Goal: Share content: Share content

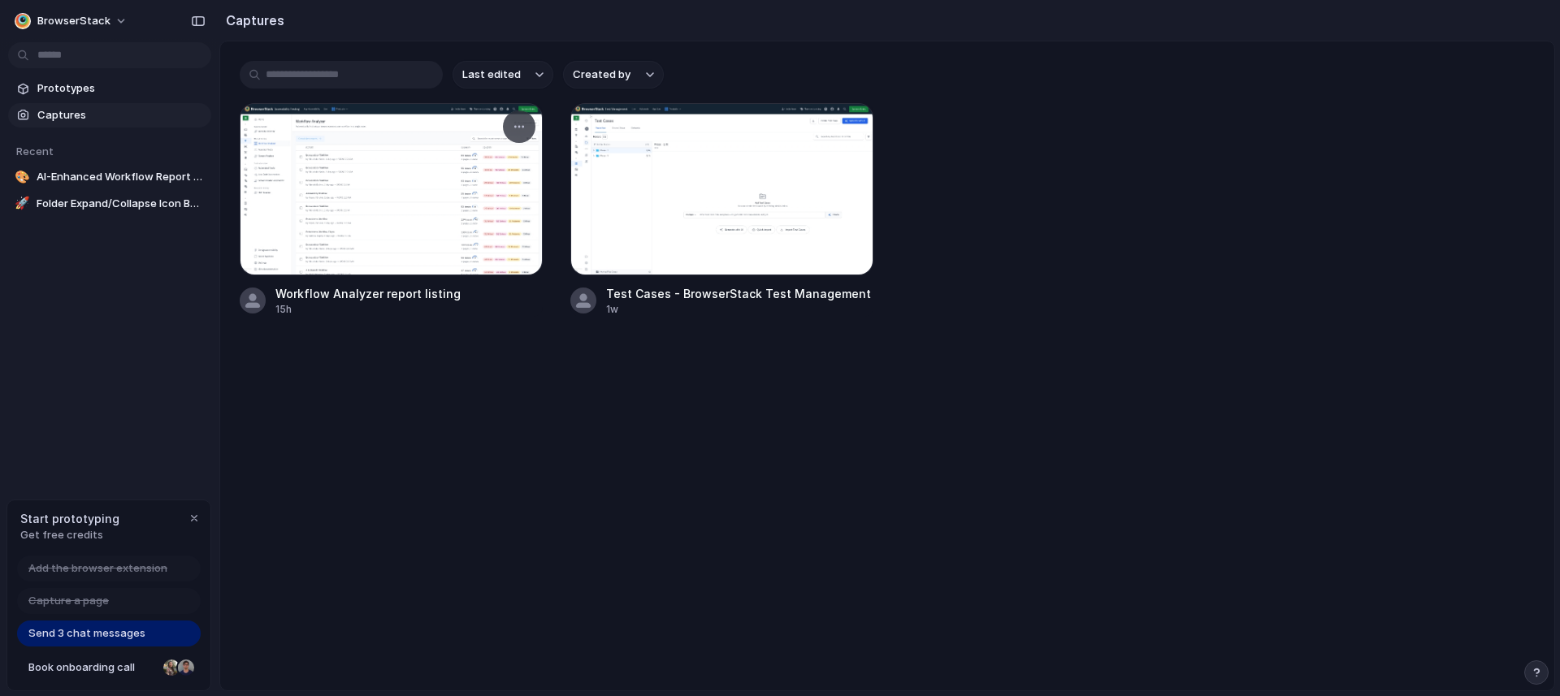
click at [380, 221] on div at bounding box center [391, 189] width 303 height 172
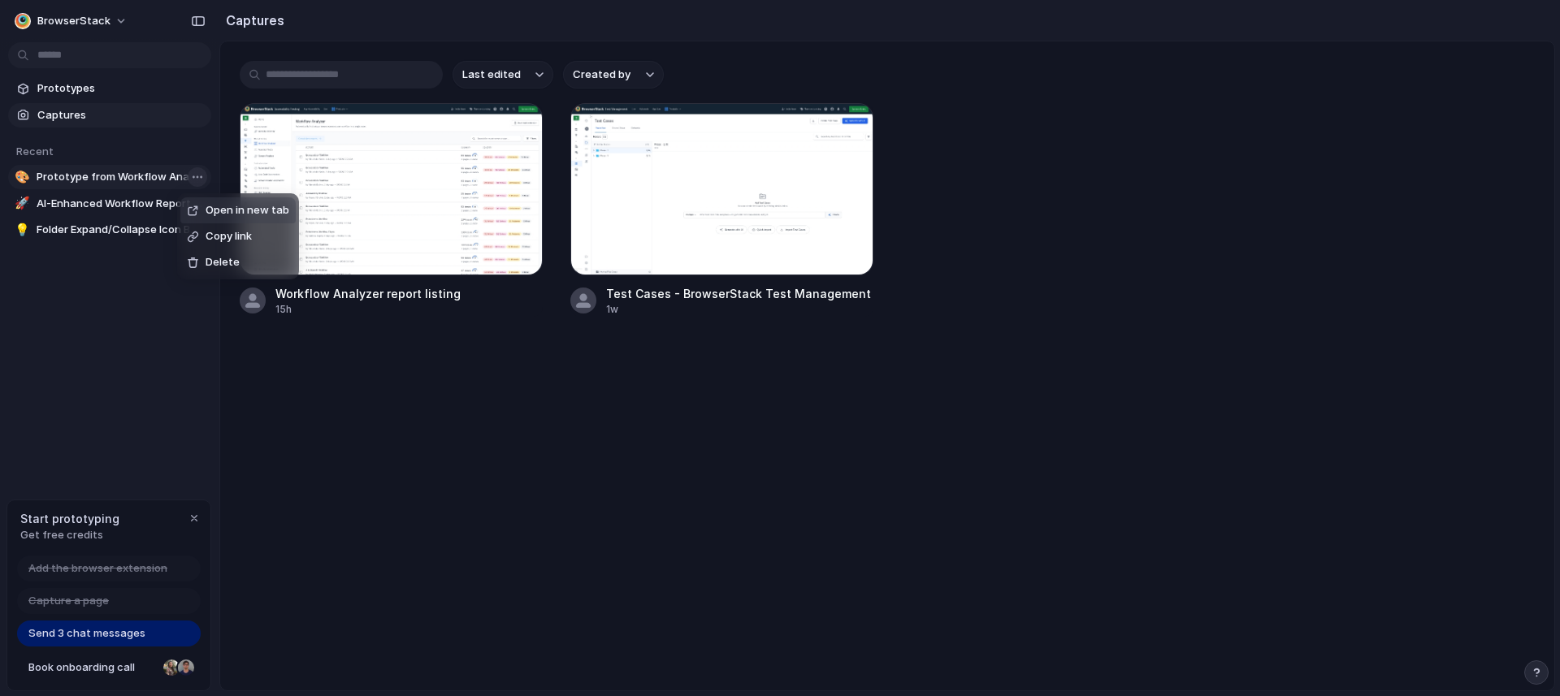
click at [196, 176] on body "BrowserStack Prototypes Captures Recent 🎨 Prototype from Workflow Analyzer repo…" at bounding box center [780, 348] width 1560 height 696
click at [217, 266] on span "Delete" at bounding box center [223, 262] width 34 height 16
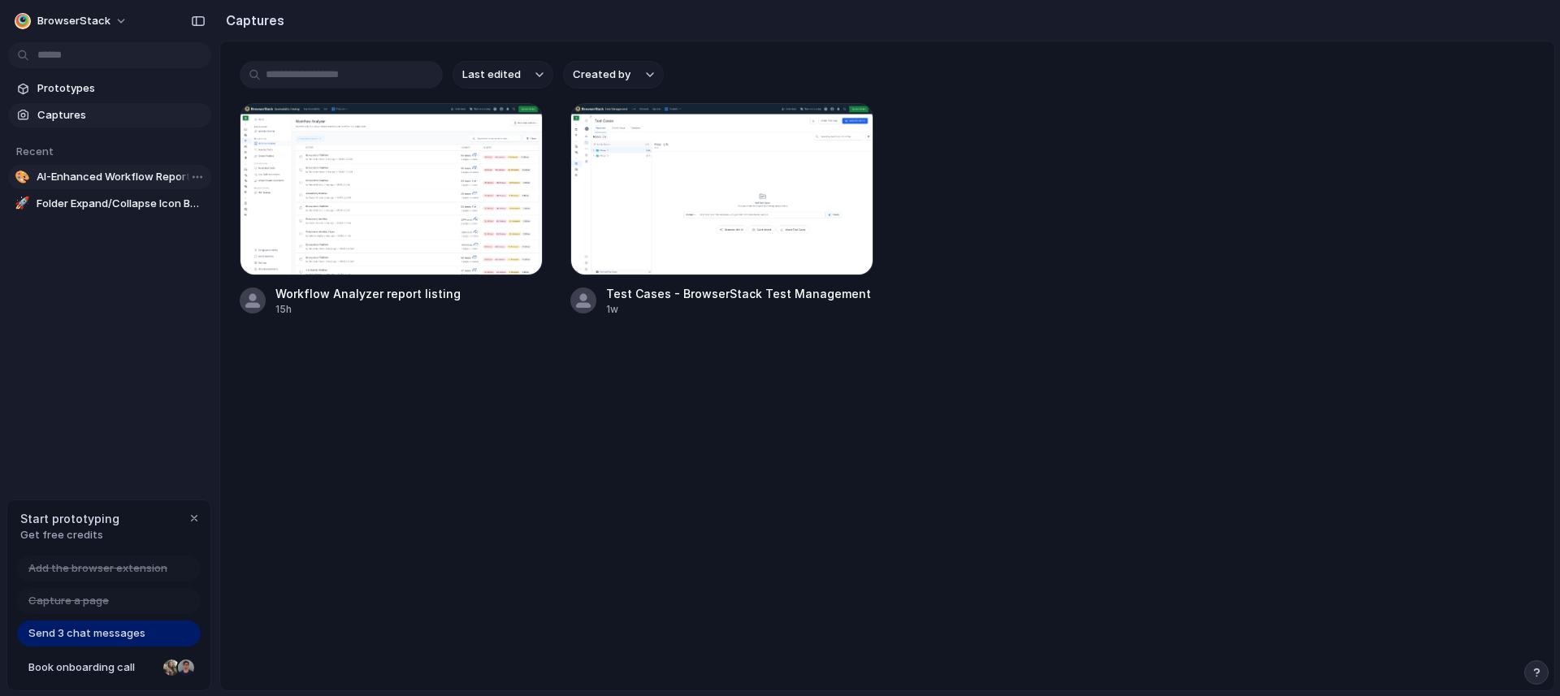
click at [56, 180] on span "AI-Enhanced Workflow Report Listing" at bounding box center [121, 177] width 168 height 16
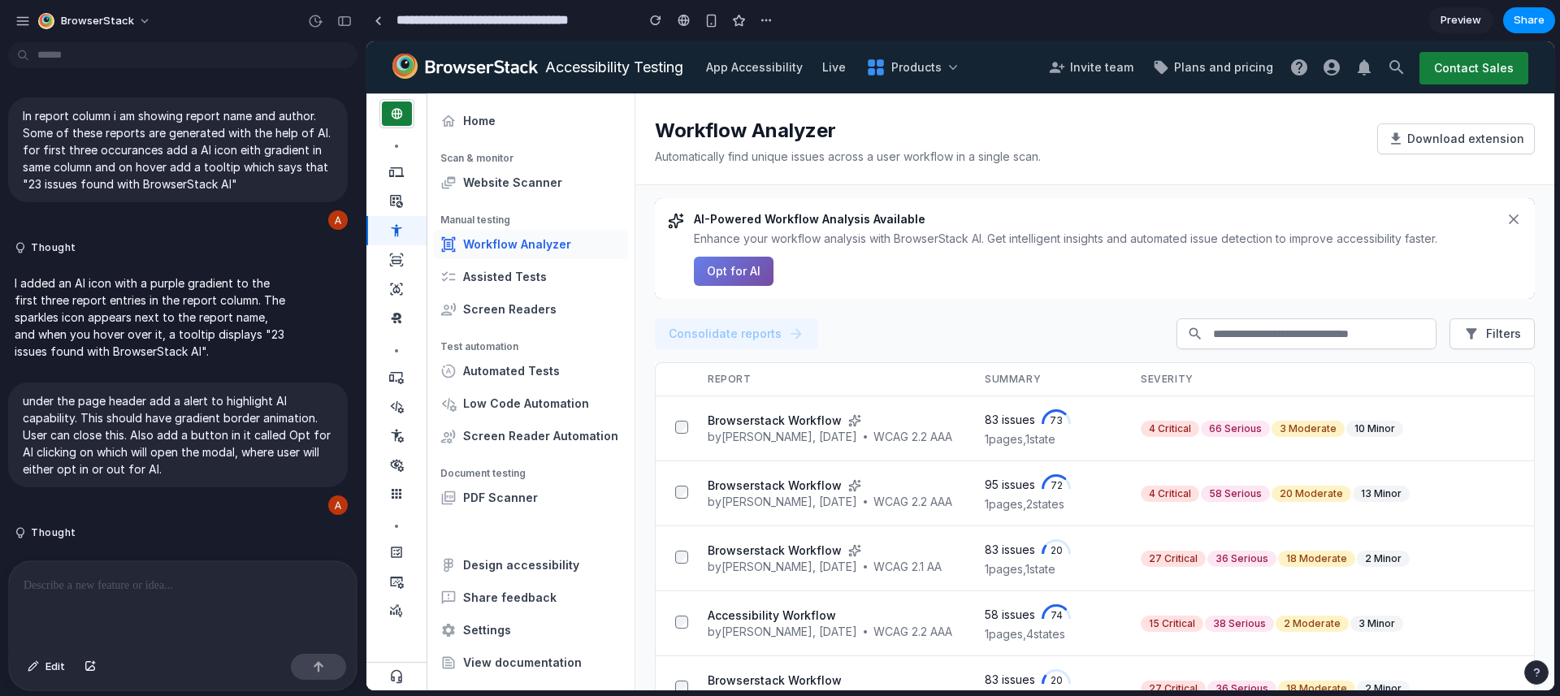
scroll to position [186, 0]
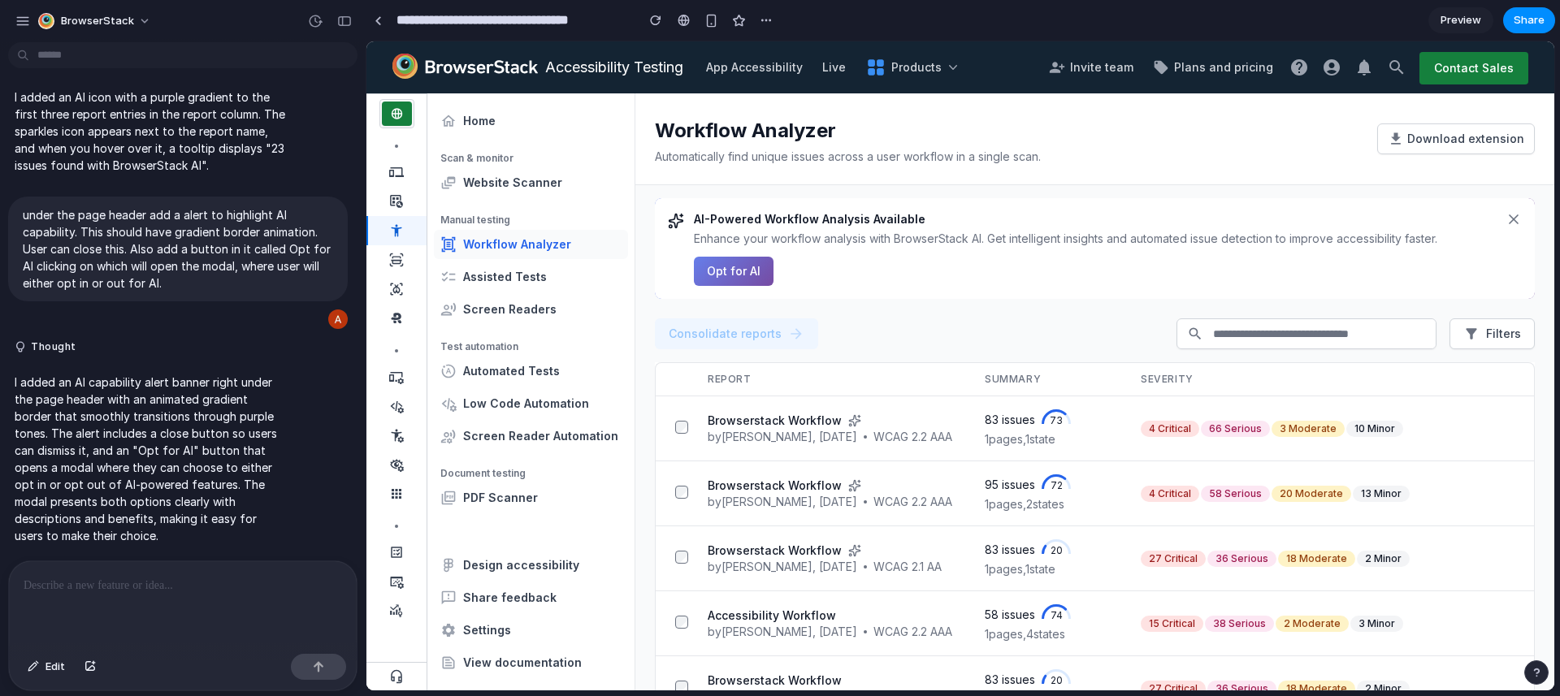
click at [124, 440] on p "I added an AI capability alert banner right under the page header with an anima…" at bounding box center [150, 459] width 271 height 171
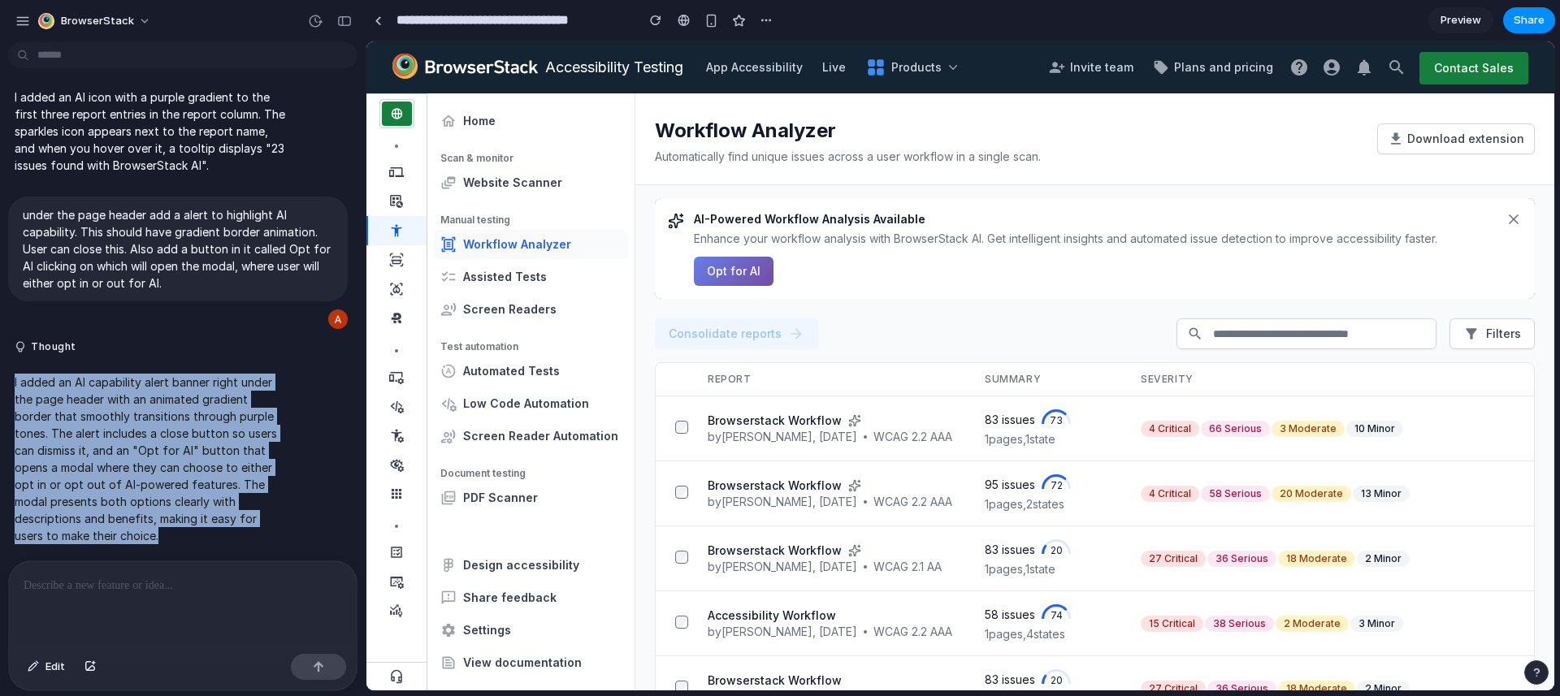
click at [124, 440] on p "I added an AI capability alert banner right under the page header with an anima…" at bounding box center [150, 459] width 271 height 171
click at [112, 440] on p "I added an AI capability alert banner right under the page header with an anima…" at bounding box center [150, 459] width 271 height 171
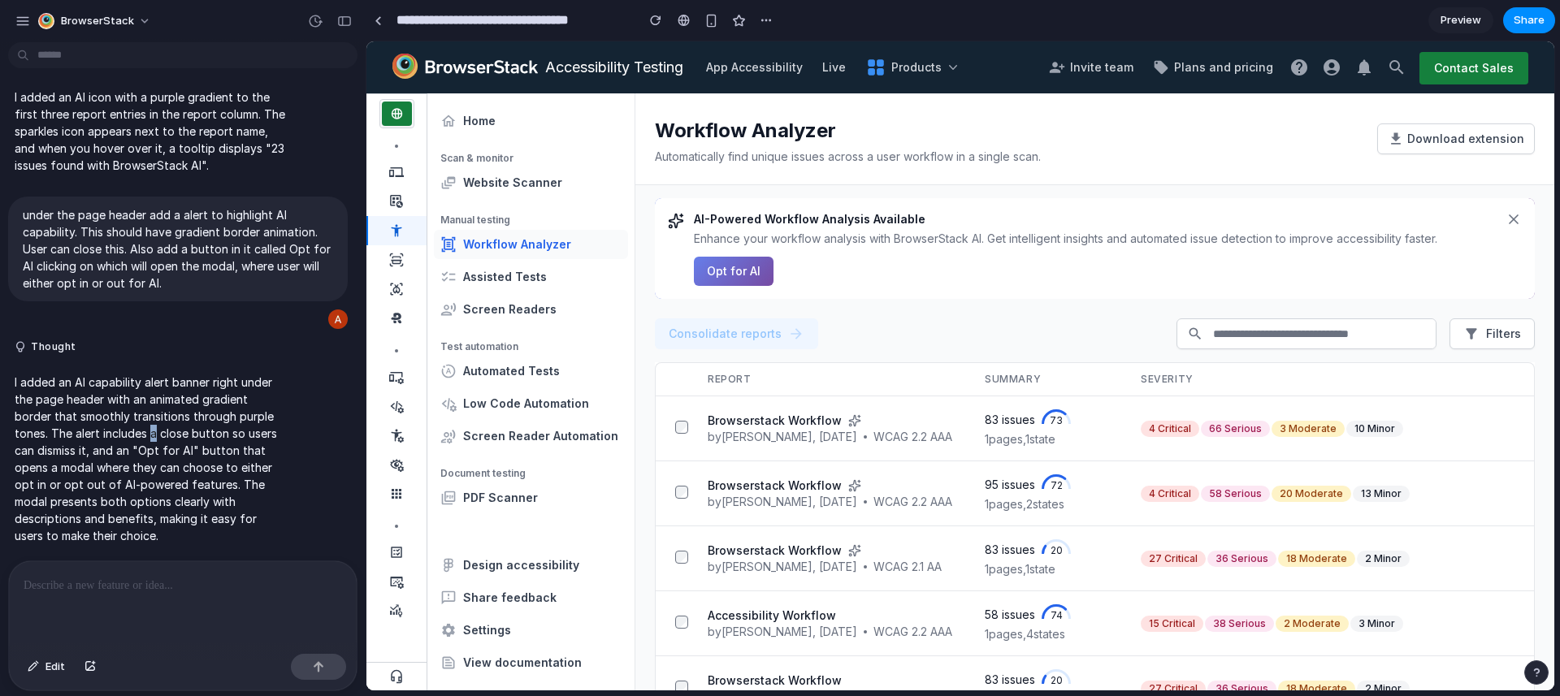
click at [112, 440] on p "I added an AI capability alert banner right under the page header with an anima…" at bounding box center [150, 459] width 271 height 171
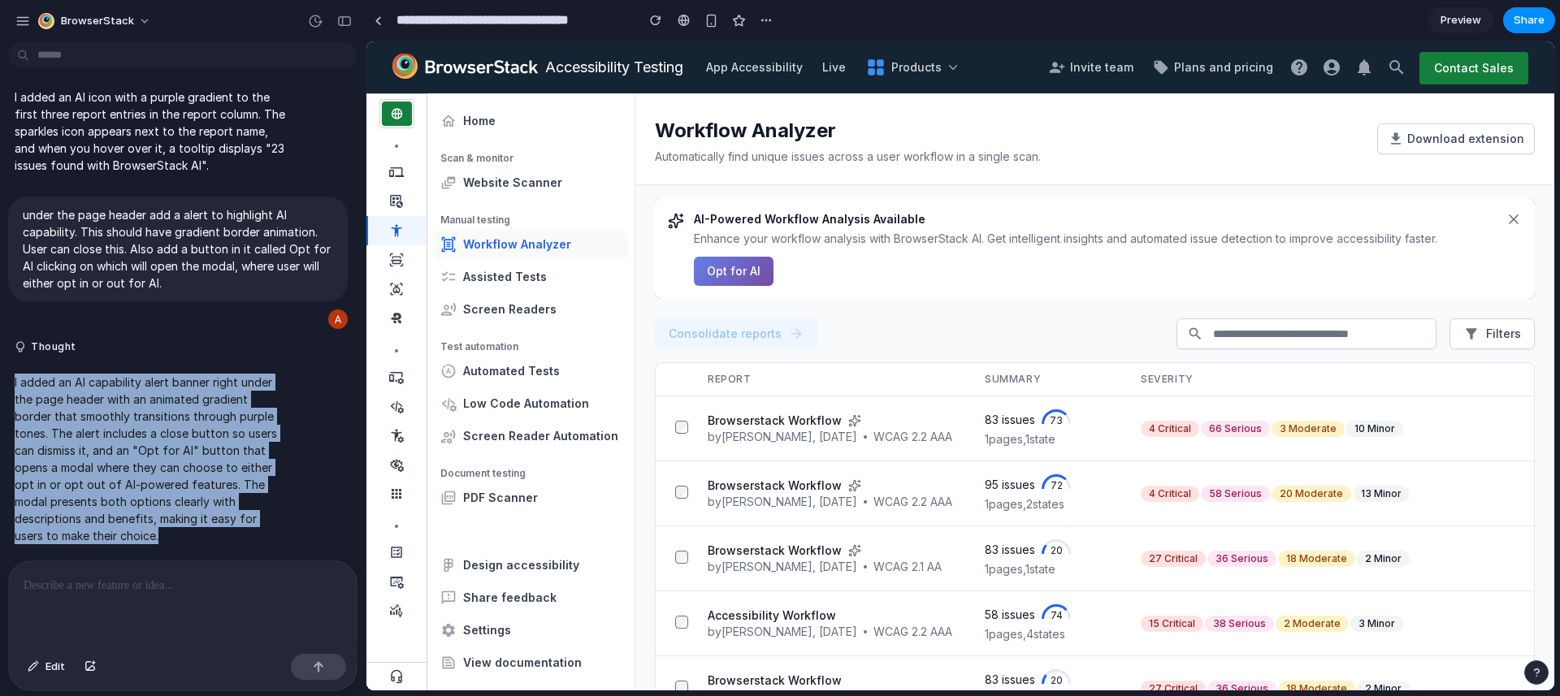
click at [112, 440] on p "I added an AI capability alert banner right under the page header with an anima…" at bounding box center [150, 459] width 271 height 171
click at [210, 452] on p "I added an AI capability alert banner right under the page header with an anima…" at bounding box center [150, 459] width 271 height 171
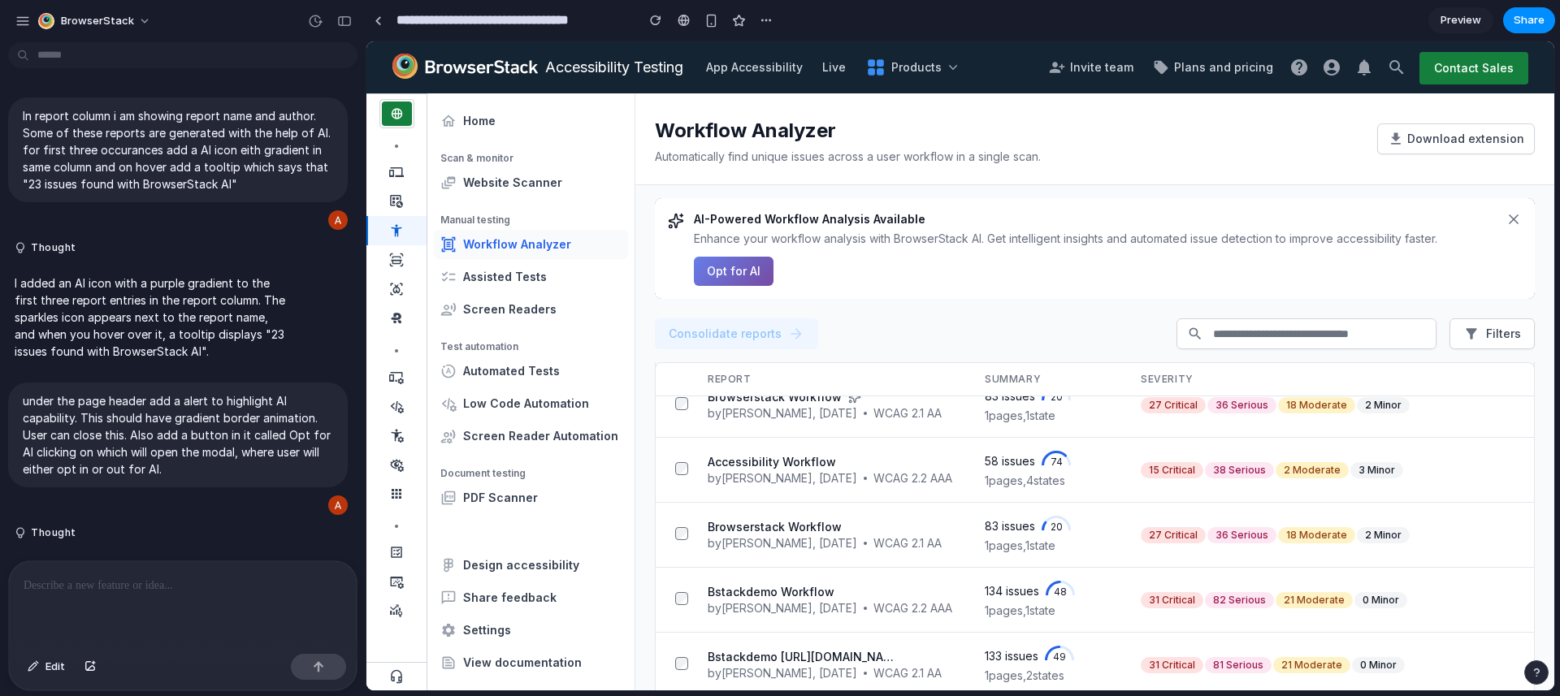
scroll to position [0, 0]
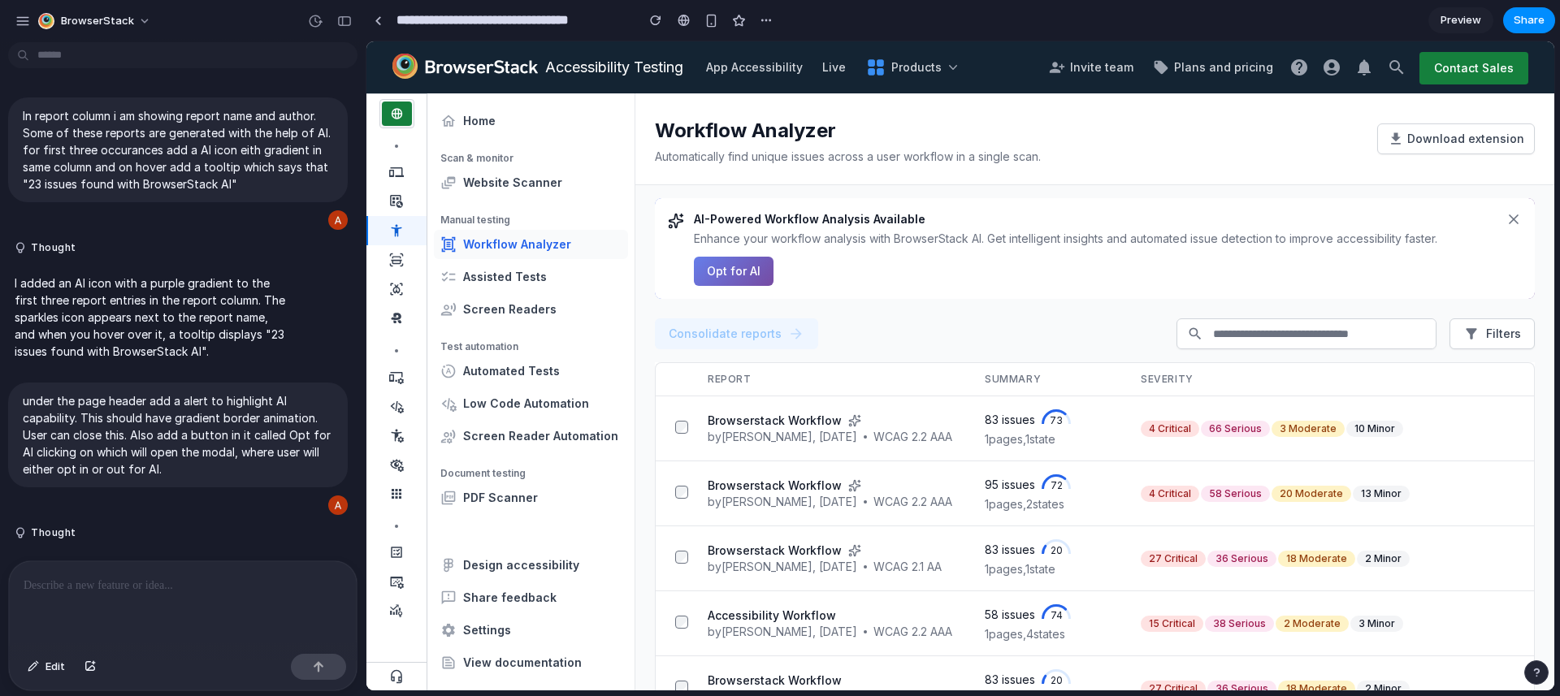
click at [1459, 17] on span "Preview" at bounding box center [1461, 20] width 41 height 16
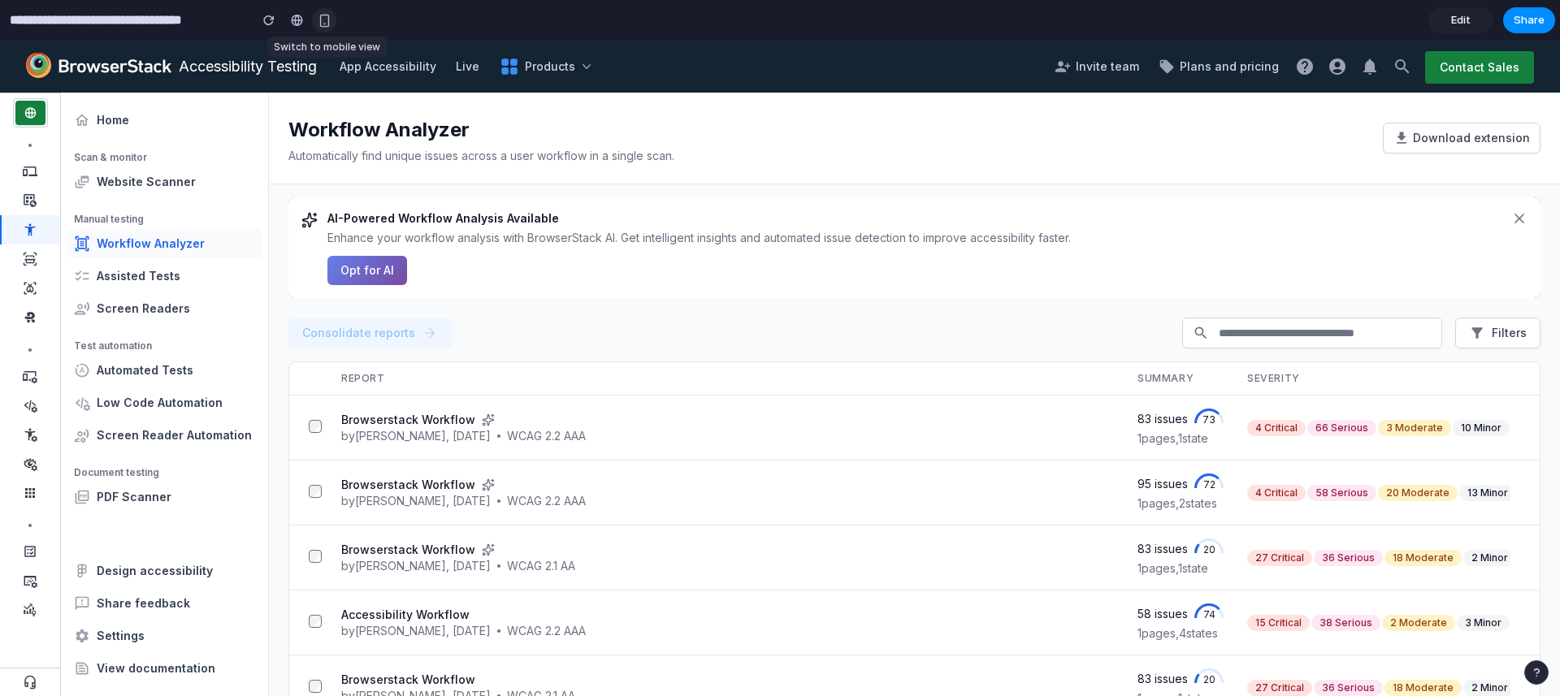
click at [323, 18] on div "button" at bounding box center [325, 21] width 14 height 14
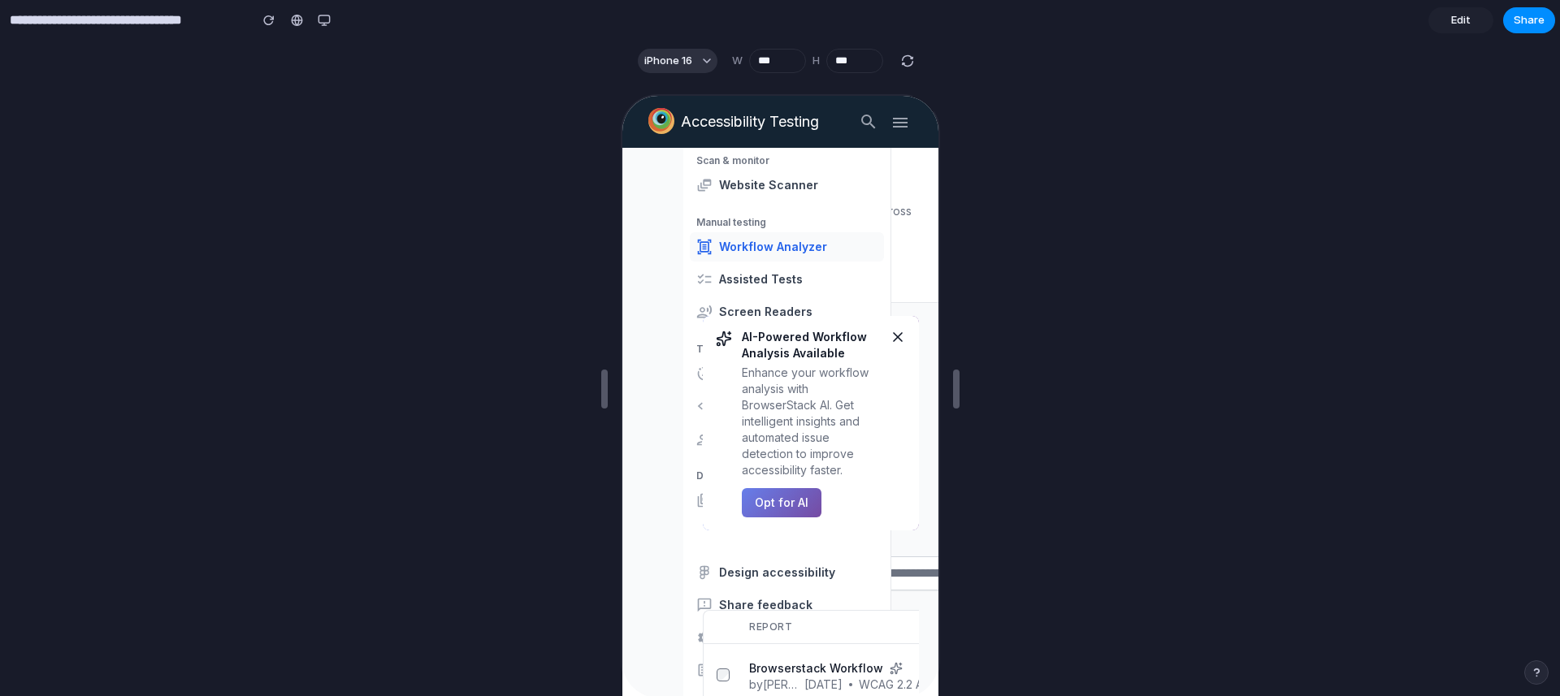
click at [896, 337] on icon "Close alert" at bounding box center [896, 336] width 8 height 8
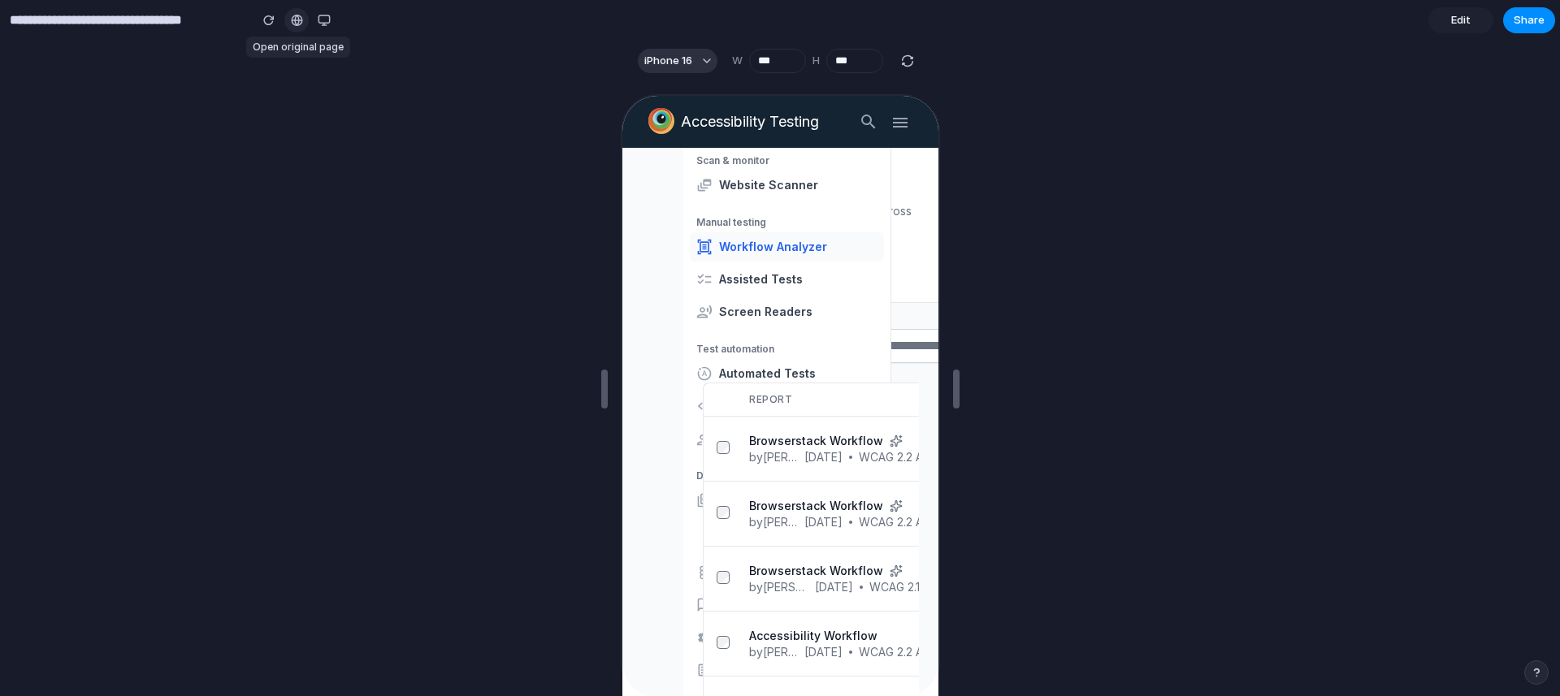
click at [301, 18] on div at bounding box center [297, 20] width 12 height 13
click at [909, 70] on div at bounding box center [908, 61] width 20 height 20
click at [909, 60] on div "button" at bounding box center [907, 61] width 15 height 15
type input "***"
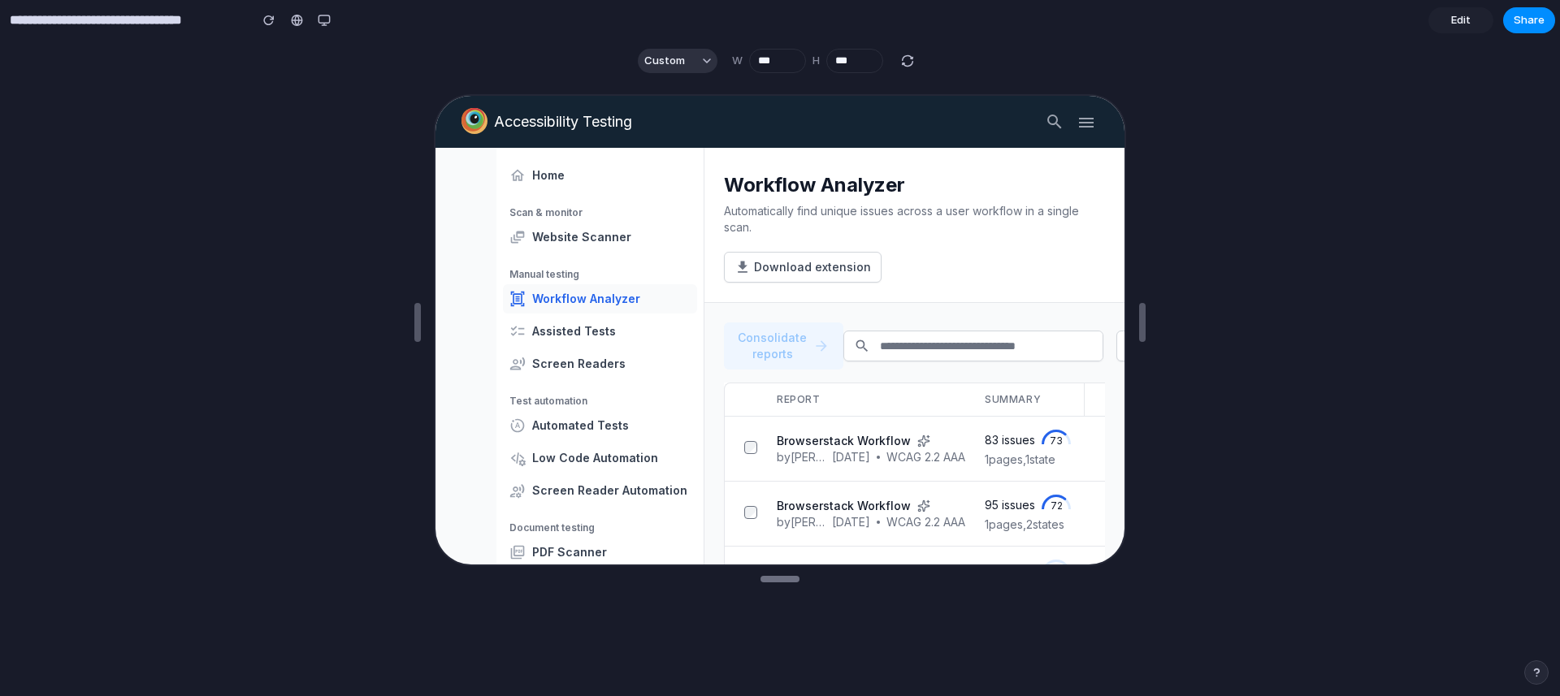
type input "***"
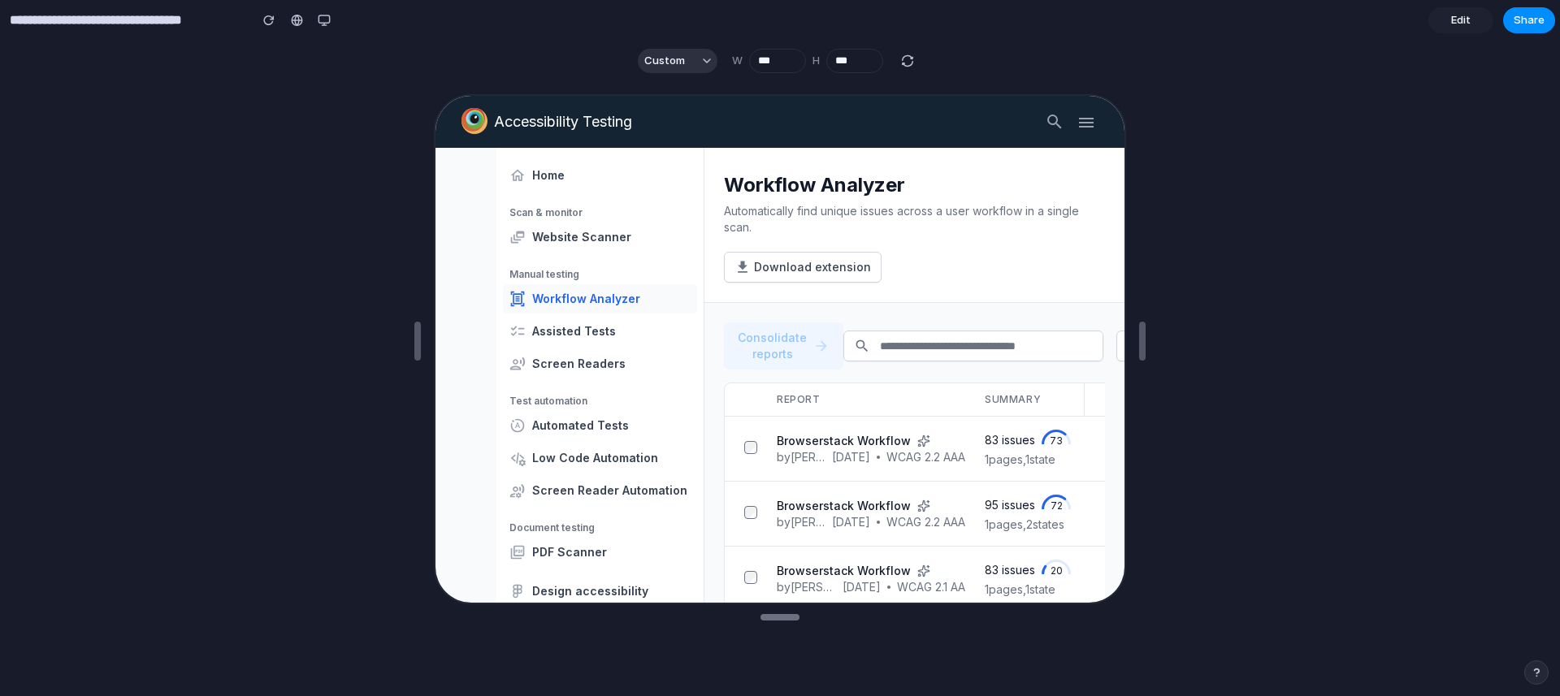
drag, startPoint x: 781, startPoint y: 427, endPoint x: 809, endPoint y: 615, distance: 189.8
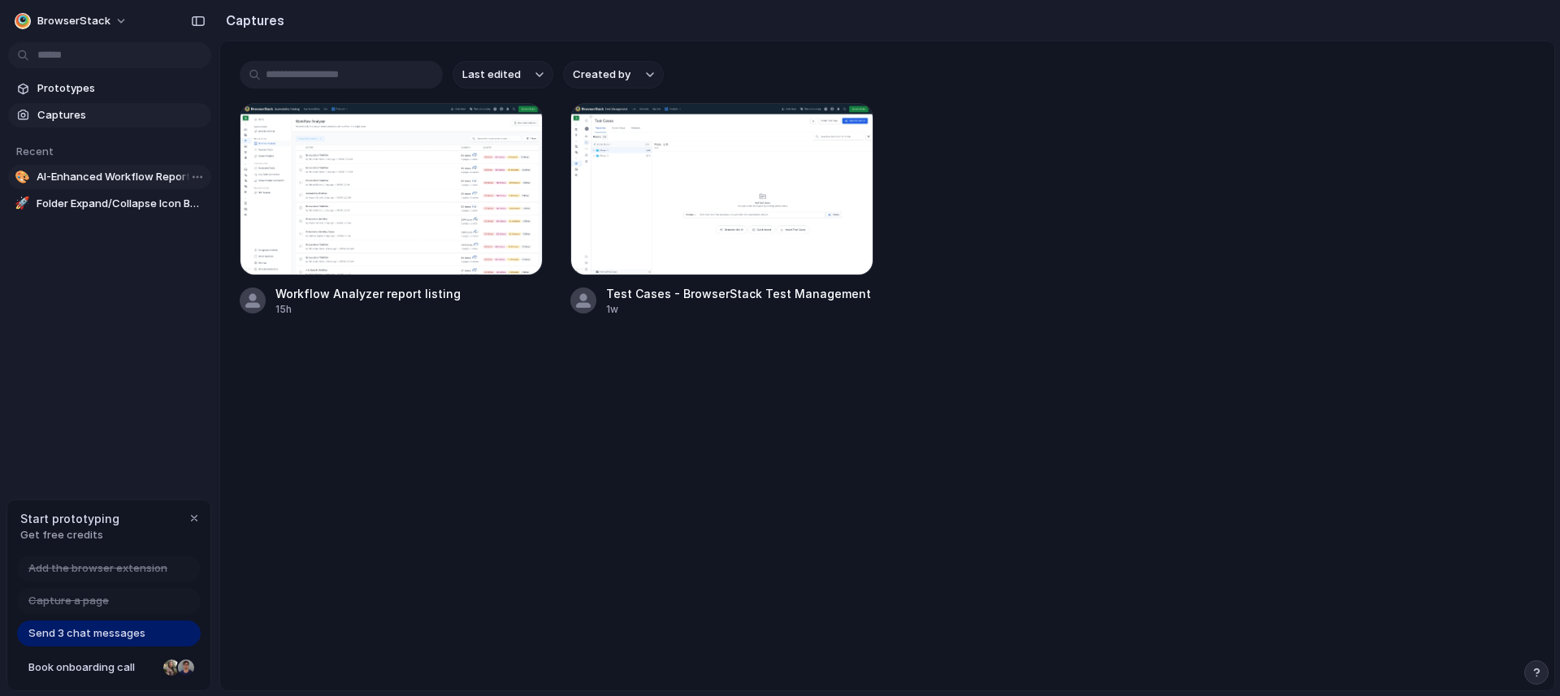
click at [75, 177] on span "AI-Enhanced Workflow Report Listing" at bounding box center [121, 177] width 168 height 16
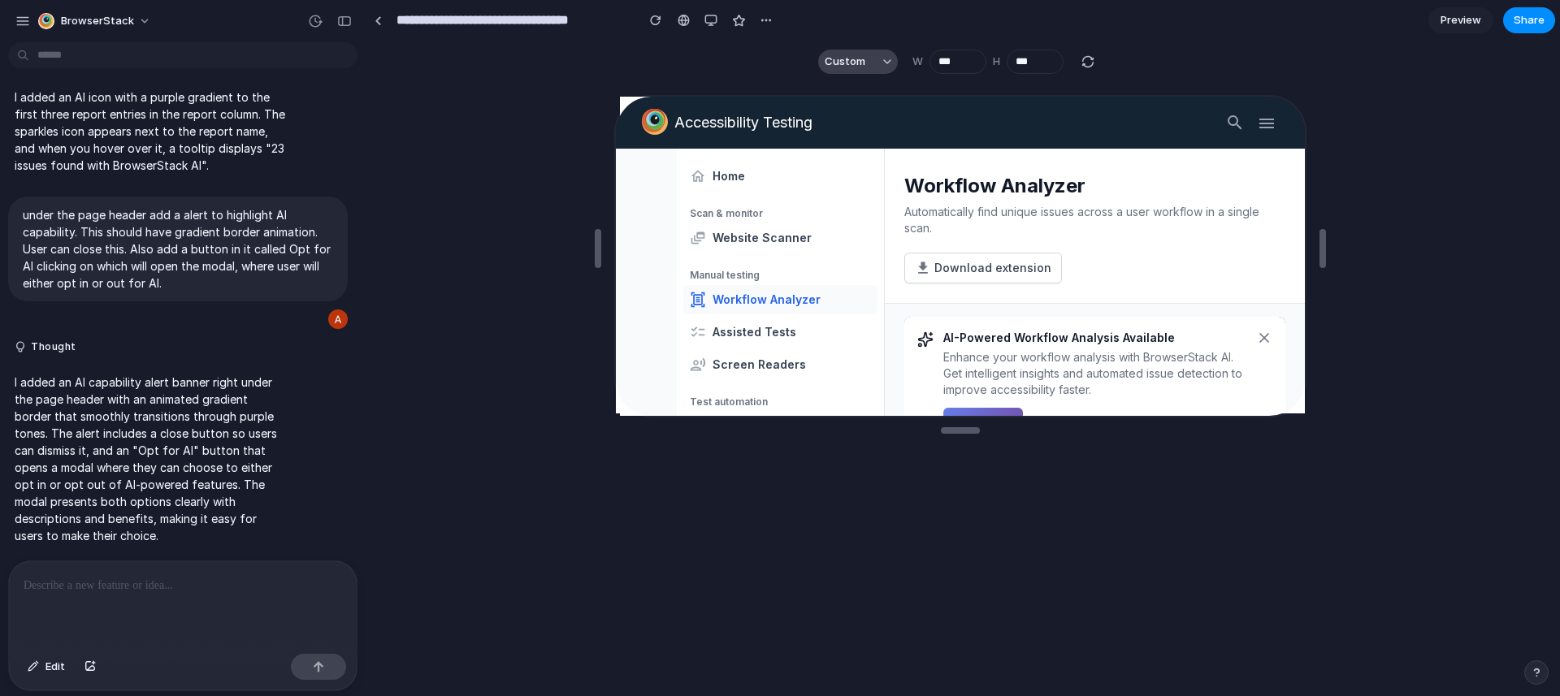
click at [879, 62] on button "Custom" at bounding box center [858, 62] width 80 height 24
click at [1492, 109] on div "Custom iPhone 16 iPhone 16 Pro iPhone 16 Pro Max iPhone 16 Plus iPhone SE iPad …" at bounding box center [780, 348] width 1560 height 696
click at [380, 21] on div at bounding box center [378, 20] width 7 height 9
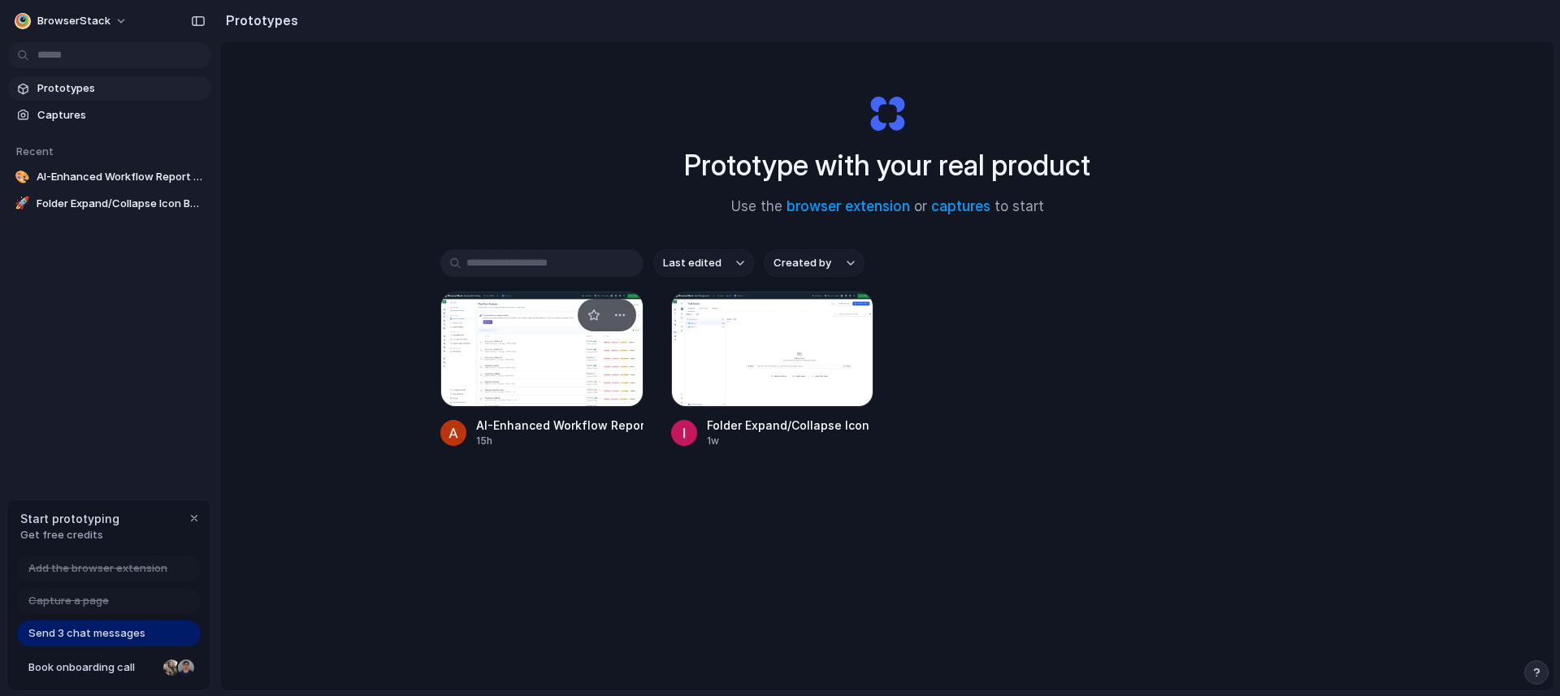
click at [484, 389] on div at bounding box center [541, 349] width 203 height 115
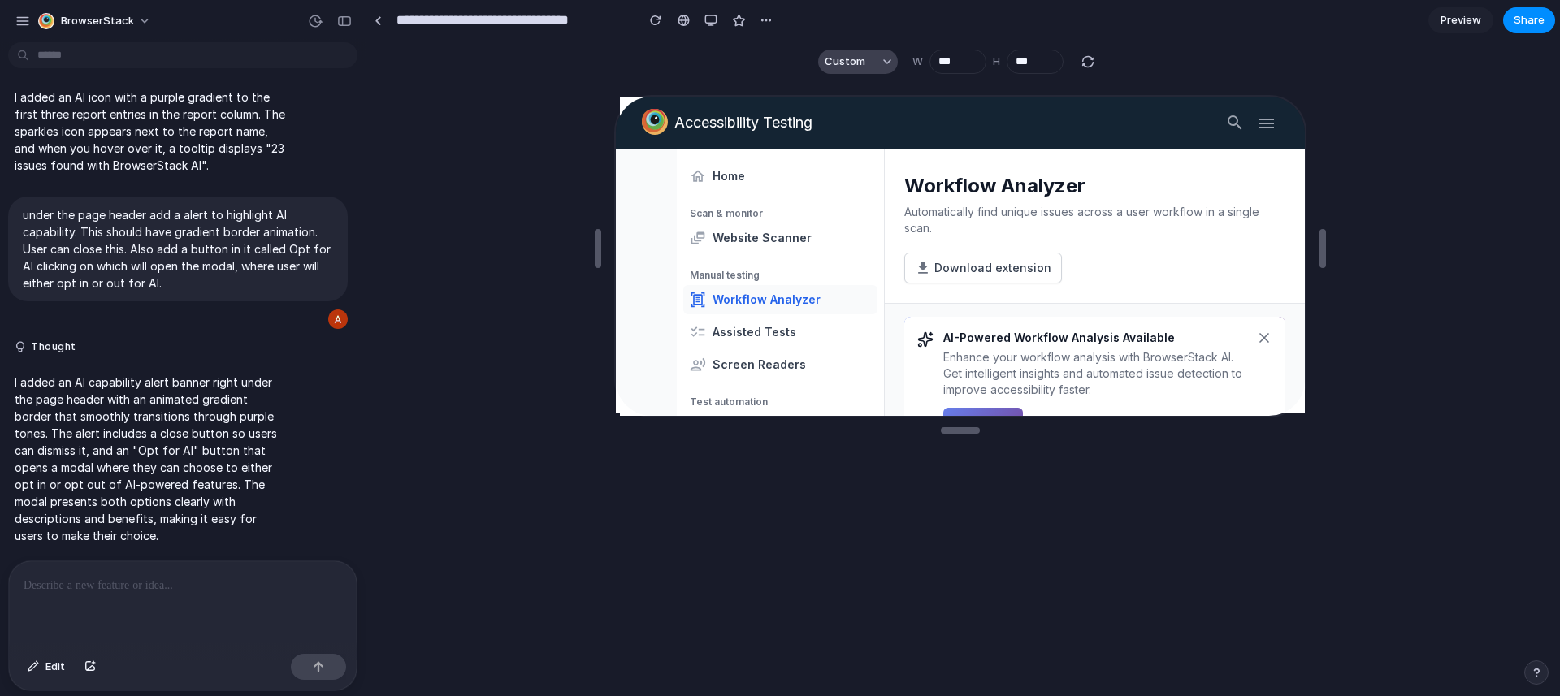
click at [871, 54] on button "Custom" at bounding box center [858, 62] width 80 height 24
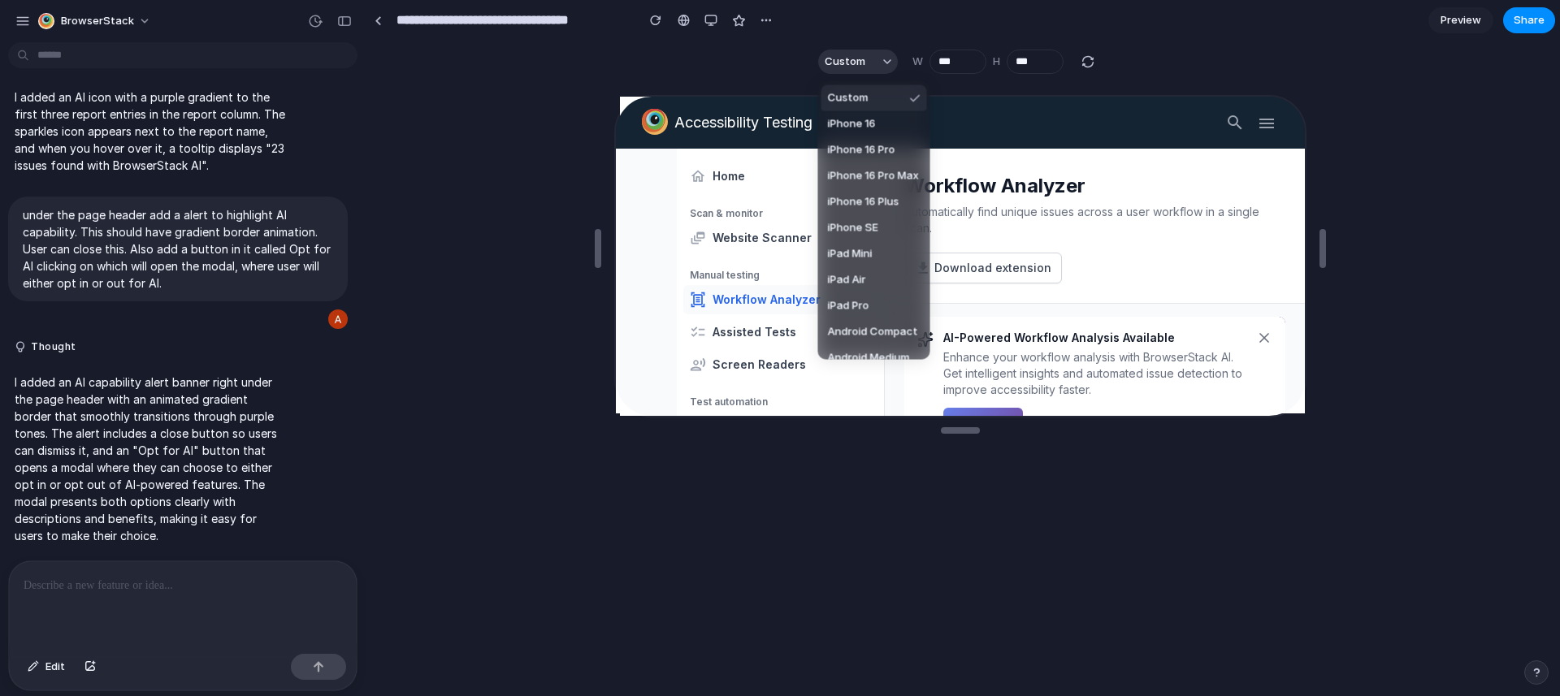
click at [878, 98] on li "Custom" at bounding box center [875, 98] width 106 height 26
type input "***"
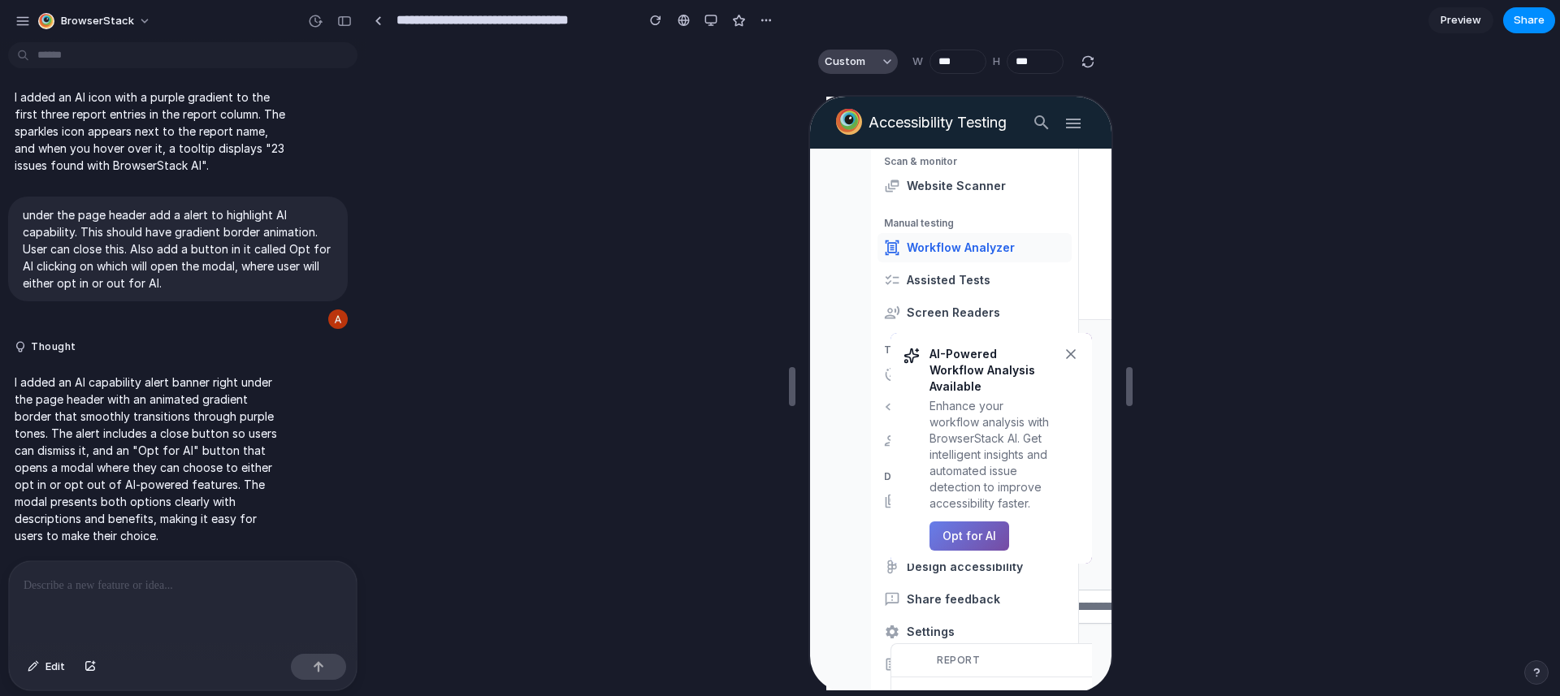
click at [871, 61] on button "Custom" at bounding box center [858, 62] width 80 height 24
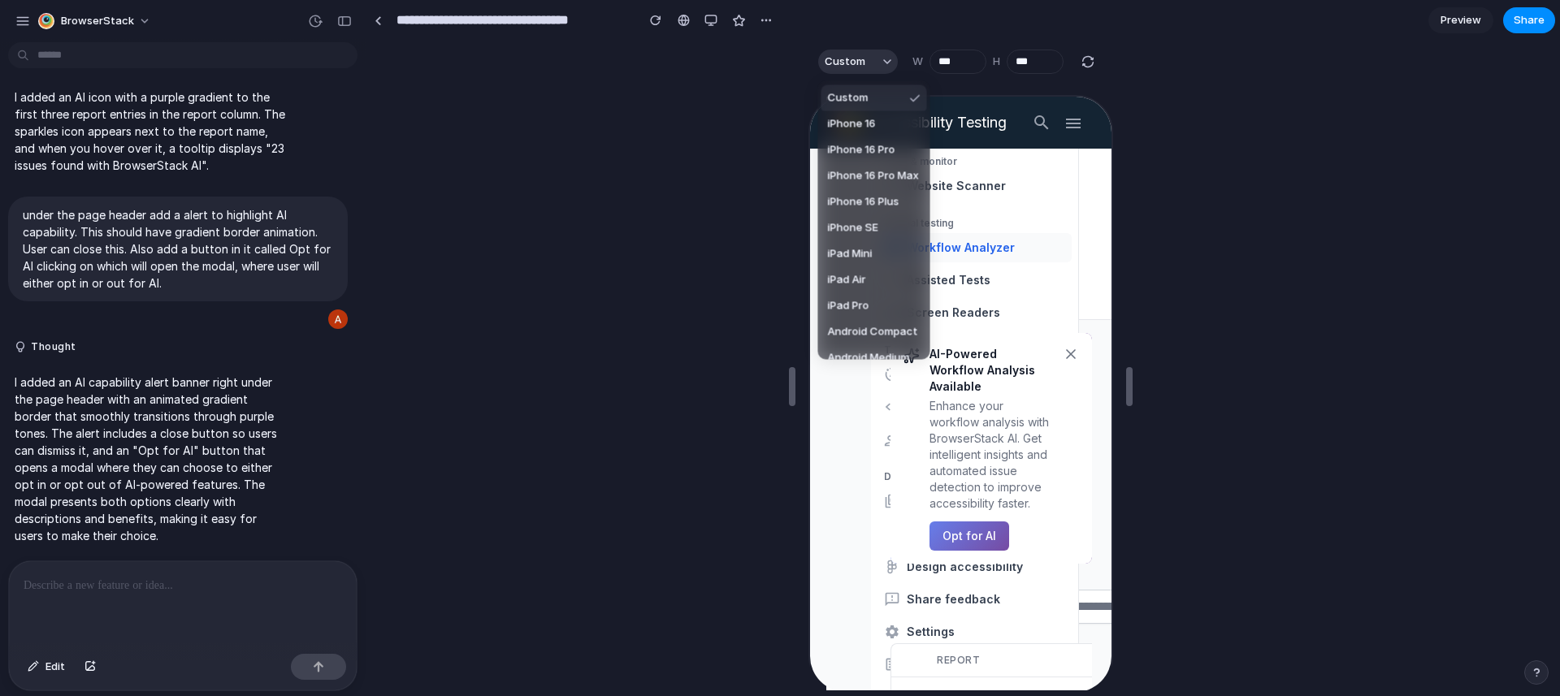
click at [866, 98] on span "Custom" at bounding box center [848, 98] width 41 height 16
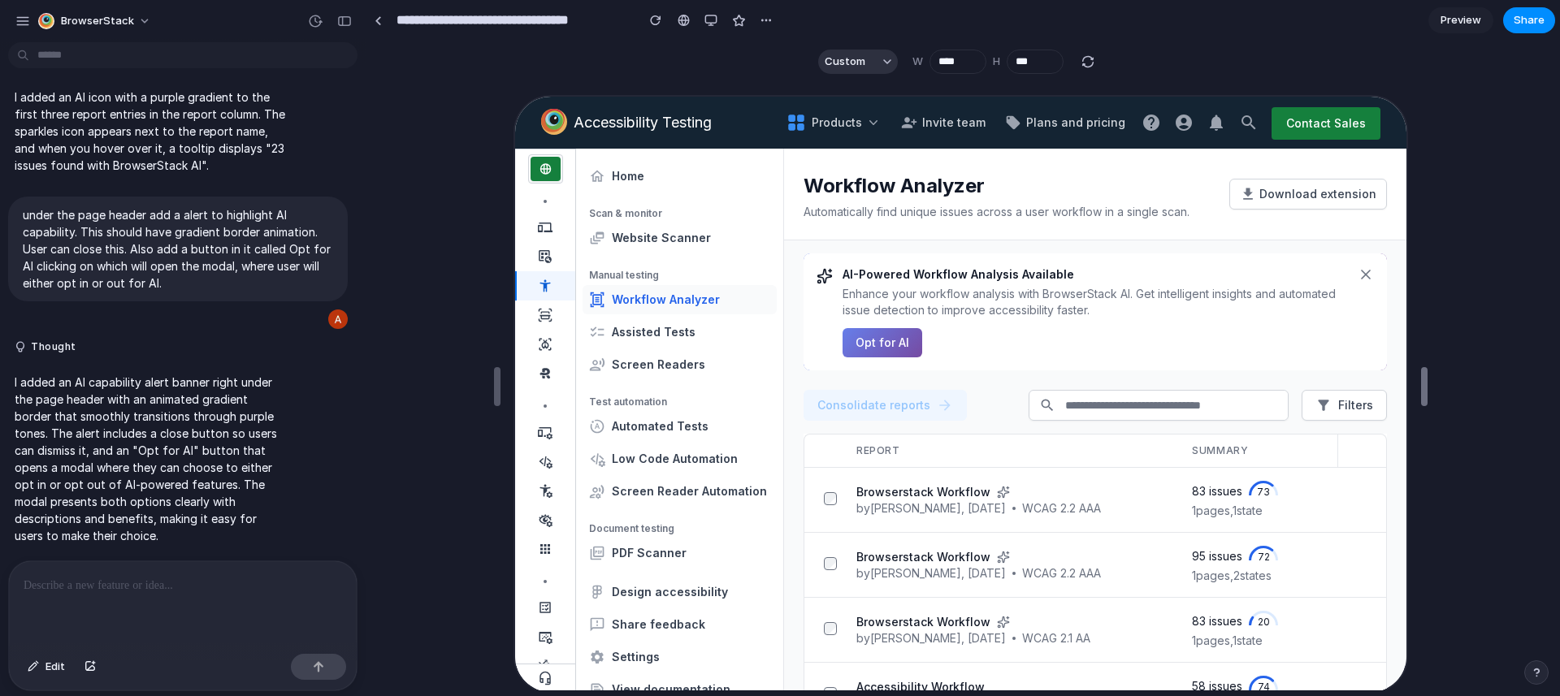
type input "****"
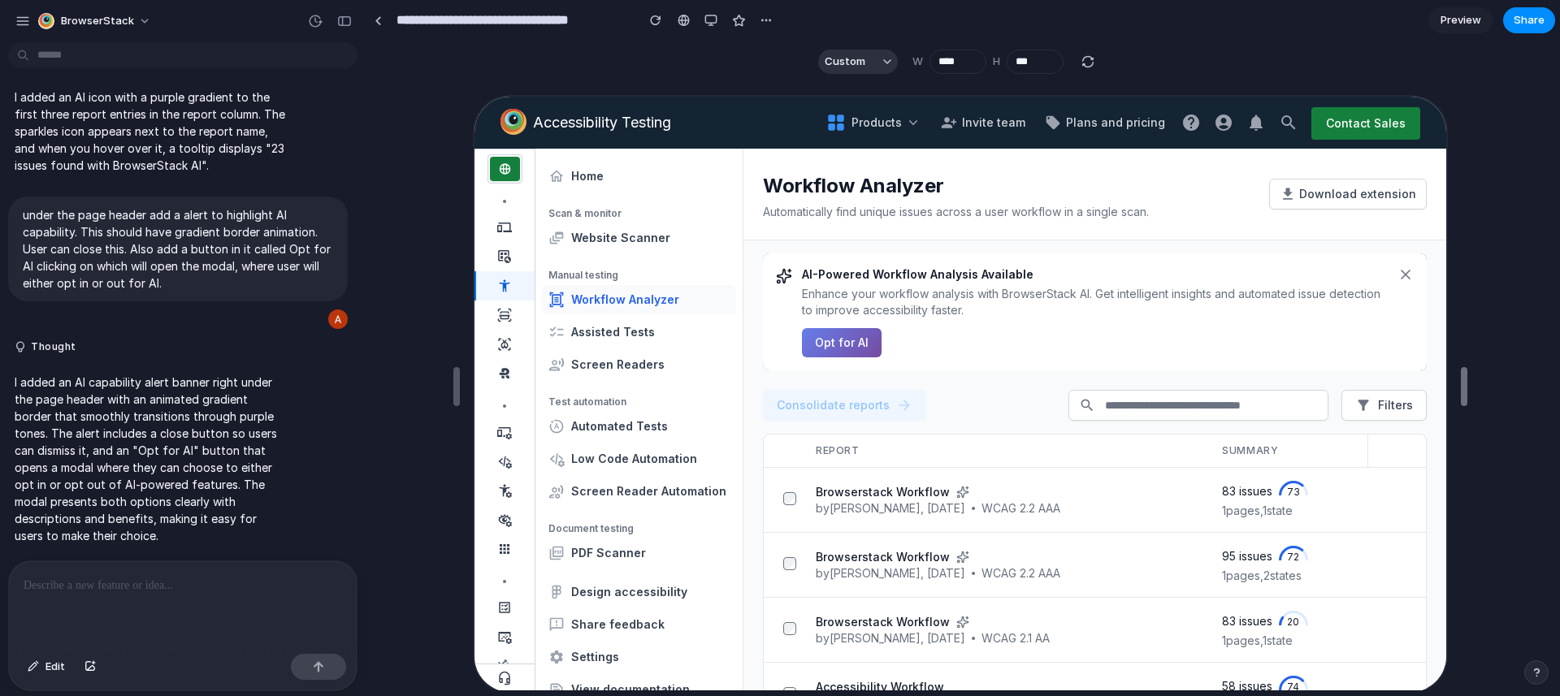
drag, startPoint x: 1125, startPoint y: 377, endPoint x: 1560, endPoint y: 405, distance: 435.7
click at [709, 22] on div "button" at bounding box center [711, 20] width 13 height 13
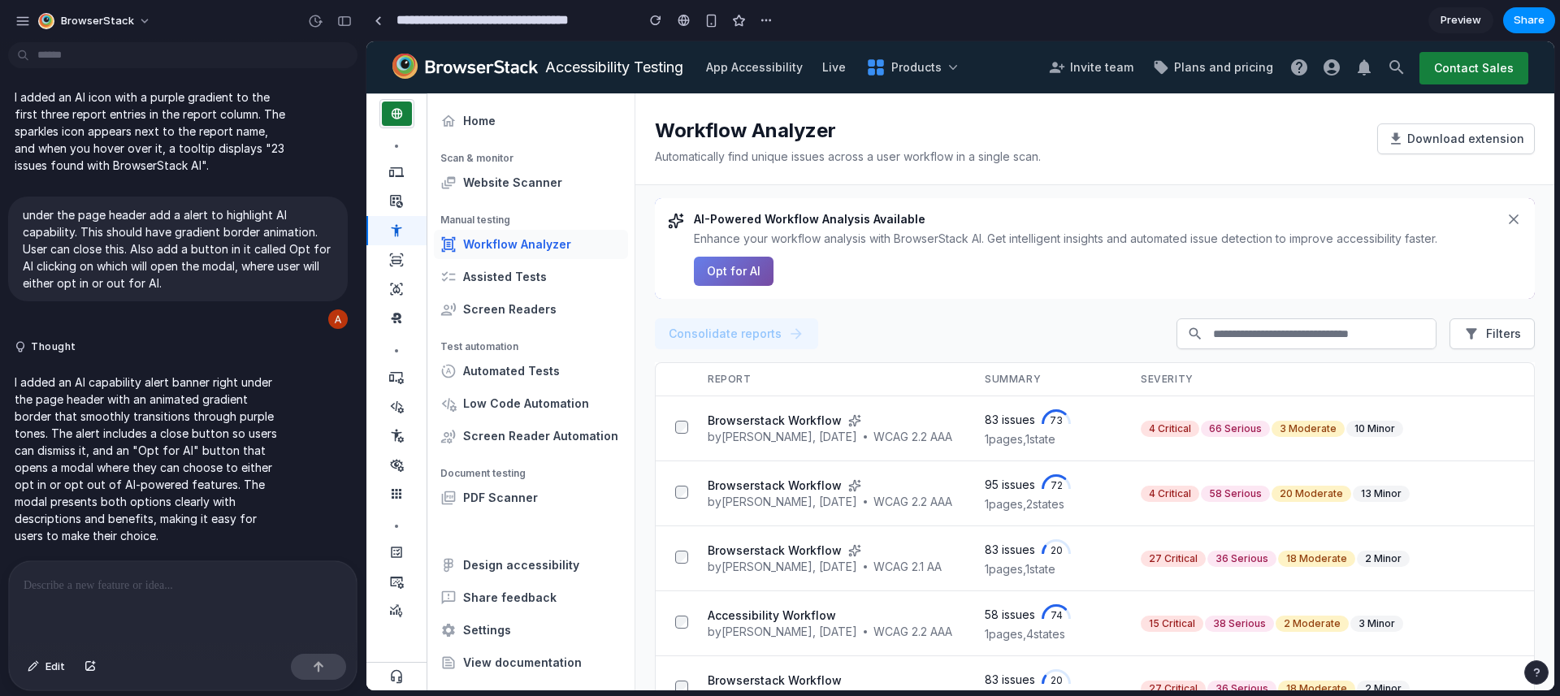
click at [896, 154] on p "Automatically find unique issues across a user workflow in a single scan." at bounding box center [1009, 157] width 709 height 16
click at [1298, 340] on input "search" at bounding box center [1320, 333] width 232 height 29
click at [1480, 340] on span "Filters" at bounding box center [1493, 334] width 58 height 16
click at [733, 332] on span "Consolidate reports" at bounding box center [737, 334] width 136 height 16
click at [1091, 345] on div "Consolidate reports Filters" at bounding box center [1095, 334] width 880 height 31
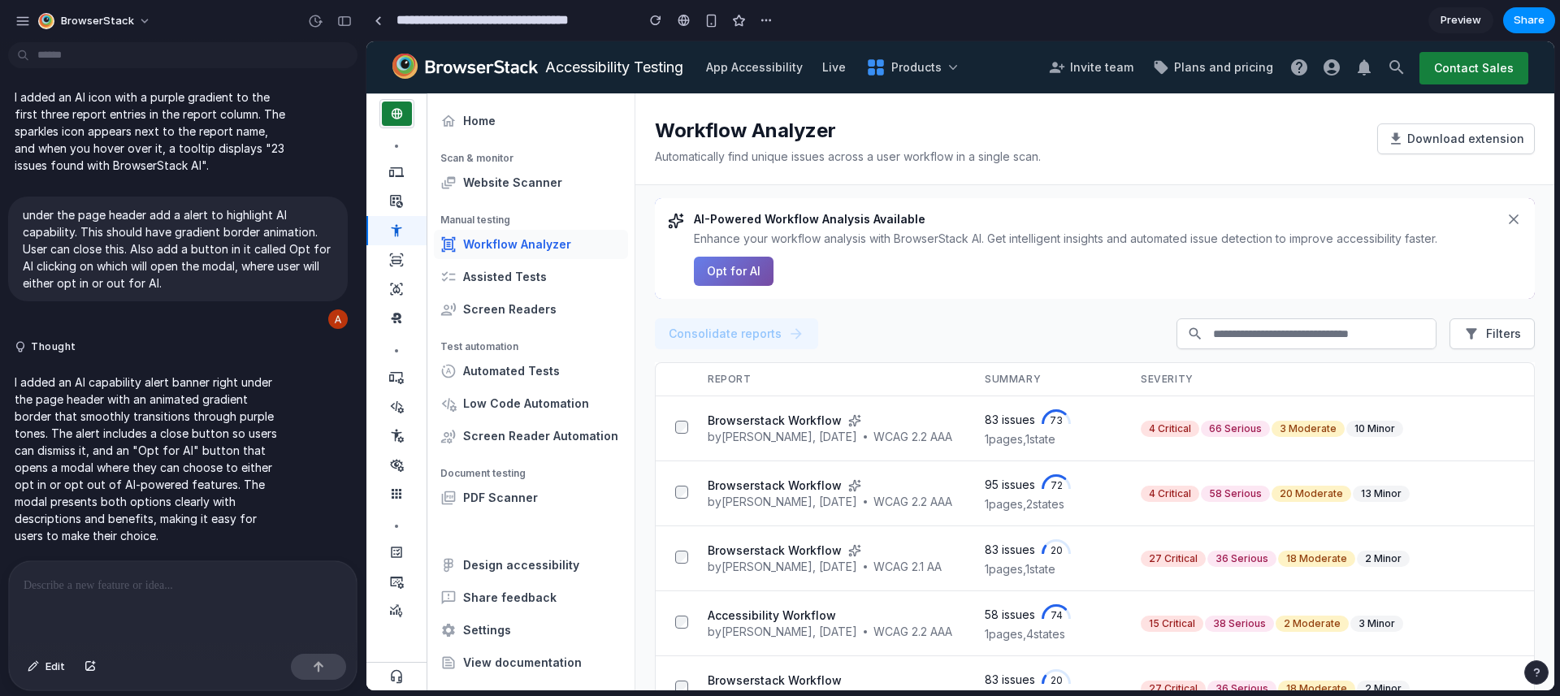
drag, startPoint x: 1079, startPoint y: 215, endPoint x: 712, endPoint y: 249, distance: 368.9
click at [1078, 216] on h3 "AI-Powered Workflow Analysis Available" at bounding box center [1095, 219] width 802 height 16
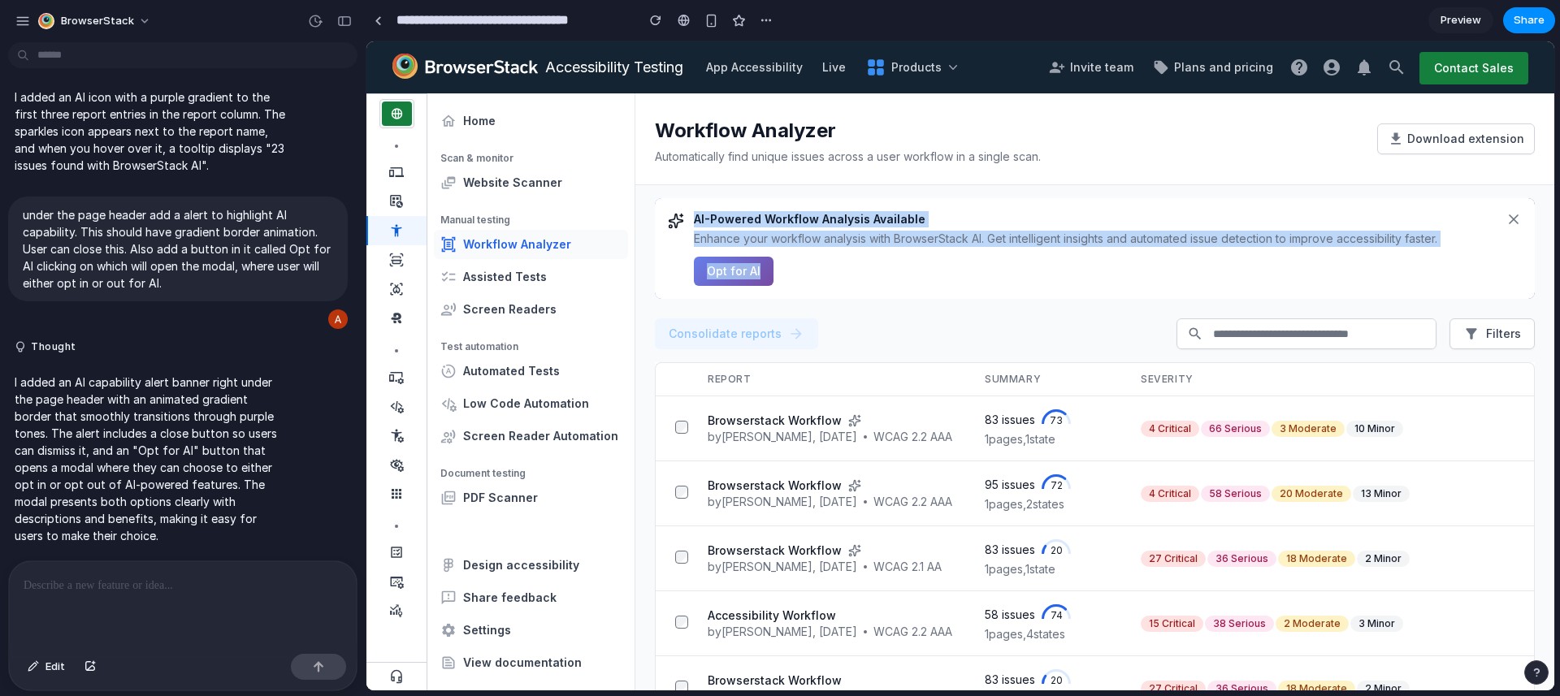
drag, startPoint x: 731, startPoint y: 247, endPoint x: 662, endPoint y: 210, distance: 78.5
click at [662, 210] on div "AI-Powered Workflow Analysis Available Enhance your workflow analysis with Brow…" at bounding box center [1095, 248] width 880 height 101
drag, startPoint x: 828, startPoint y: 230, endPoint x: 714, endPoint y: 220, distance: 114.2
click at [827, 231] on div "AI-Powered Workflow Analysis Available Enhance your workflow analysis with Brow…" at bounding box center [1095, 248] width 802 height 75
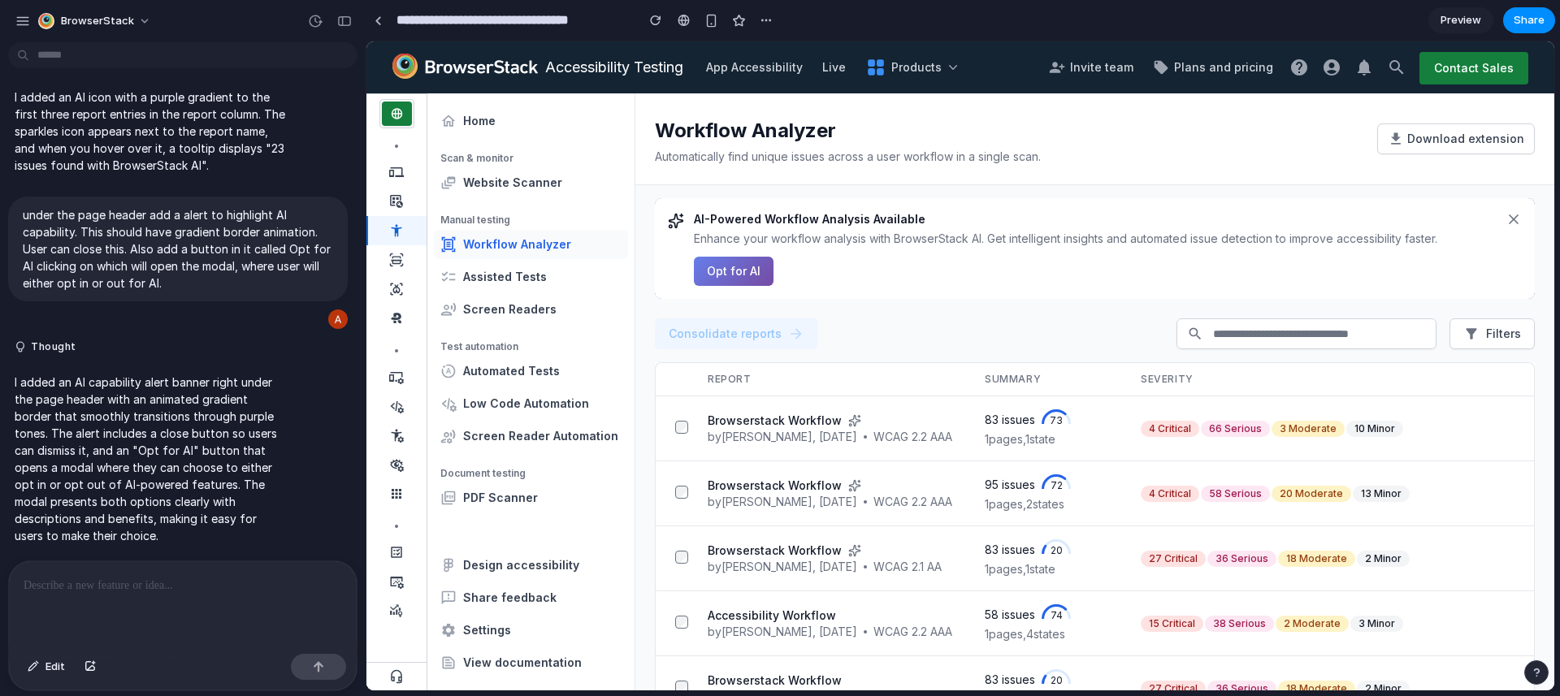
drag, startPoint x: 713, startPoint y: 219, endPoint x: 703, endPoint y: 219, distance: 9.8
click at [713, 219] on h3 "AI-Powered Workflow Analysis Available" at bounding box center [1095, 219] width 802 height 16
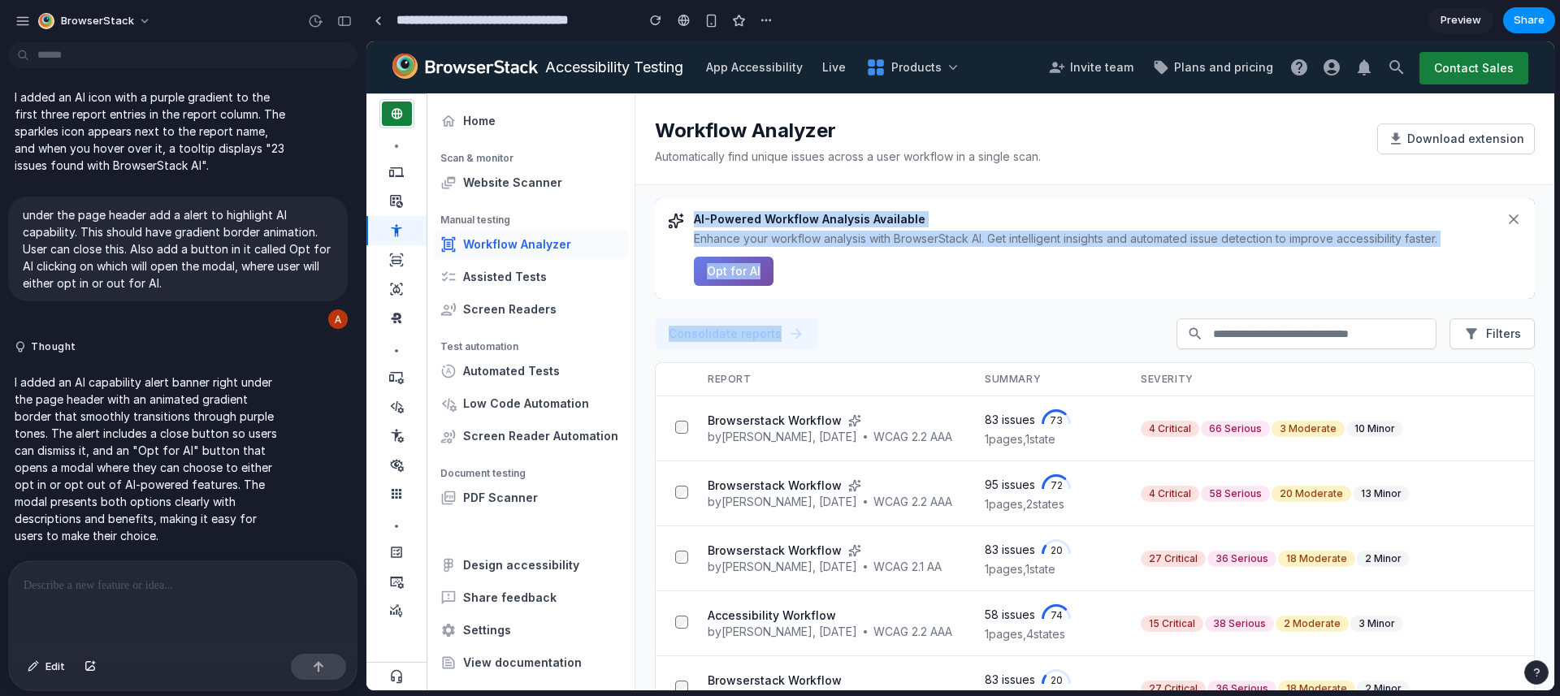
drag, startPoint x: 692, startPoint y: 220, endPoint x: 884, endPoint y: 355, distance: 234.5
click at [884, 355] on main "Workflow Analyzer Automatically find unique issues across a user workflow in a …" at bounding box center [1095, 391] width 919 height 597
click at [806, 277] on div "AI-Powered Workflow Analysis Available Enhance your workflow analysis with Brow…" at bounding box center [1095, 248] width 802 height 75
drag, startPoint x: 792, startPoint y: 277, endPoint x: 662, endPoint y: 219, distance: 142.6
click at [662, 219] on div "AI-Powered Workflow Analysis Available Enhance your workflow analysis with Brow…" at bounding box center [1095, 248] width 880 height 101
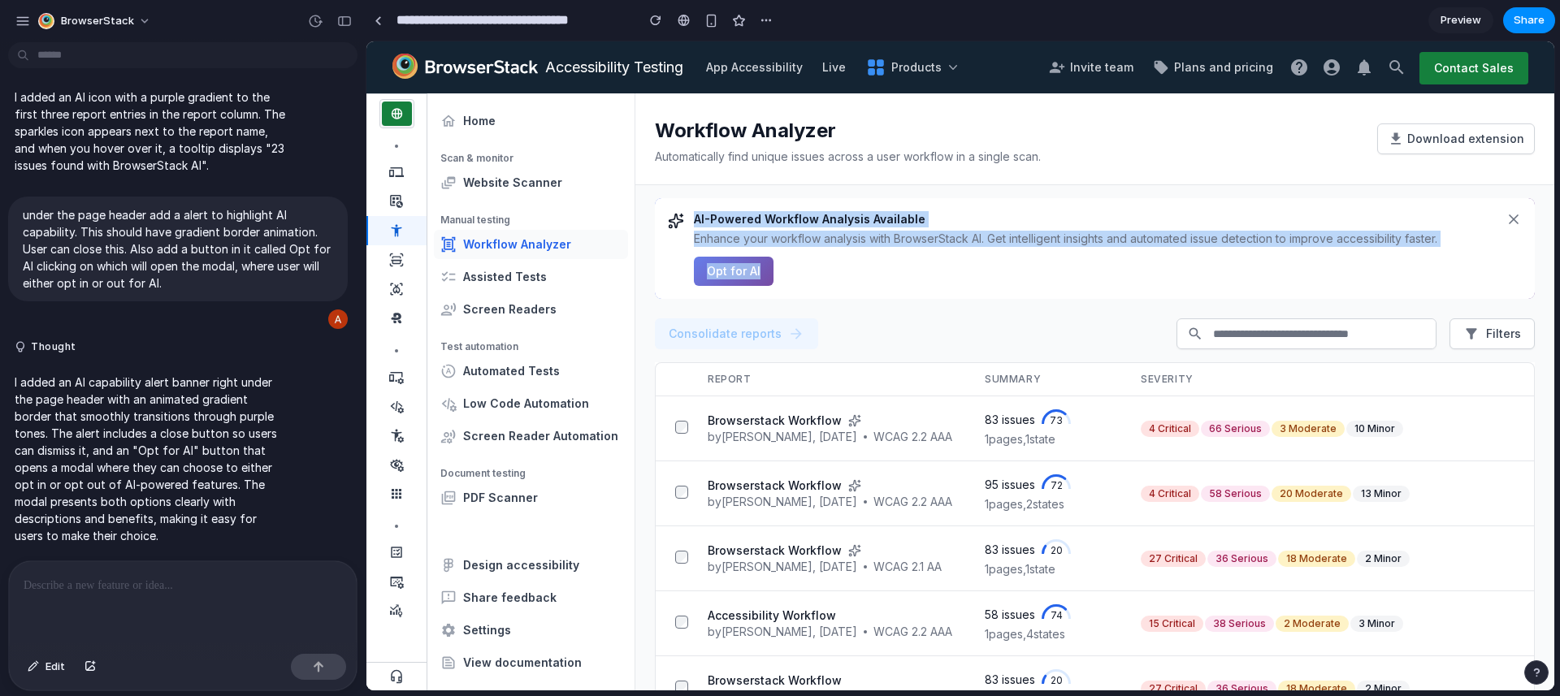
drag, startPoint x: 769, startPoint y: 215, endPoint x: 714, endPoint y: 218, distance: 55.3
click at [765, 217] on h3 "AI-Powered Workflow Analysis Available" at bounding box center [1095, 219] width 802 height 16
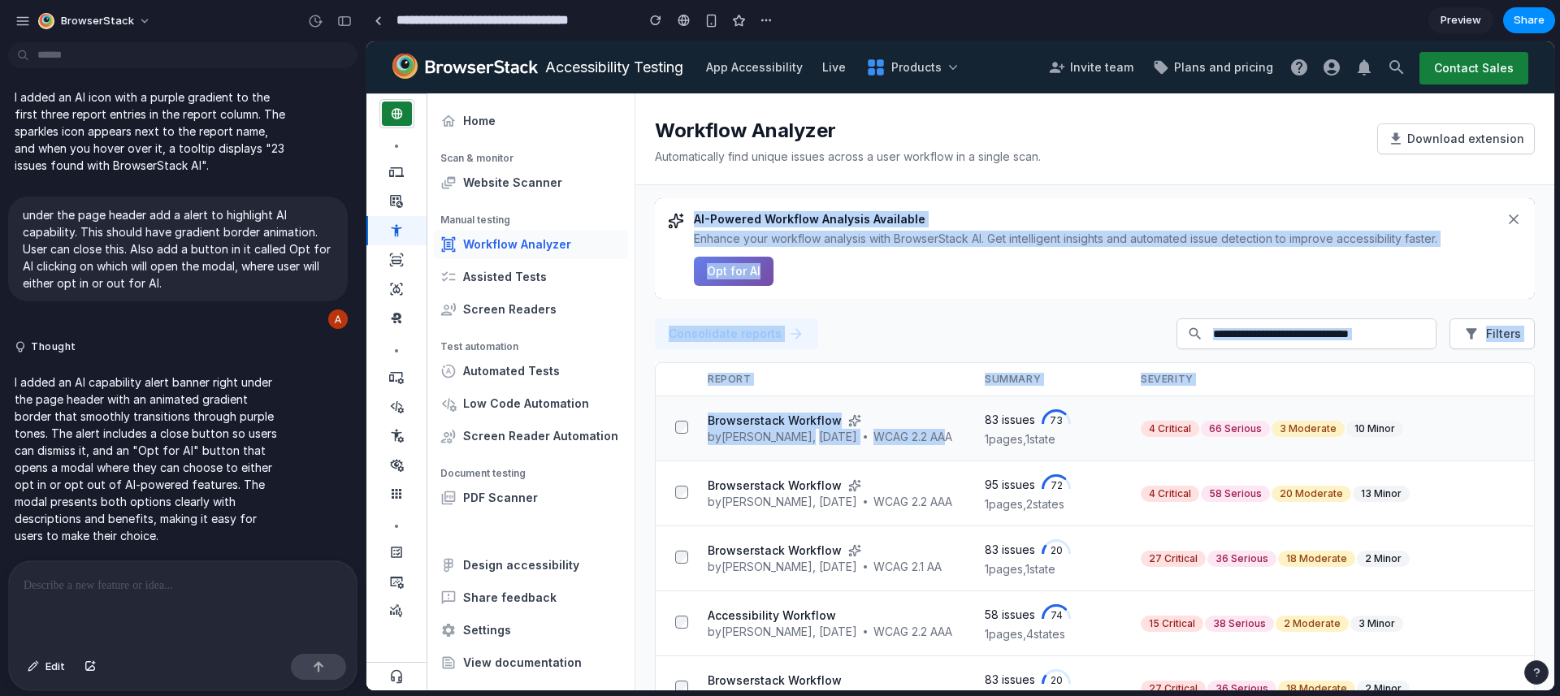
drag, startPoint x: 691, startPoint y: 218, endPoint x: 958, endPoint y: 437, distance: 345.9
click at [958, 437] on main "Workflow Analyzer Automatically find unique issues across a user workflow in a …" at bounding box center [1095, 391] width 919 height 597
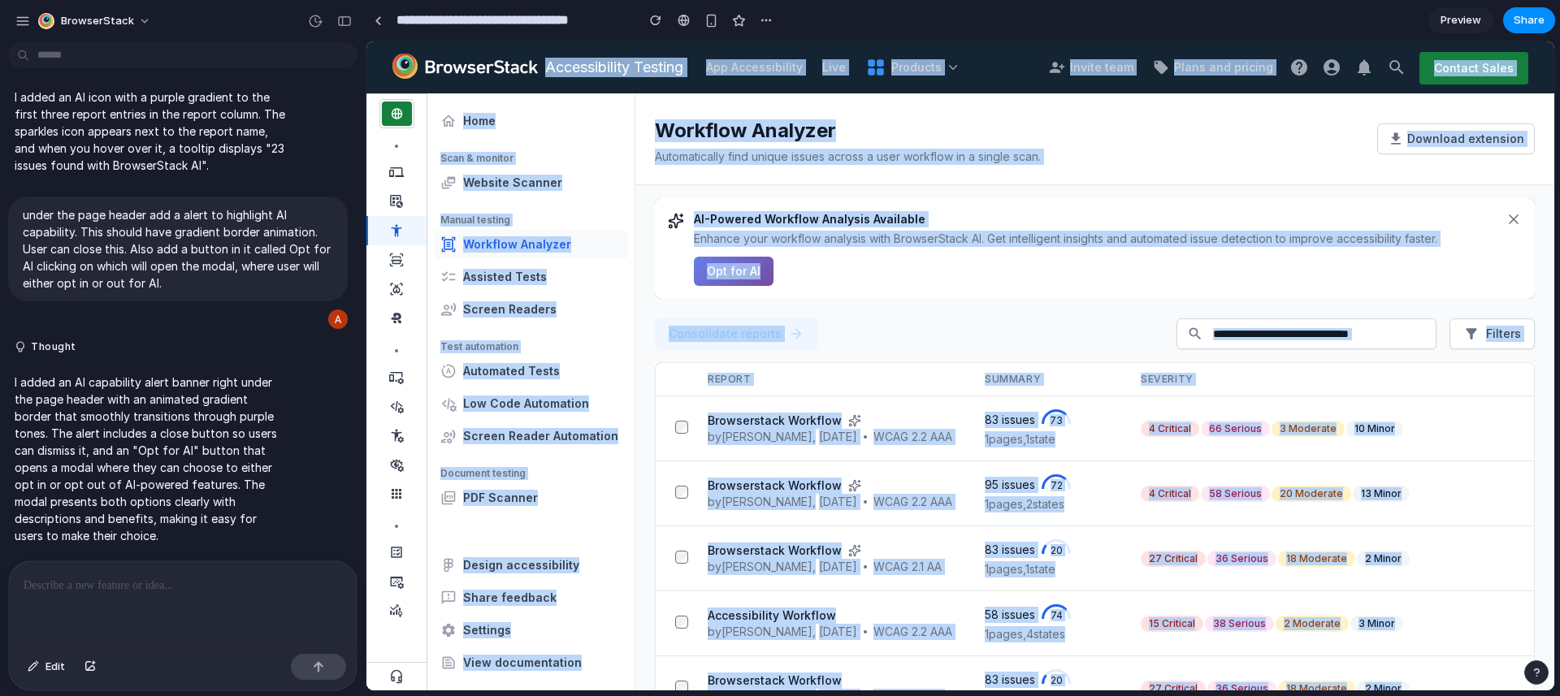
click at [917, 283] on div "AI-Powered Workflow Analysis Available Enhance your workflow analysis with Brow…" at bounding box center [1095, 248] width 802 height 75
drag, startPoint x: 920, startPoint y: 332, endPoint x: 1033, endPoint y: 328, distance: 113.0
click at [920, 332] on div "Consolidate reports Filters" at bounding box center [1095, 334] width 880 height 31
click at [990, 329] on div "Consolidate reports Filters" at bounding box center [1095, 334] width 880 height 31
click at [974, 314] on div "Consolidate reports Filters Report Summary Severity Browserstack Workflow by [P…" at bounding box center [1095, 495] width 919 height 392
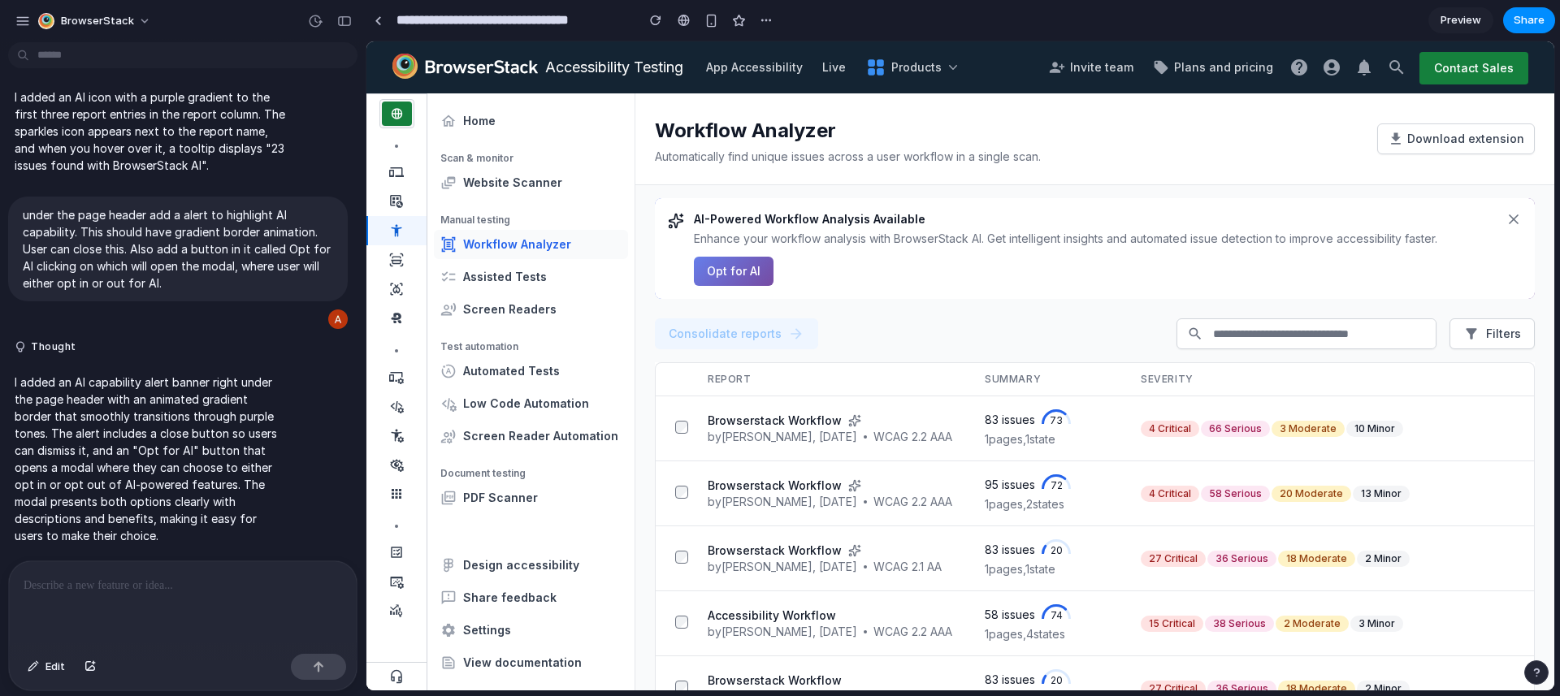
click at [870, 299] on div "Consolidate reports Filters Report Summary Severity Browserstack Workflow by [P…" at bounding box center [1095, 495] width 919 height 392
click at [935, 299] on div "Consolidate reports Filters Report Summary Severity Browserstack Workflow by [P…" at bounding box center [1095, 495] width 919 height 392
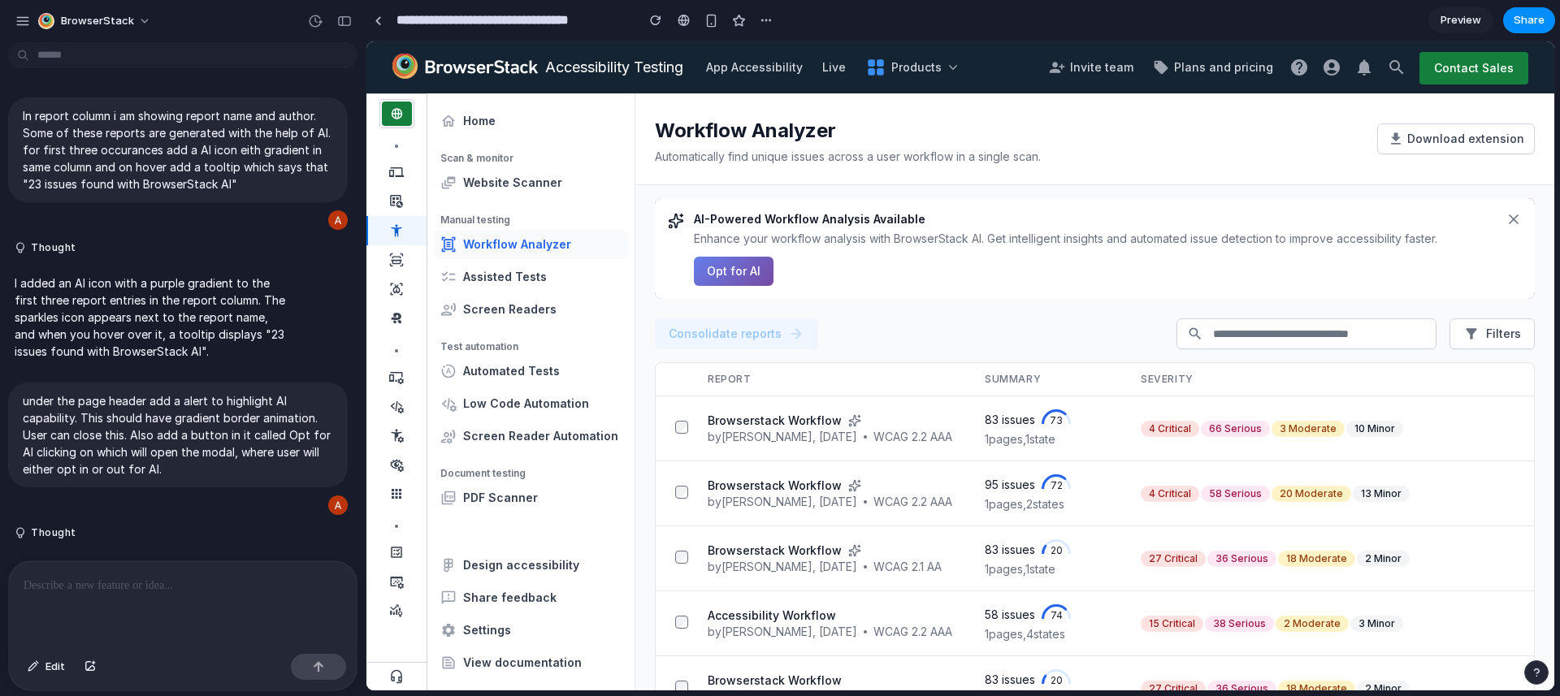
scroll to position [186, 0]
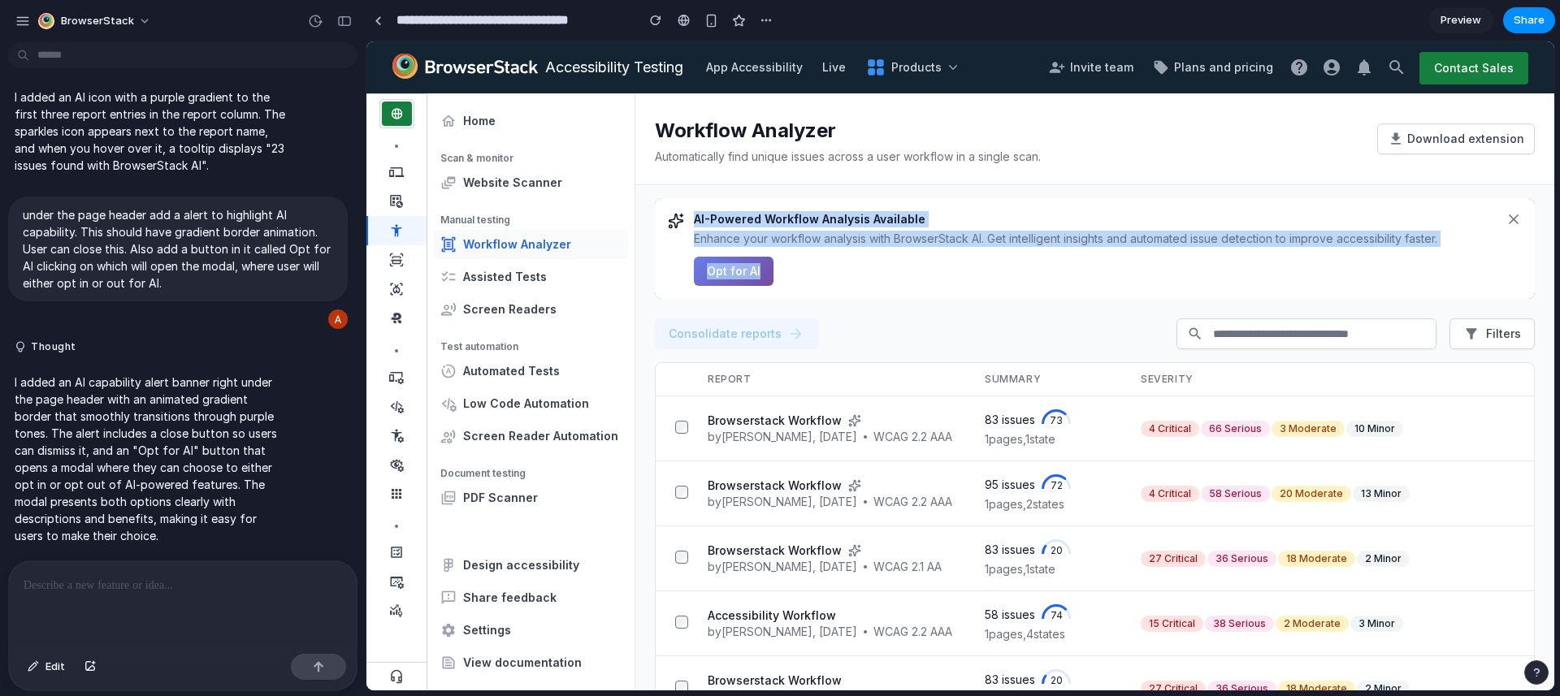
drag, startPoint x: 778, startPoint y: 223, endPoint x: 1300, endPoint y: 293, distance: 526.4
click at [1288, 291] on div "AI-Powered Workflow Analysis Available Enhance your workflow analysis with Brow…" at bounding box center [1095, 248] width 880 height 101
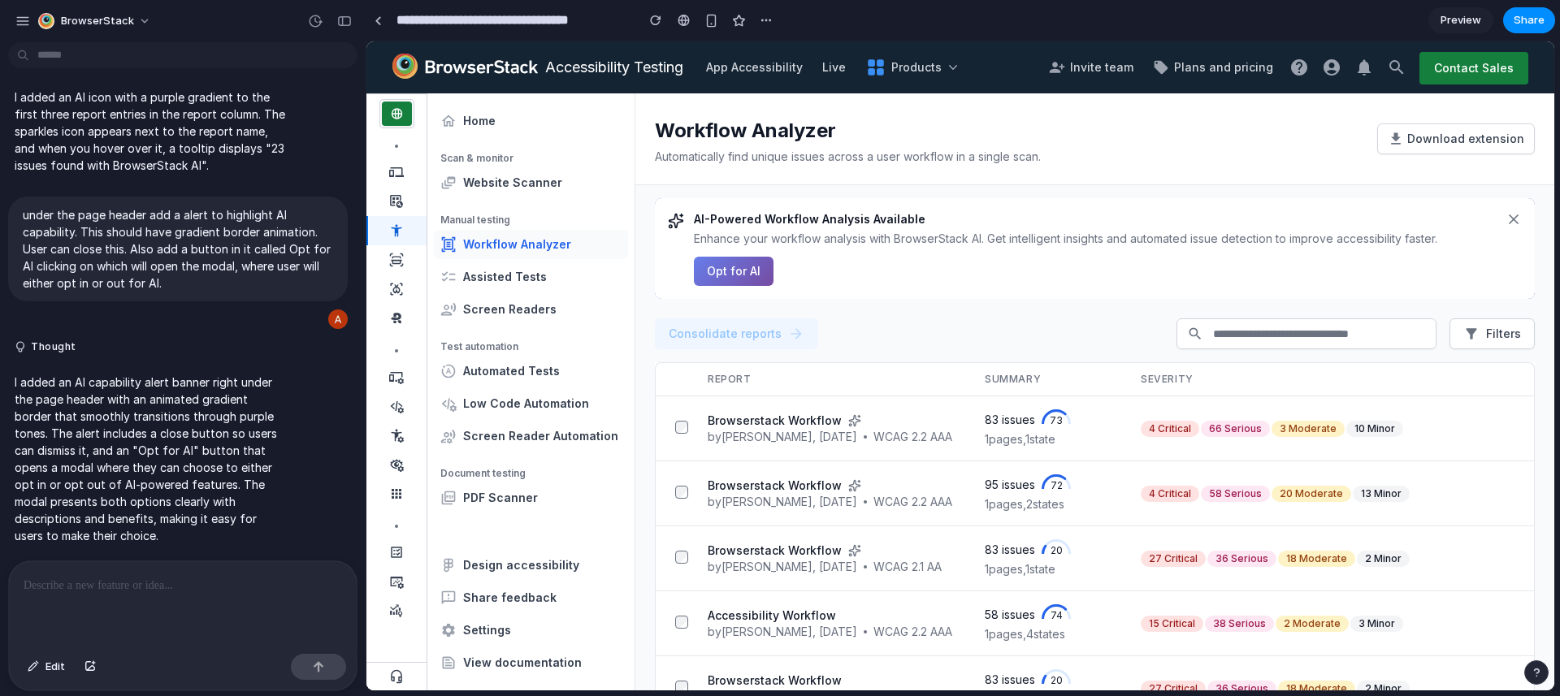
click at [1315, 276] on div "AI-Powered Workflow Analysis Available Enhance your workflow analysis with Brow…" at bounding box center [1095, 248] width 802 height 75
click at [744, 273] on button "Opt for AI" at bounding box center [734, 271] width 80 height 29
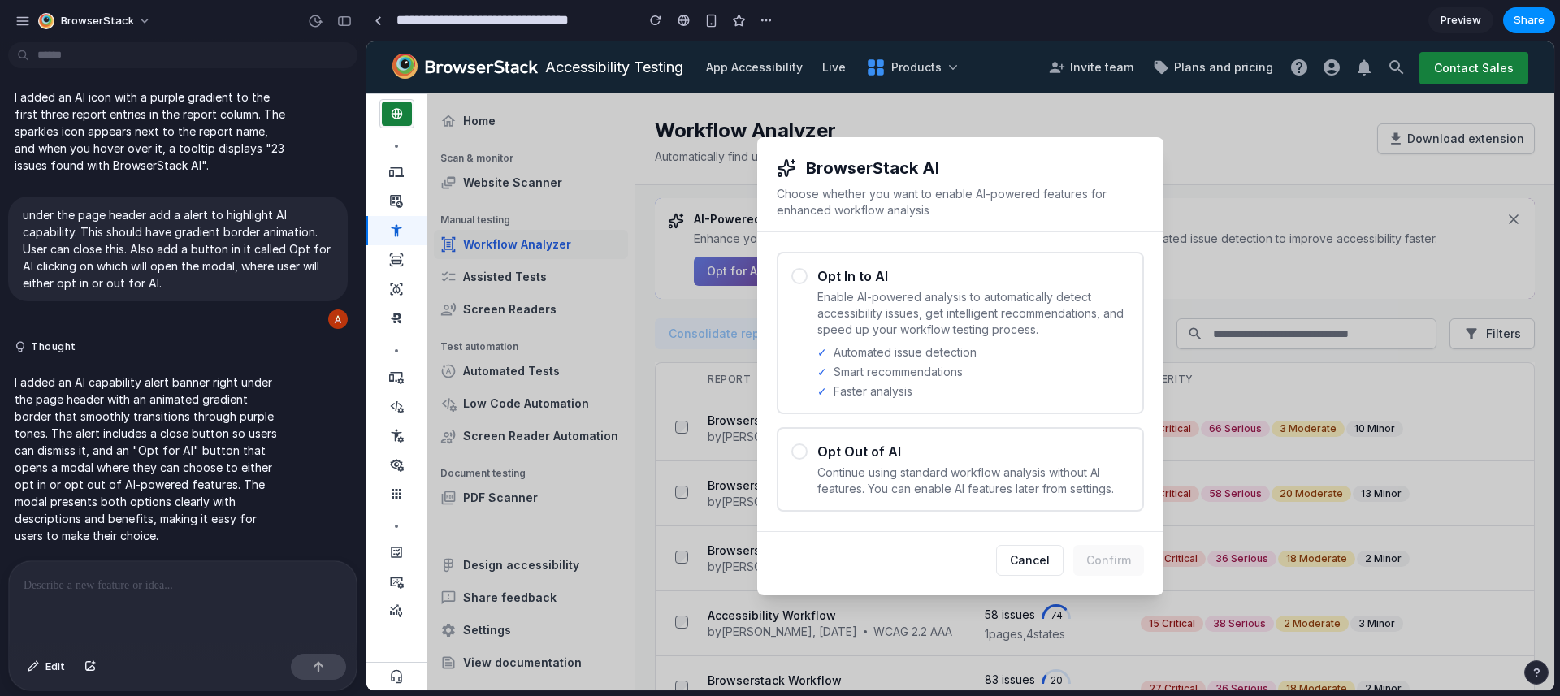
drag, startPoint x: 905, startPoint y: 518, endPoint x: 912, endPoint y: 501, distance: 17.5
click at [906, 515] on div "Opt In to AI Enable AI-powered analysis to automatically detect accessibility i…" at bounding box center [960, 381] width 406 height 299
click at [931, 465] on p "Continue using standard workflow analysis without AI features. You can enable A…" at bounding box center [974, 481] width 312 height 33
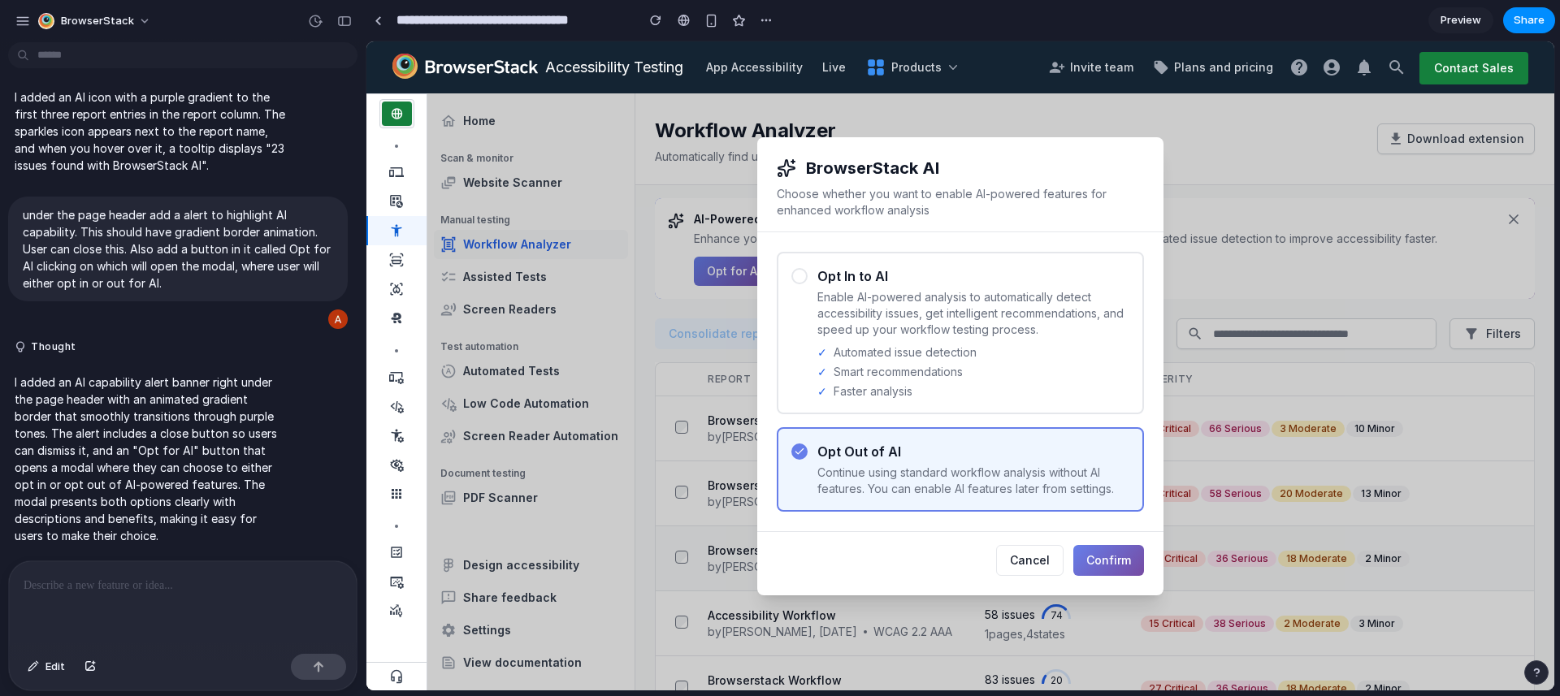
click at [1017, 552] on button "Cancel" at bounding box center [1029, 560] width 67 height 31
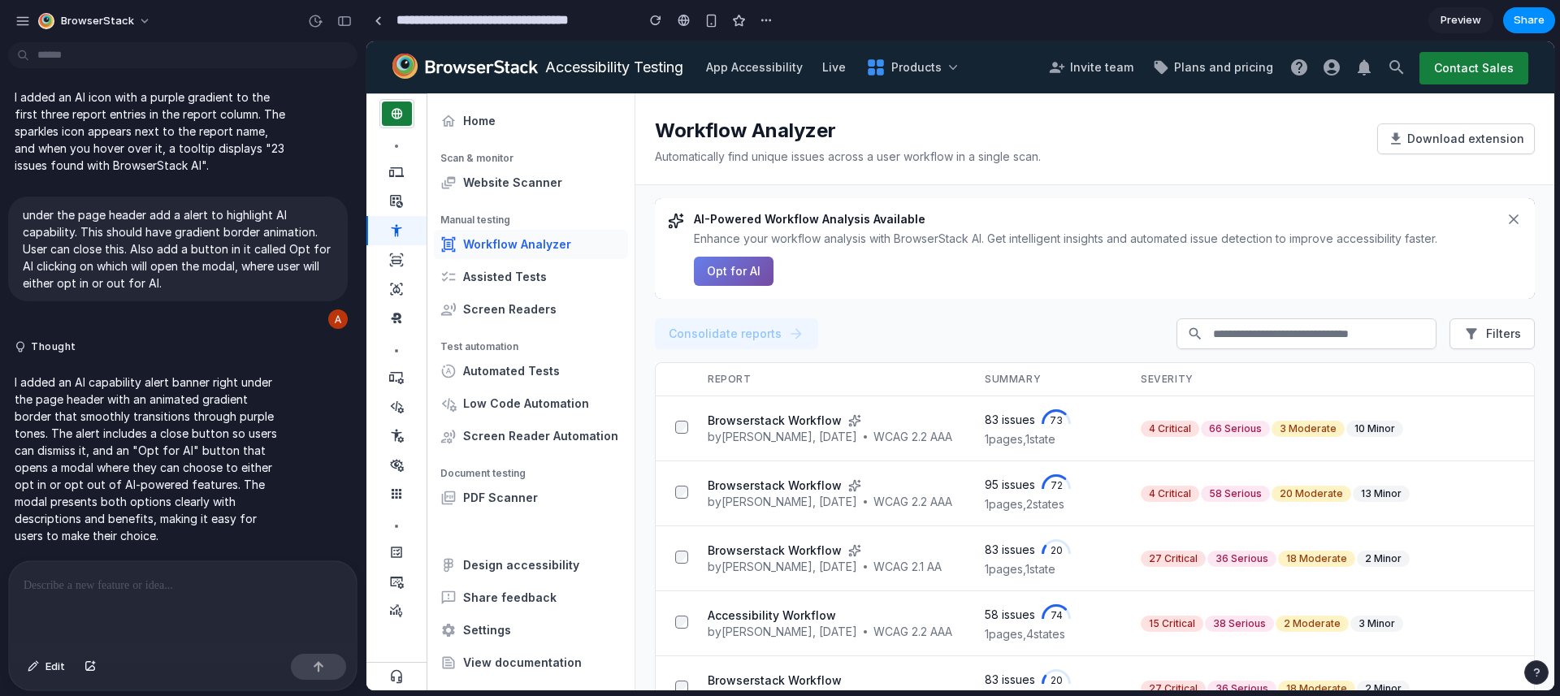
click at [730, 274] on button "Opt for AI" at bounding box center [734, 271] width 80 height 29
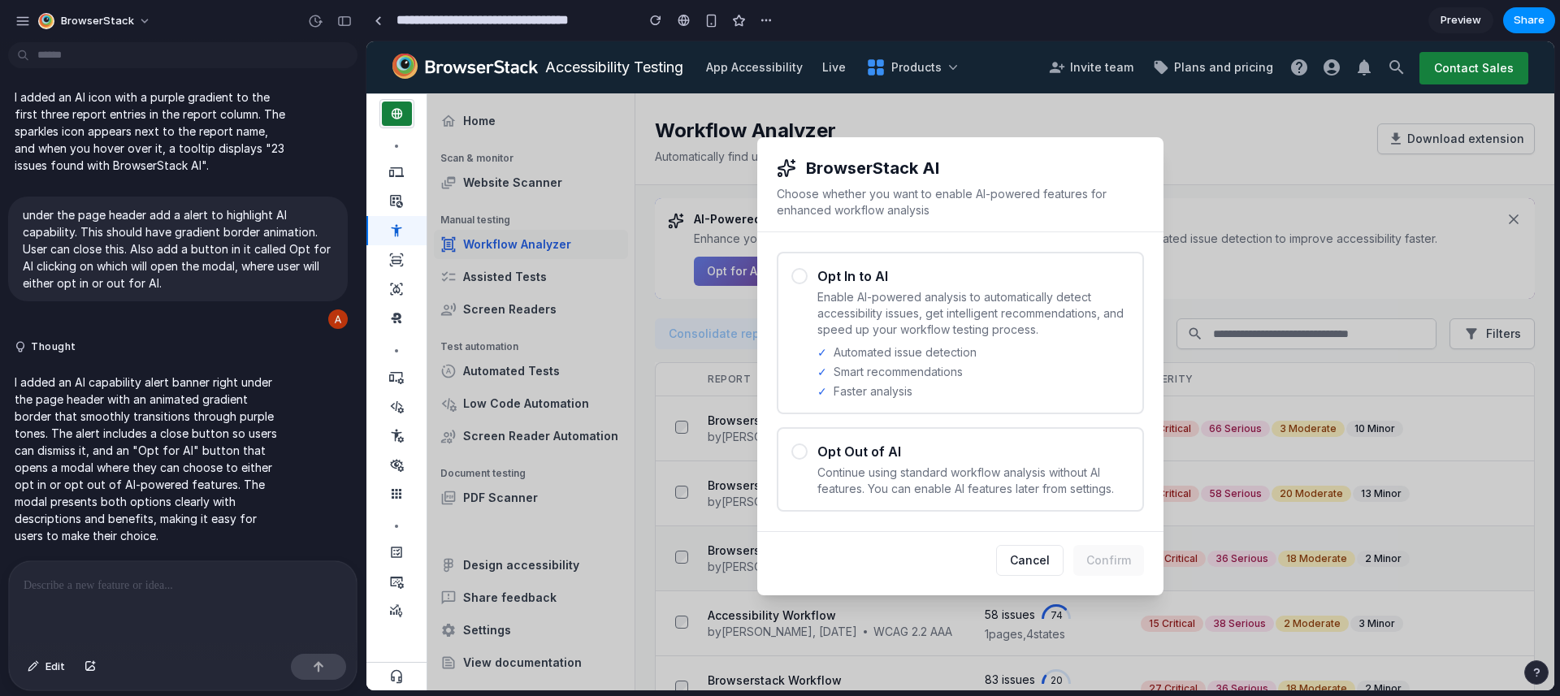
click at [1022, 546] on button "Cancel" at bounding box center [1029, 560] width 67 height 31
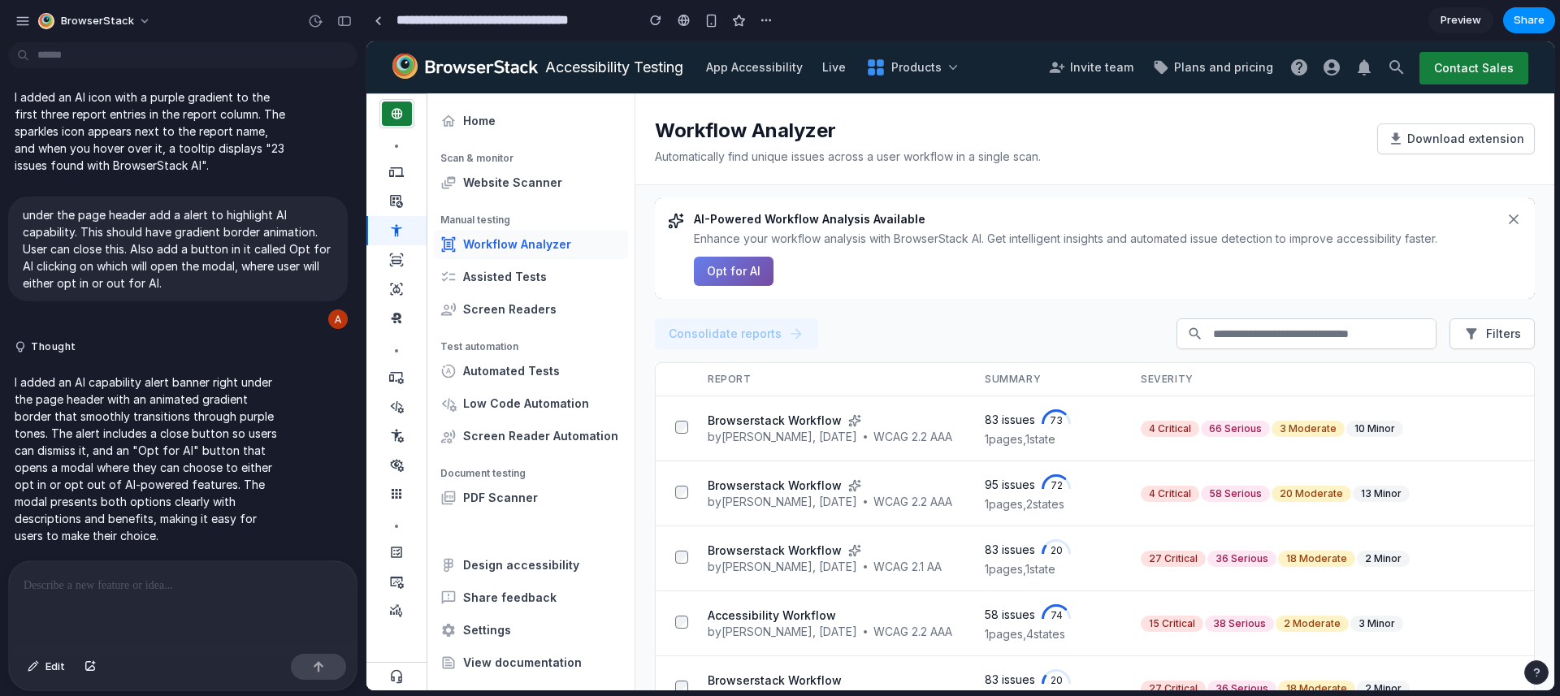
click at [741, 276] on button "Opt for AI" at bounding box center [734, 271] width 80 height 29
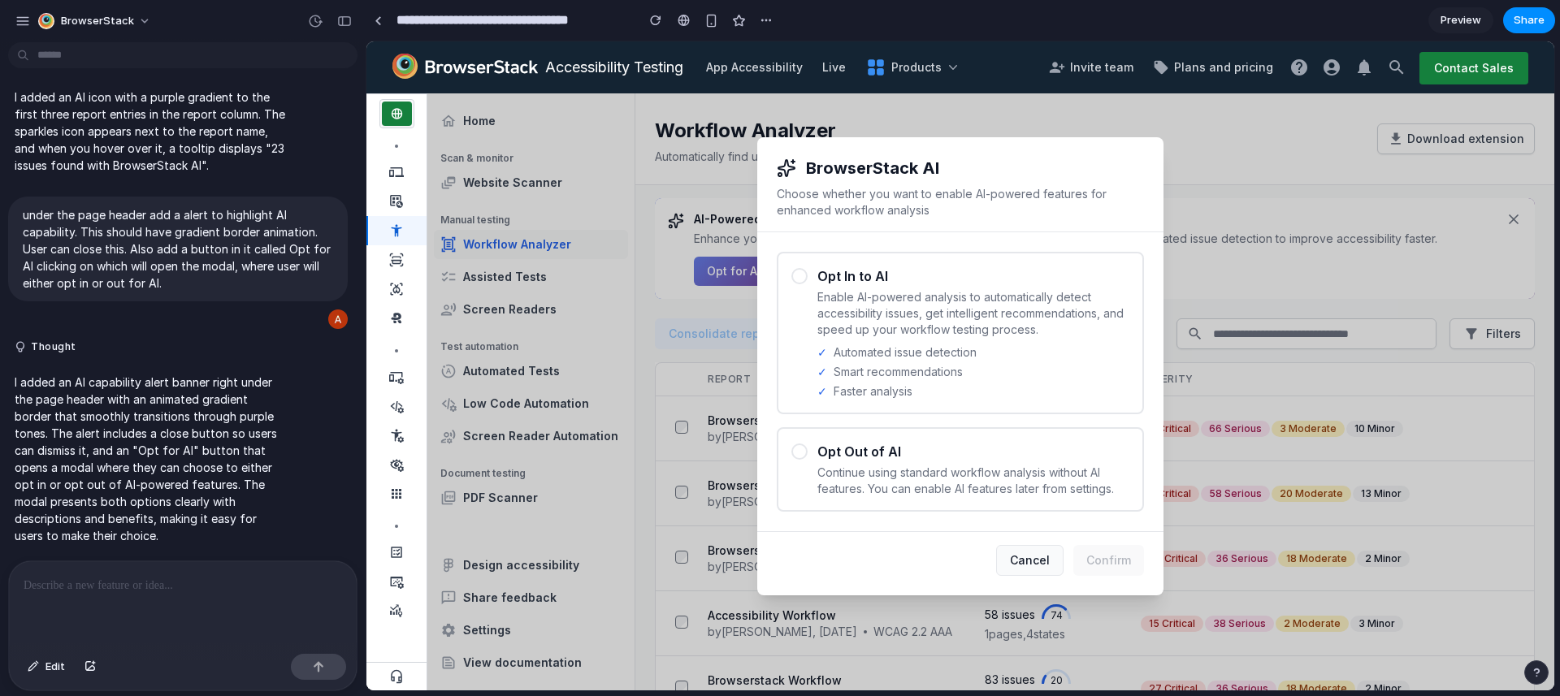
click at [1029, 564] on button "Cancel" at bounding box center [1029, 560] width 67 height 31
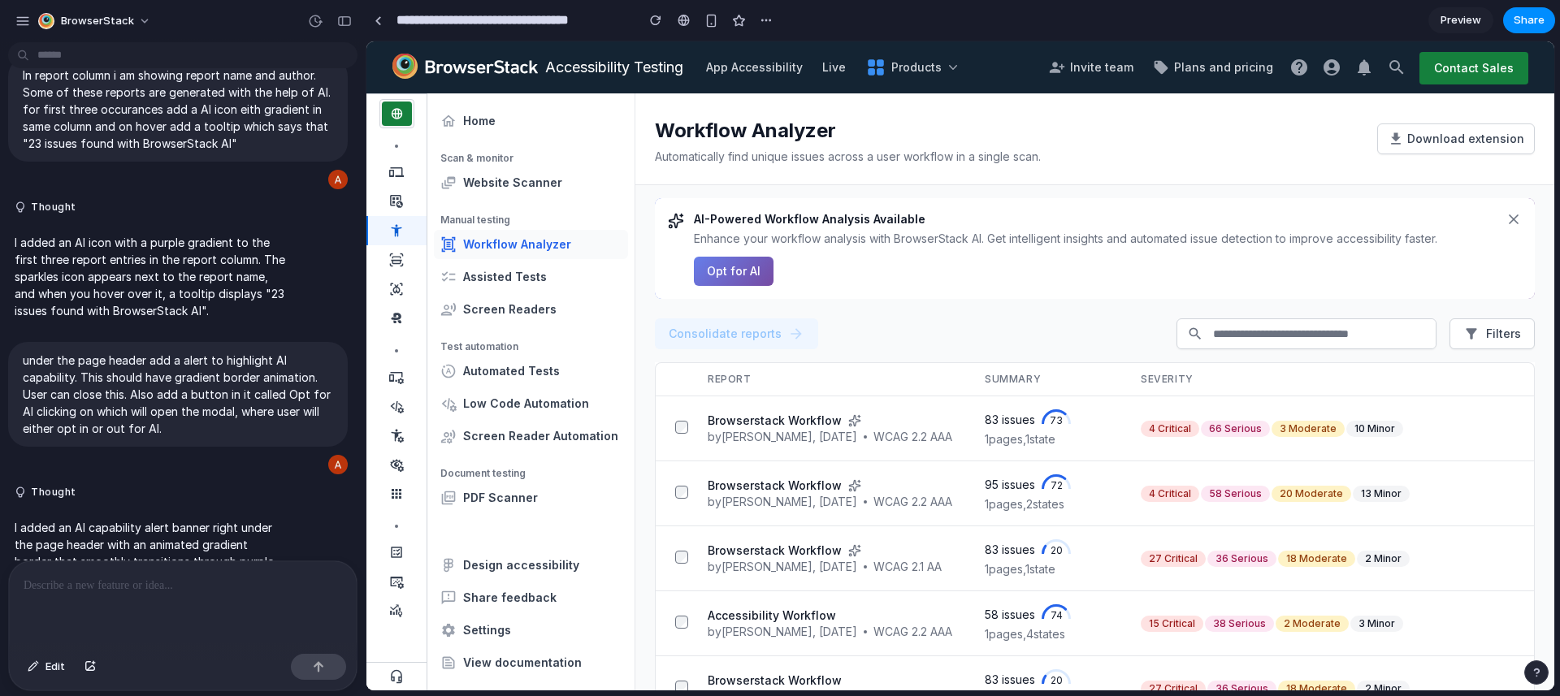
scroll to position [0, 0]
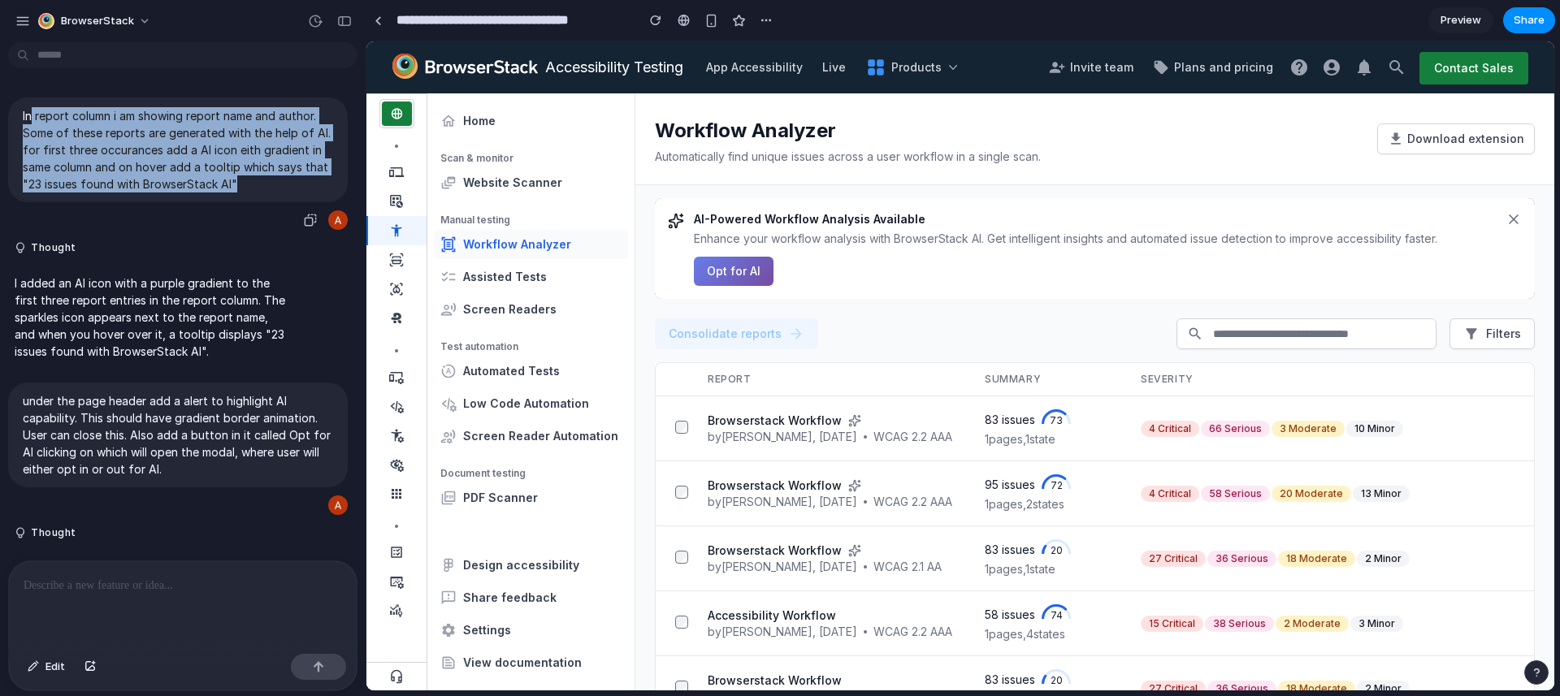
drag, startPoint x: 214, startPoint y: 170, endPoint x: 315, endPoint y: 193, distance: 104.1
click at [319, 189] on p "In report column i am showing report name and author. Some of these reports are…" at bounding box center [178, 149] width 310 height 85
click at [141, 154] on p "In report column i am showing report name and author. Some of these reports are…" at bounding box center [178, 149] width 310 height 85
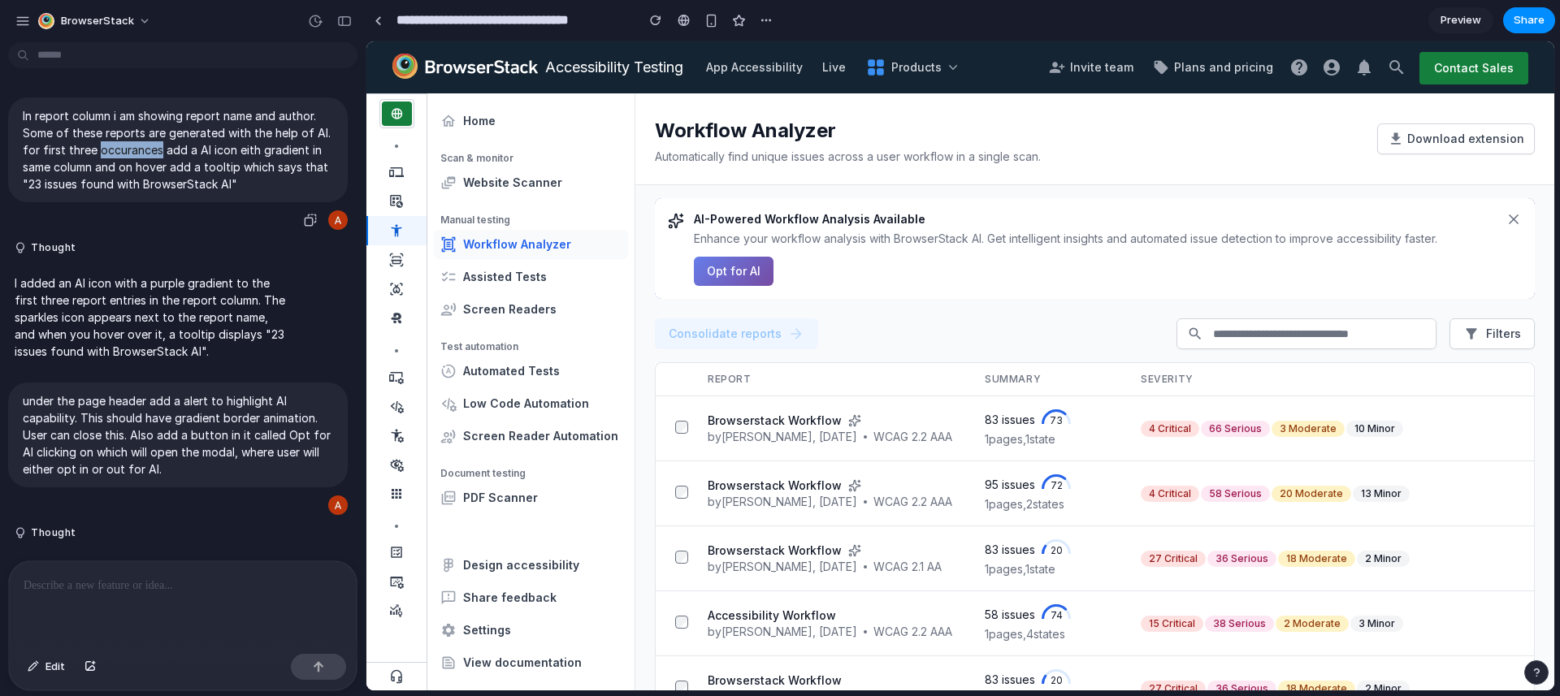
click at [141, 154] on p "In report column i am showing report name and author. Some of these reports are…" at bounding box center [178, 149] width 310 height 85
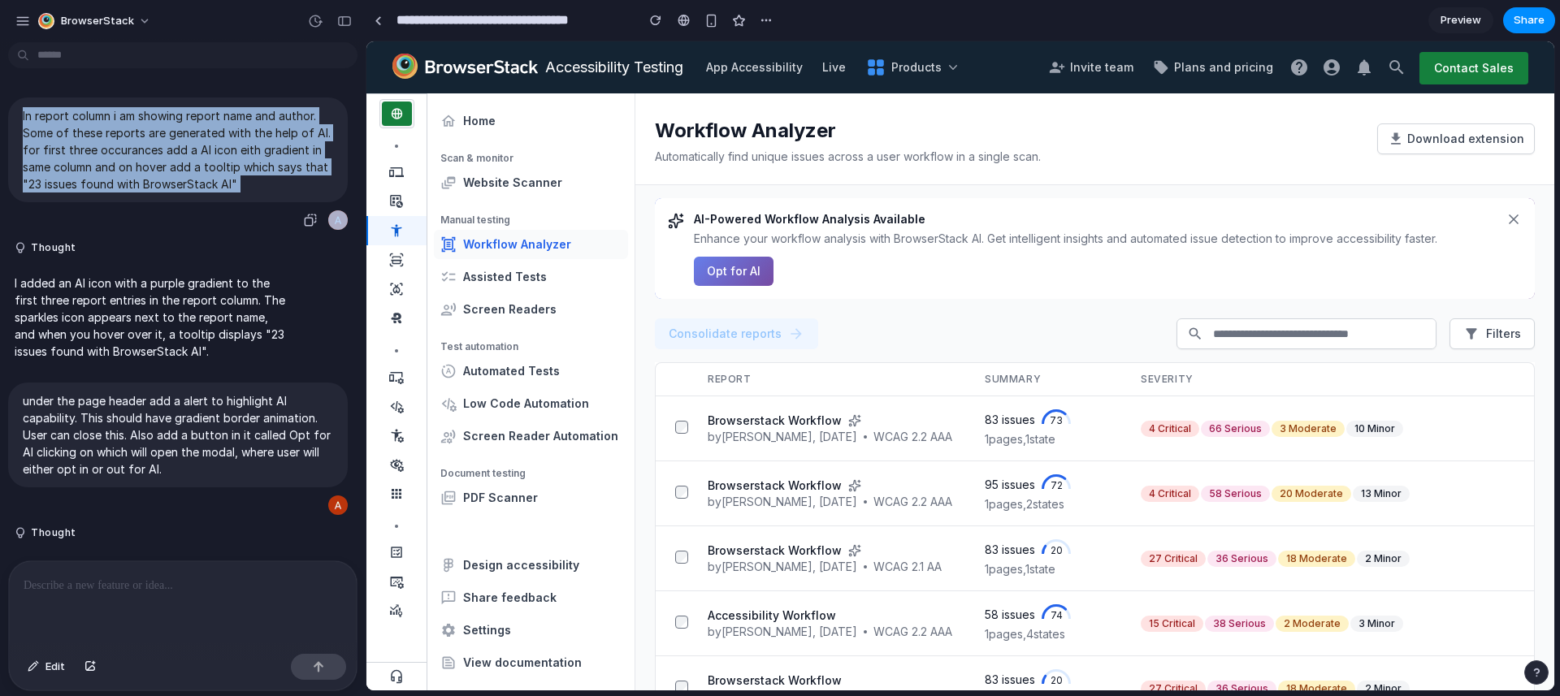
click at [141, 154] on p "In report column i am showing report name and author. Some of these reports are…" at bounding box center [178, 149] width 310 height 85
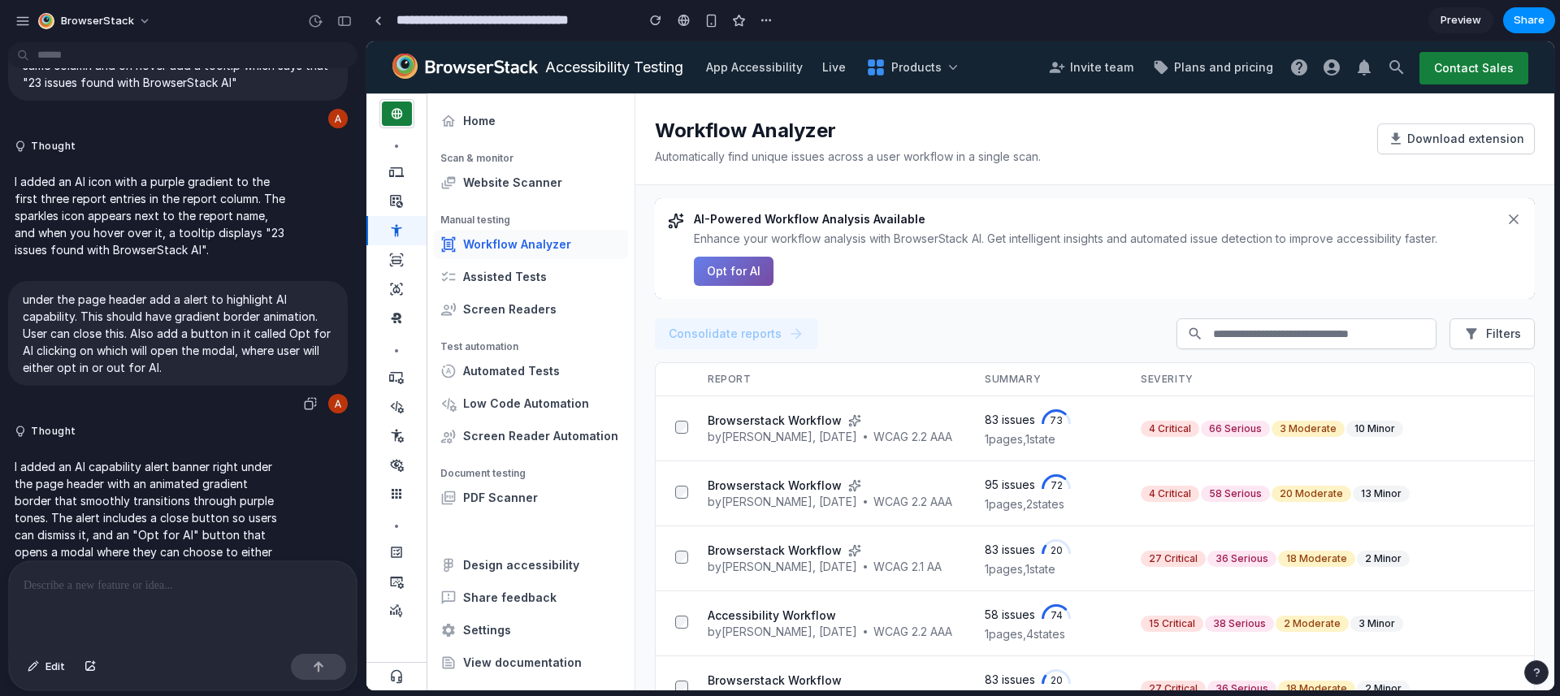
click at [139, 325] on p "under the page header add a alert to highlight AI capability. This should have …" at bounding box center [178, 333] width 310 height 85
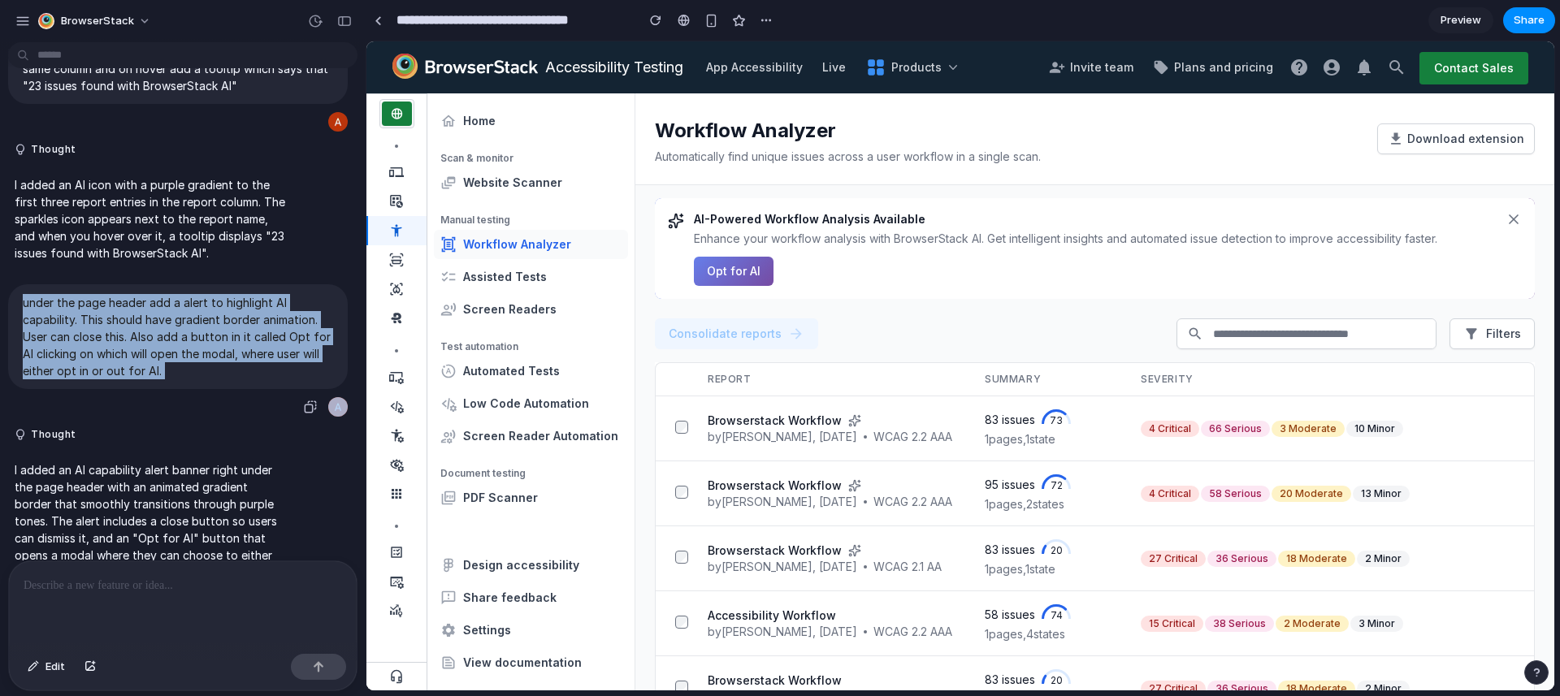
click at [139, 325] on p "under the page header add a alert to highlight AI capability. This should have …" at bounding box center [178, 336] width 310 height 85
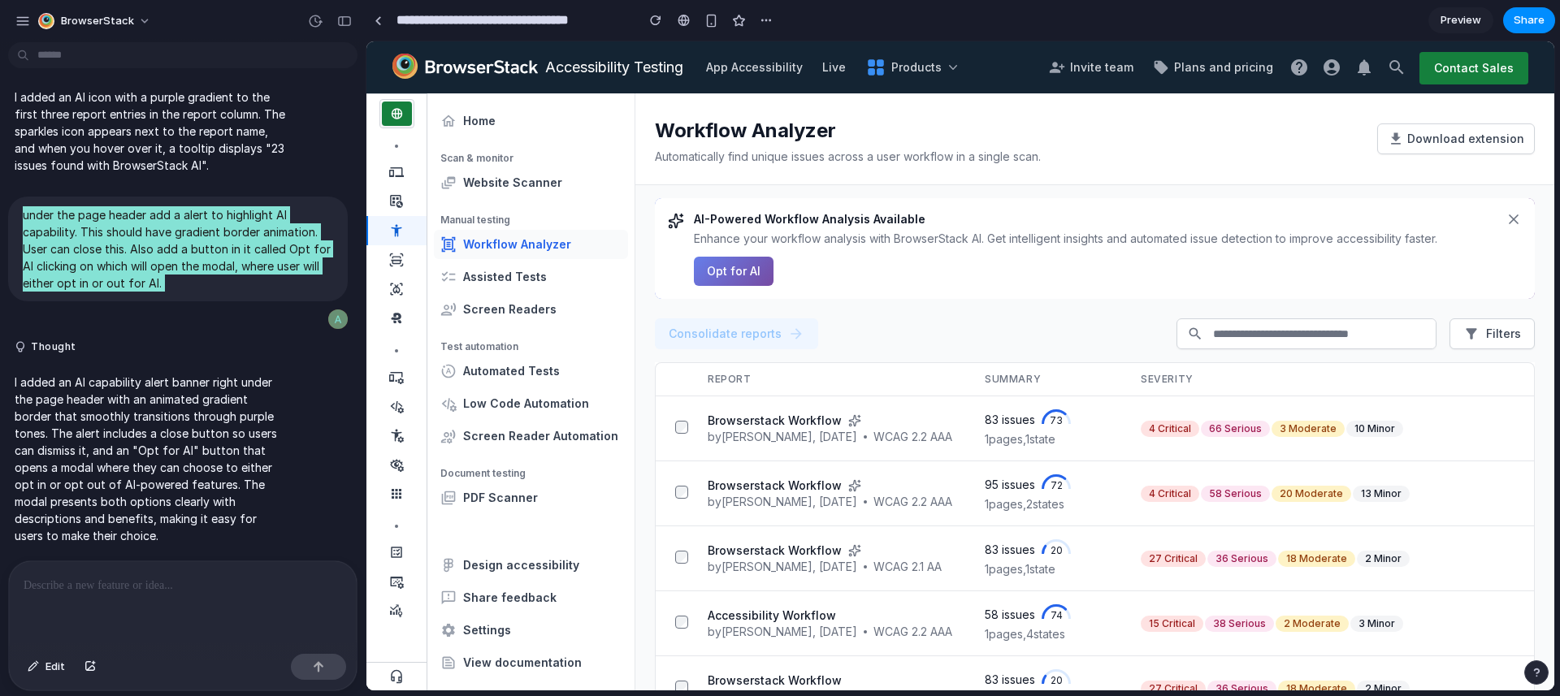
click at [903, 277] on div "AI-Powered Workflow Analysis Available Enhance your workflow analysis with Brow…" at bounding box center [1095, 248] width 802 height 75
click at [853, 309] on div "Consolidate reports Filters Report Summary Severity Browserstack Workflow by [P…" at bounding box center [1095, 495] width 919 height 392
click at [881, 338] on div "Consolidate reports Filters" at bounding box center [1095, 334] width 880 height 31
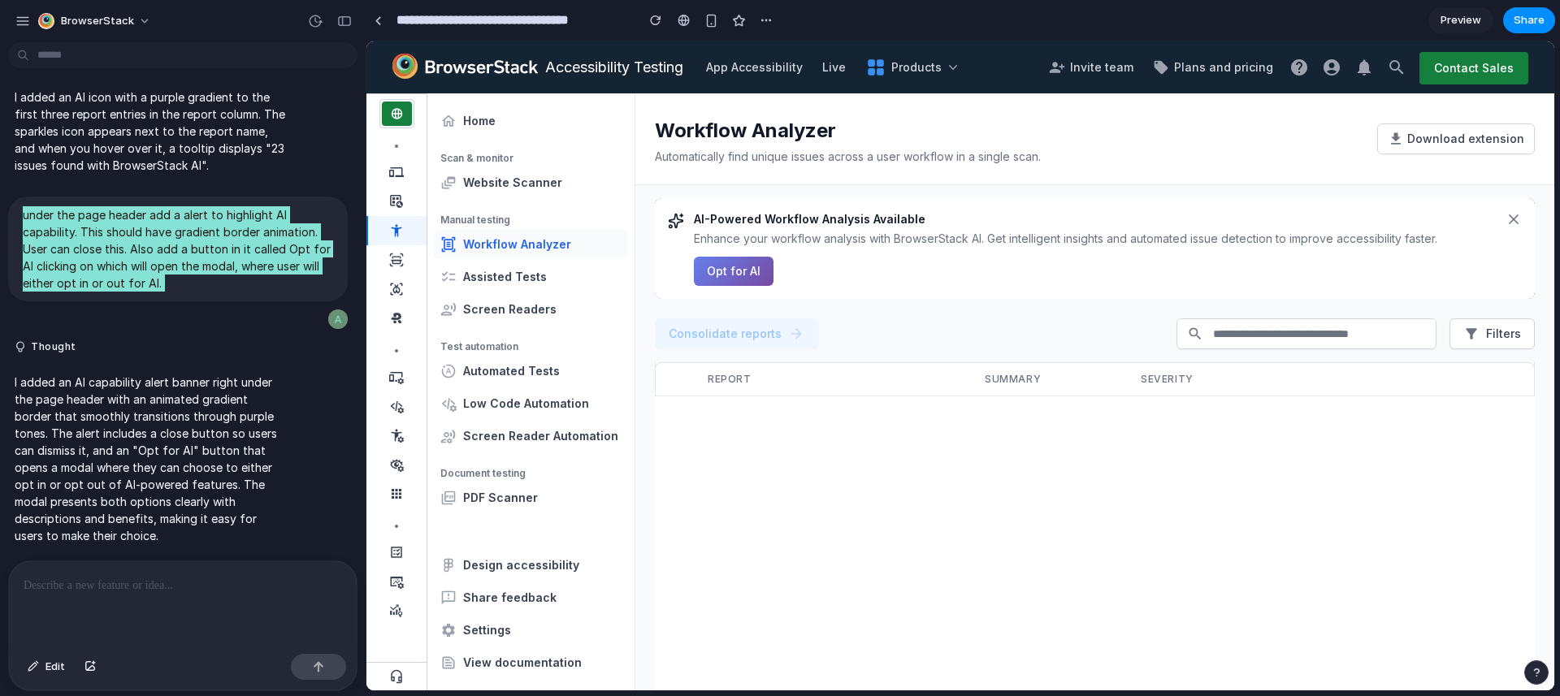
scroll to position [0, 0]
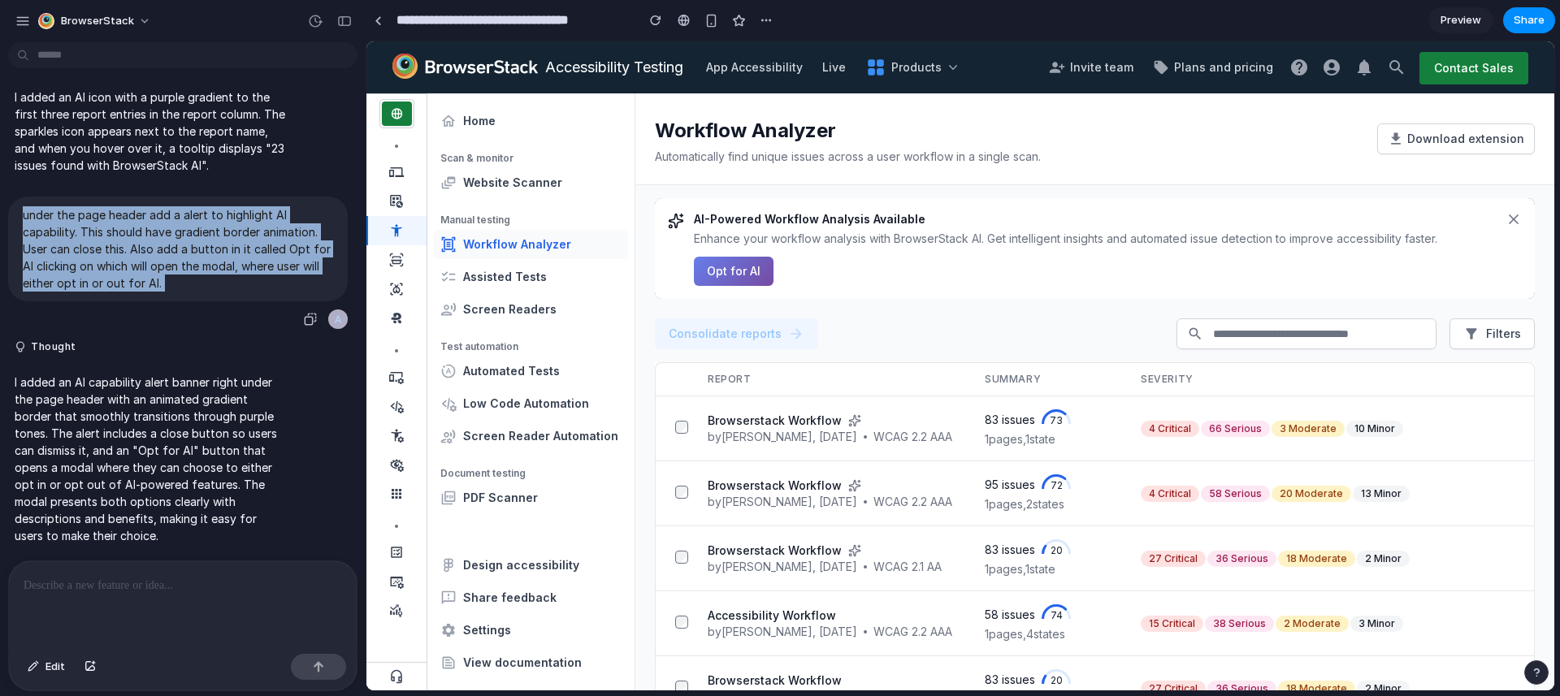
click at [254, 256] on p "under the page header add a alert to highlight AI capability. This should have …" at bounding box center [178, 248] width 310 height 85
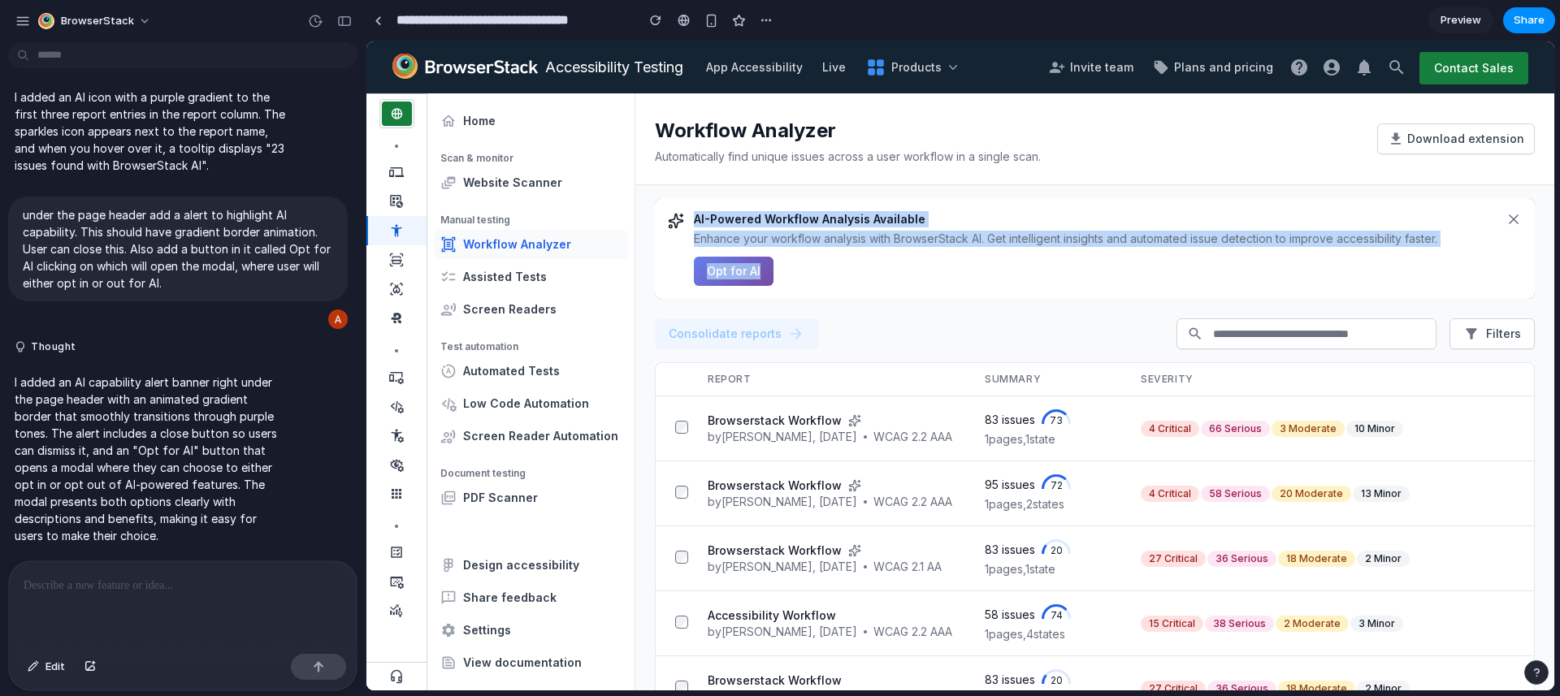
drag, startPoint x: 892, startPoint y: 290, endPoint x: 677, endPoint y: 215, distance: 228.2
click at [677, 215] on div "AI-Powered Workflow Analysis Available Enhance your workflow analysis with Brow…" at bounding box center [1095, 248] width 880 height 101
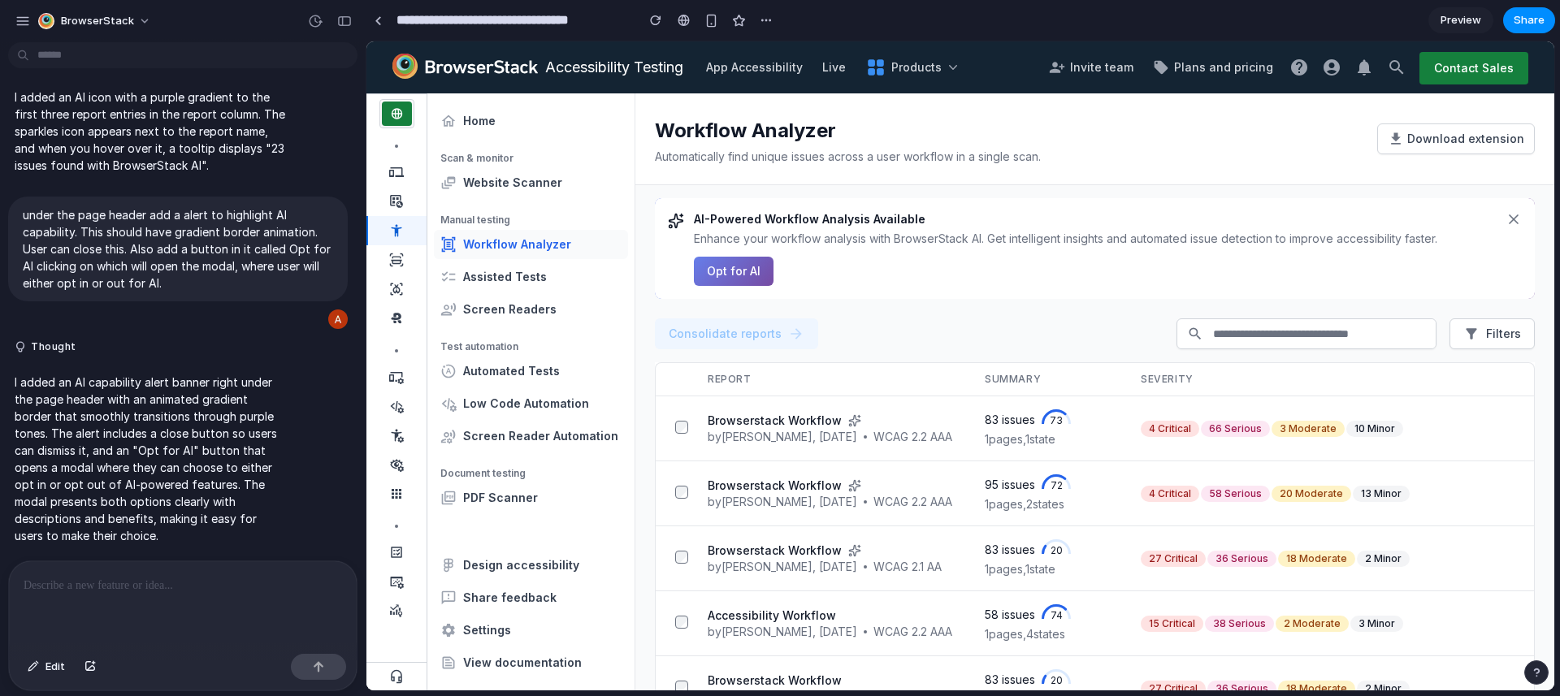
click at [889, 308] on div "Consolidate reports Filters Report Summary Severity Browserstack Workflow by [P…" at bounding box center [1095, 495] width 919 height 392
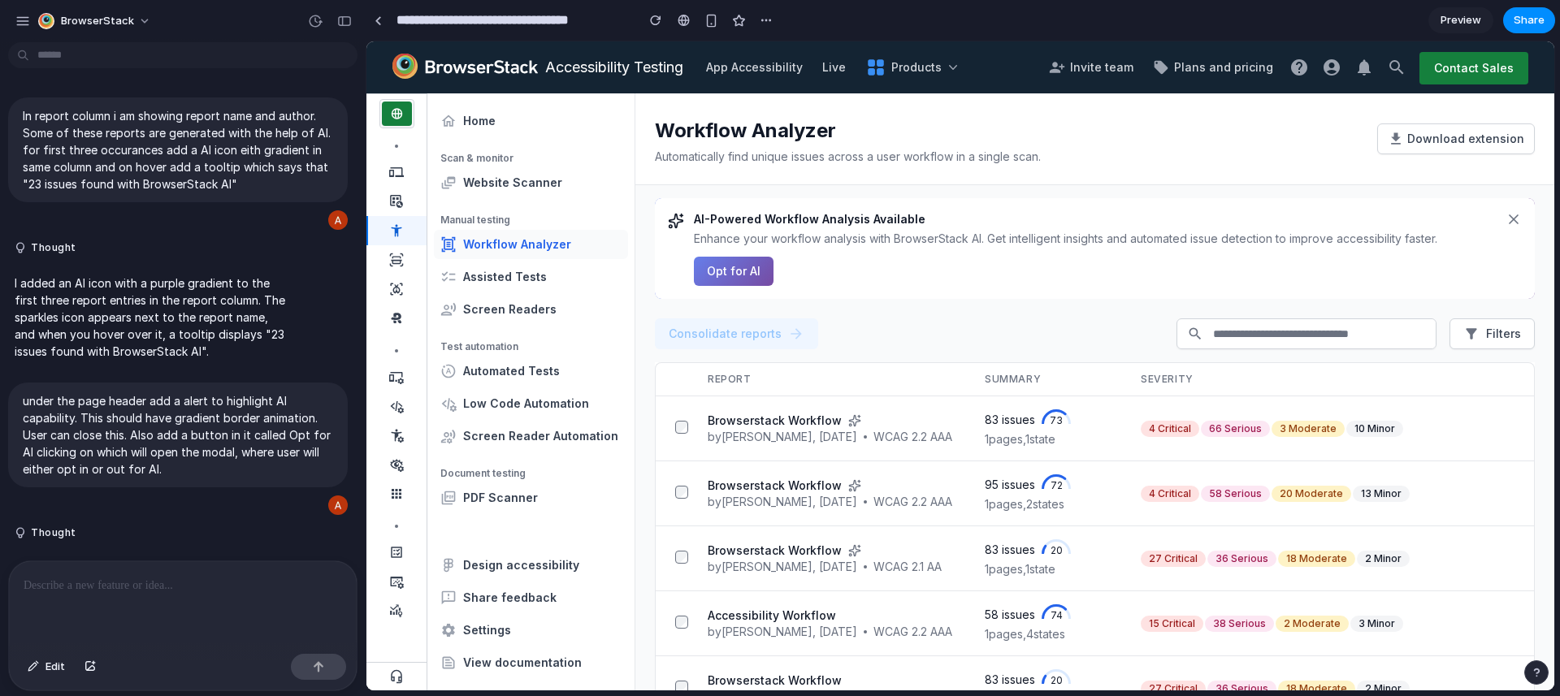
click at [104, 122] on p "In report column i am showing report name and author. Some of these reports are…" at bounding box center [178, 149] width 310 height 85
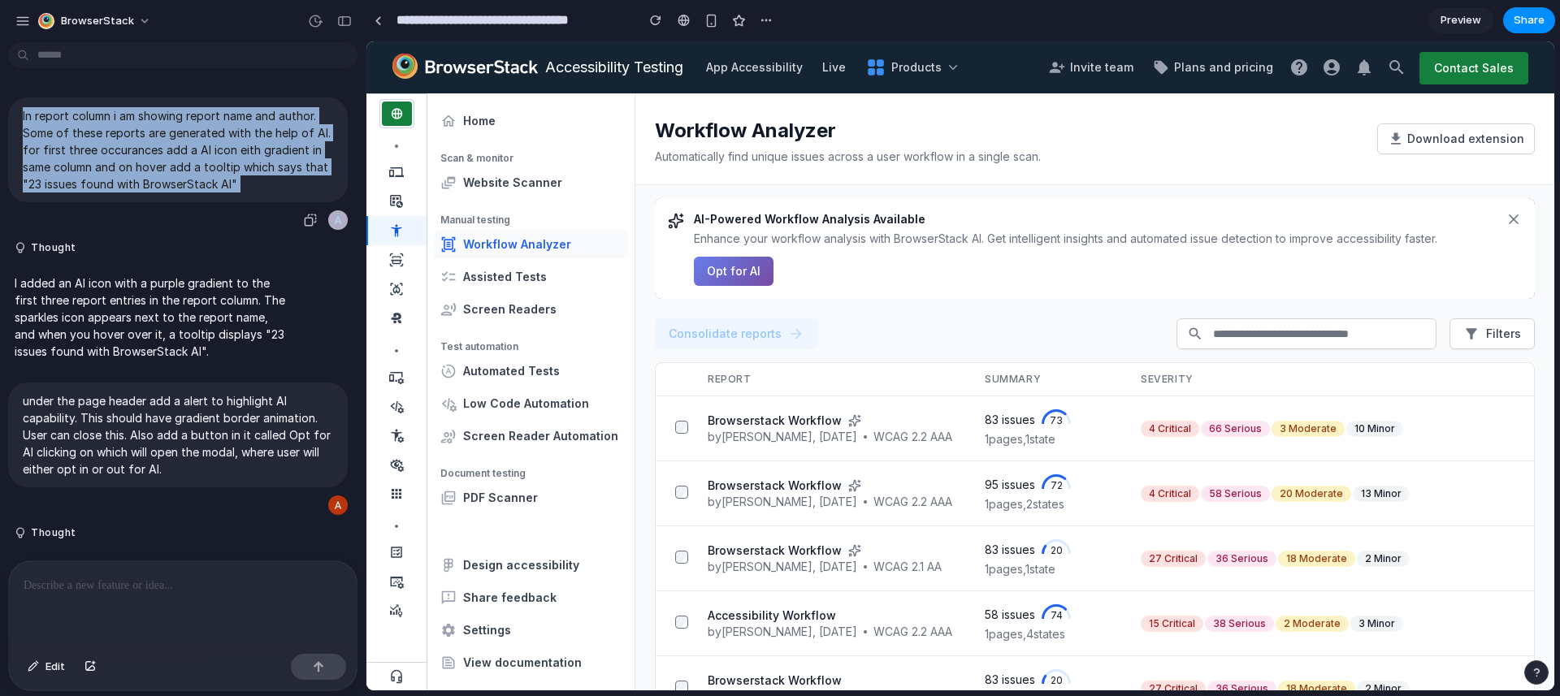
drag, startPoint x: 104, startPoint y: 122, endPoint x: 86, endPoint y: 137, distance: 23.6
click at [103, 124] on p "In report column i am showing report name and author. Some of these reports are…" at bounding box center [178, 149] width 310 height 85
click at [48, 125] on p "In report column i am showing report name and author. Some of these reports are…" at bounding box center [178, 149] width 310 height 85
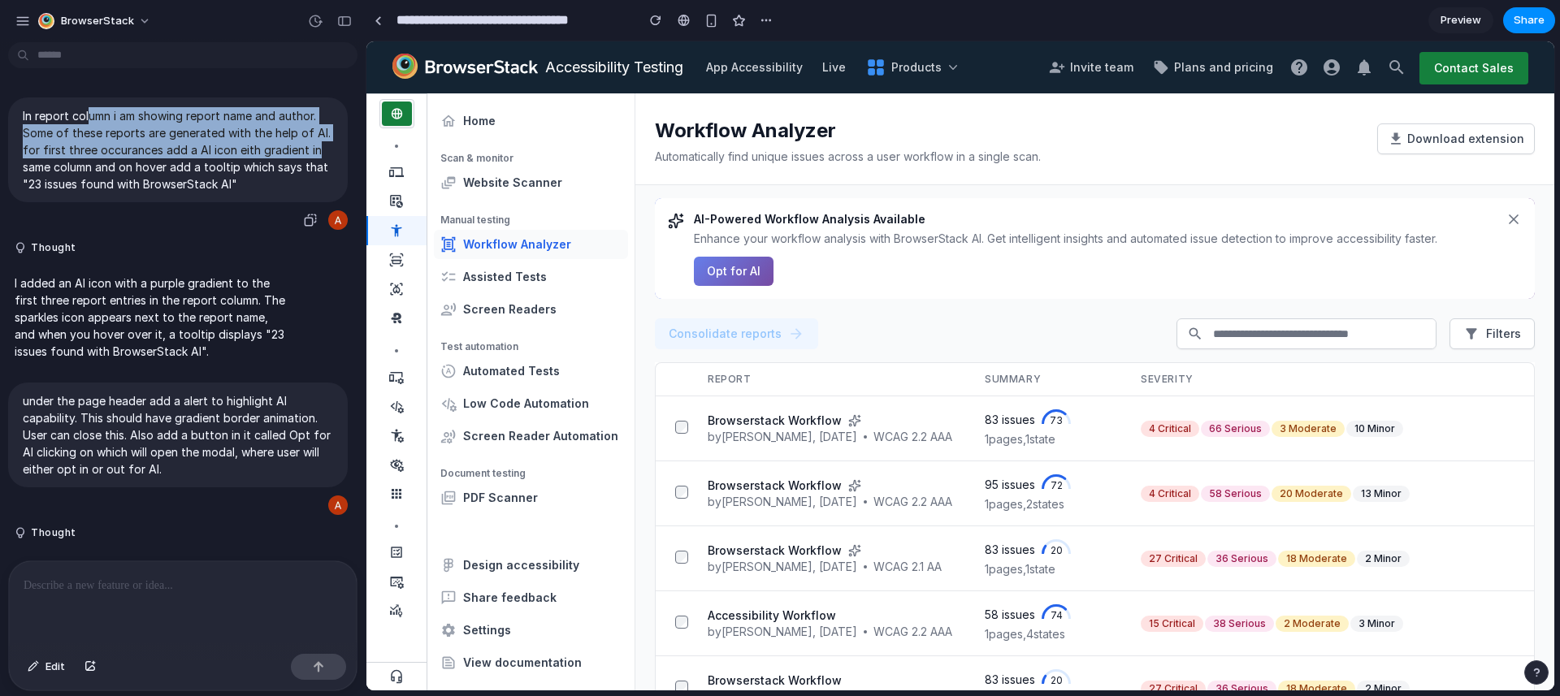
drag, startPoint x: 91, startPoint y: 110, endPoint x: 317, endPoint y: 160, distance: 231.5
click at [317, 160] on p "In report column i am showing report name and author. Some of these reports are…" at bounding box center [178, 149] width 310 height 85
click at [206, 171] on p "In report column i am showing report name and author. Some of these reports are…" at bounding box center [178, 149] width 310 height 85
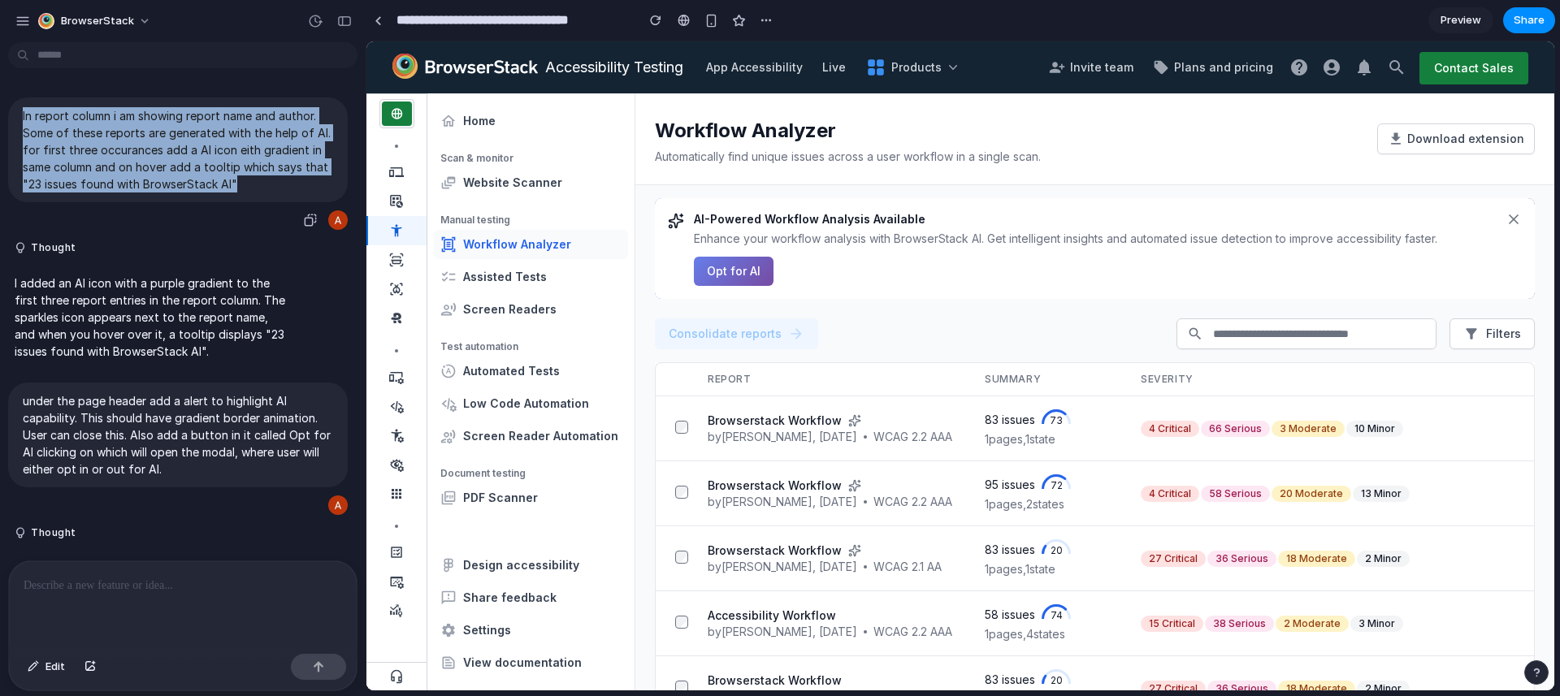
drag, startPoint x: 23, startPoint y: 115, endPoint x: 280, endPoint y: 180, distance: 264.9
click at [280, 180] on p "In report column i am showing report name and author. Some of these reports are…" at bounding box center [178, 149] width 310 height 85
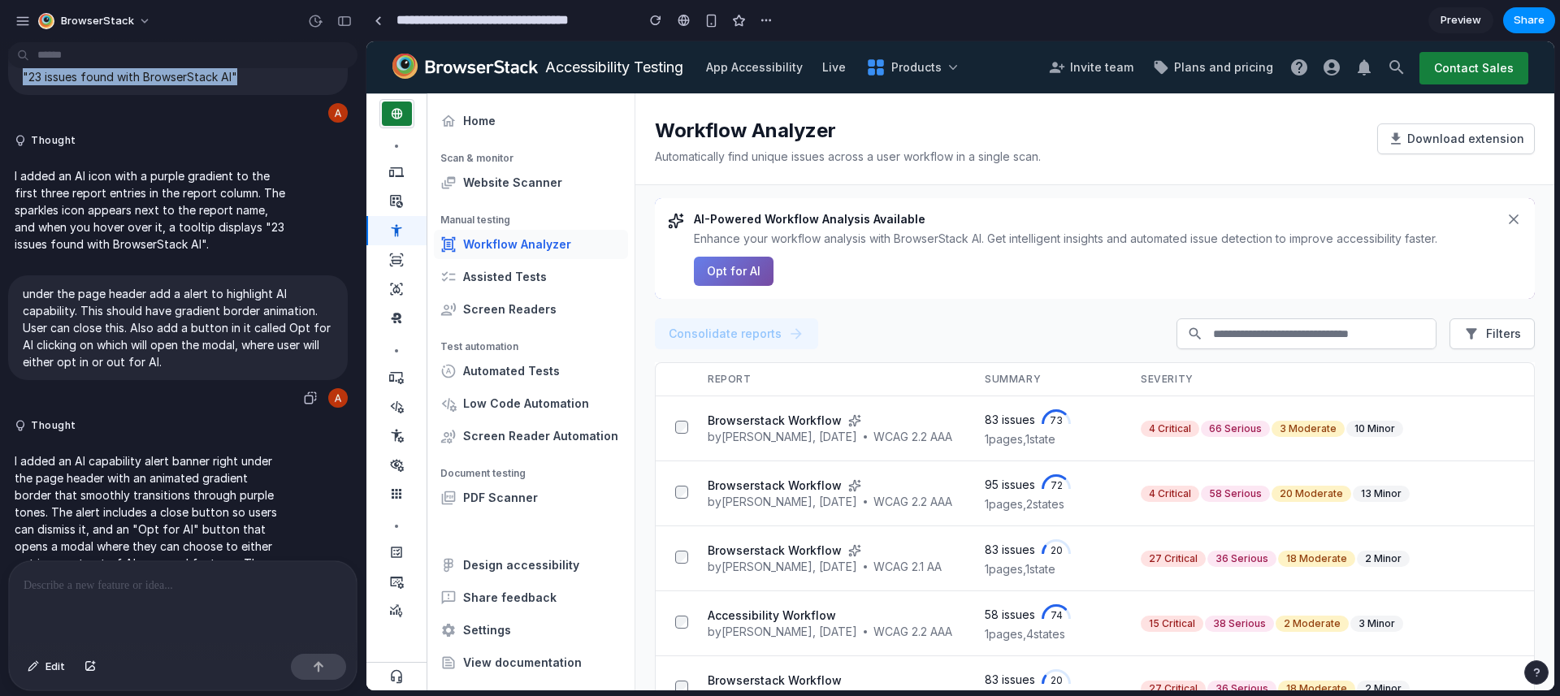
scroll to position [186, 0]
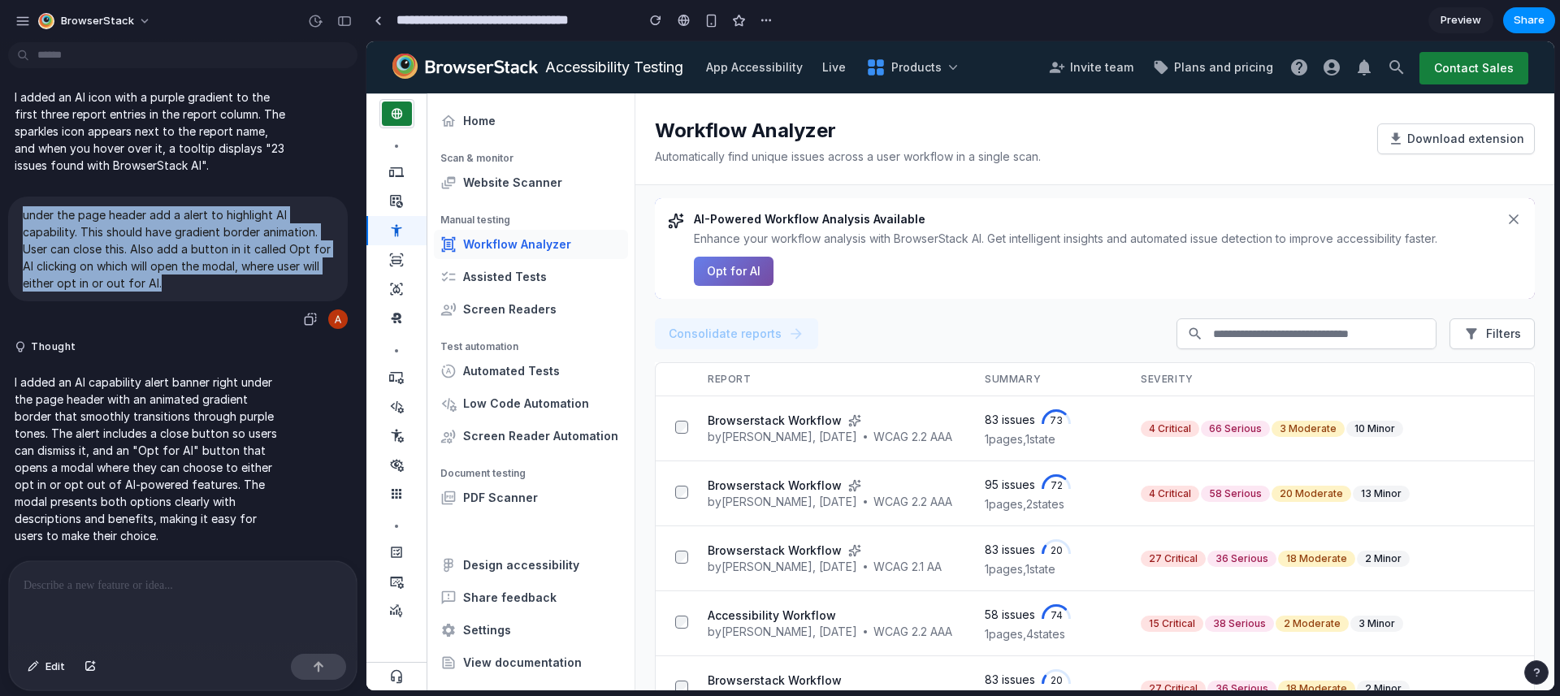
drag, startPoint x: 28, startPoint y: 215, endPoint x: 204, endPoint y: 298, distance: 194.5
click at [204, 298] on div "under the page header add a alert to highlight AI capability. This should have …" at bounding box center [178, 249] width 340 height 105
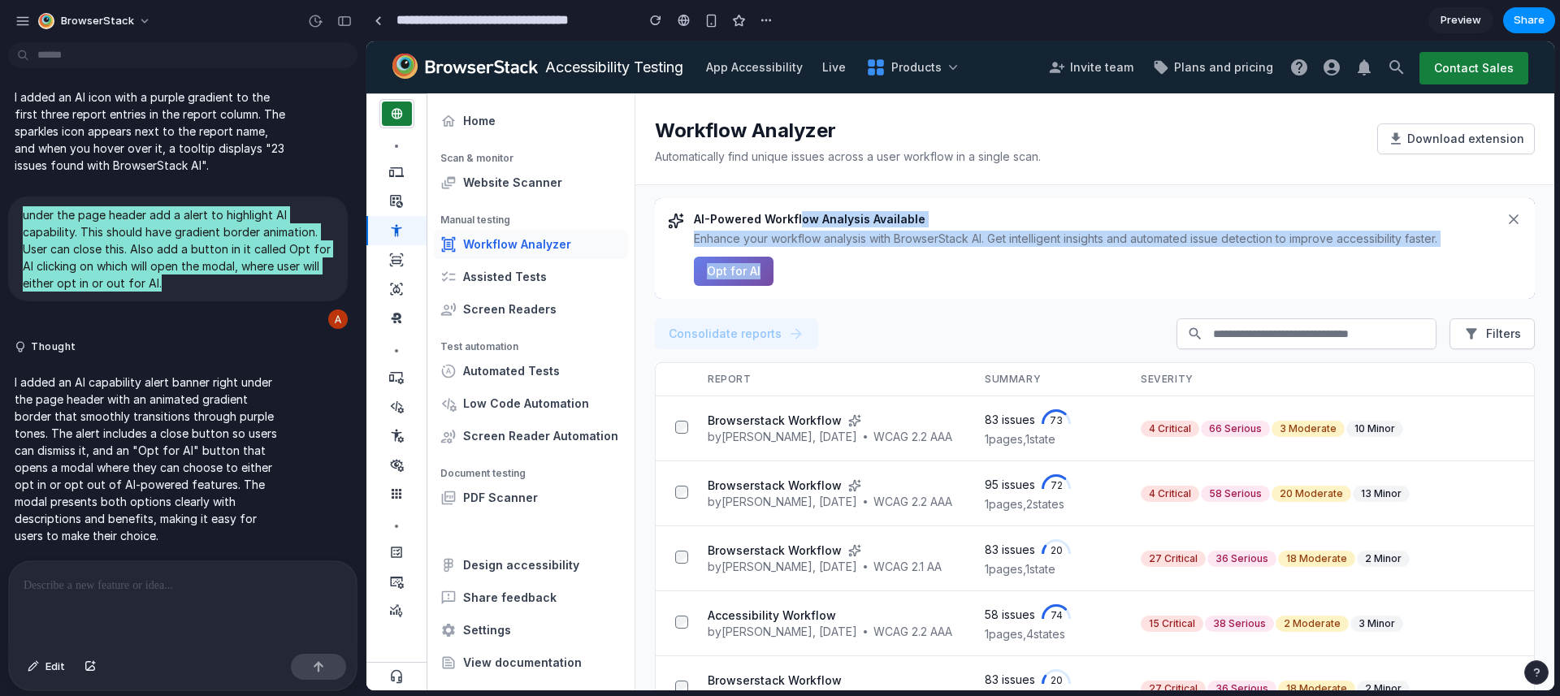
drag, startPoint x: 715, startPoint y: 215, endPoint x: 1059, endPoint y: 298, distance: 353.8
click at [1137, 276] on div "AI-Powered Workflow Analysis Available Enhance your workflow analysis with Brow…" at bounding box center [1095, 248] width 802 height 75
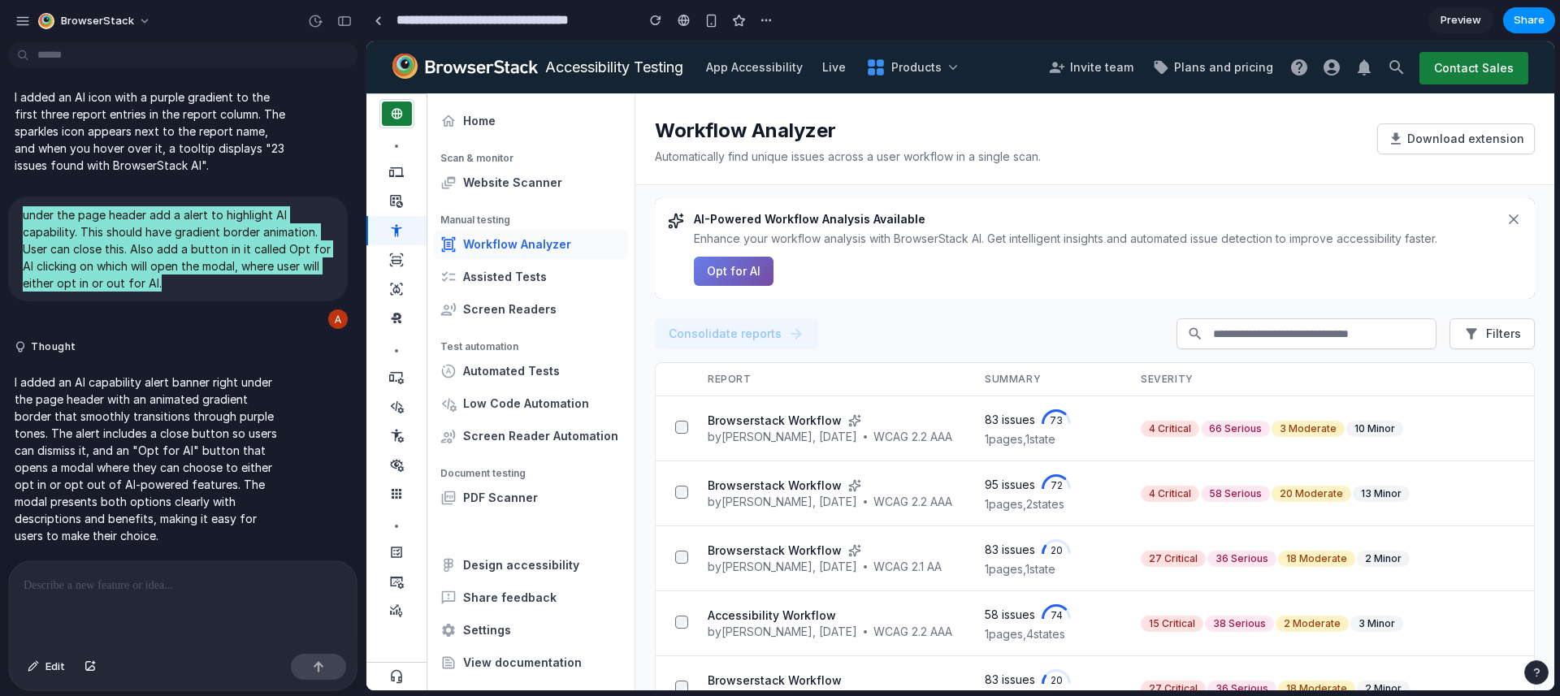
click at [893, 292] on div "AI-Powered Workflow Analysis Available Enhance your workflow analysis with Brow…" at bounding box center [1095, 248] width 880 height 101
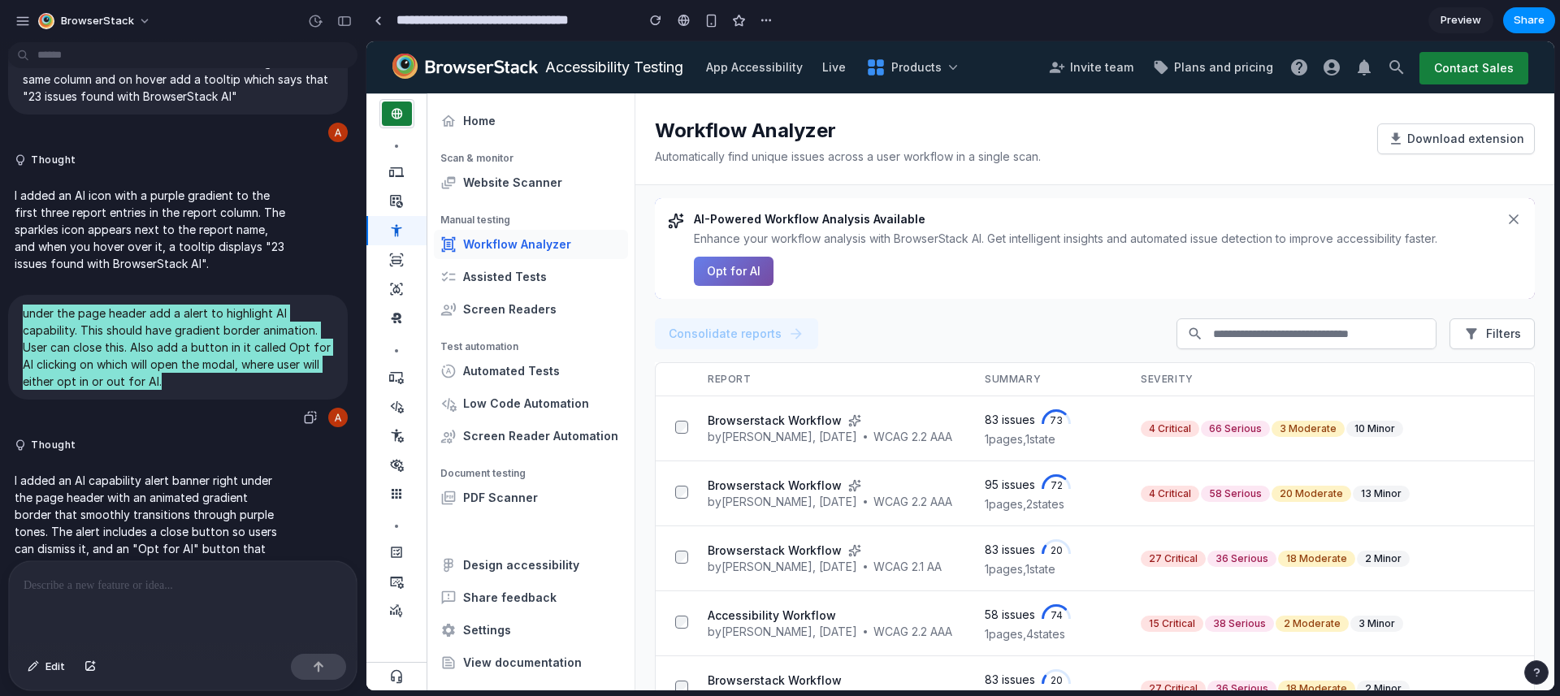
scroll to position [0, 0]
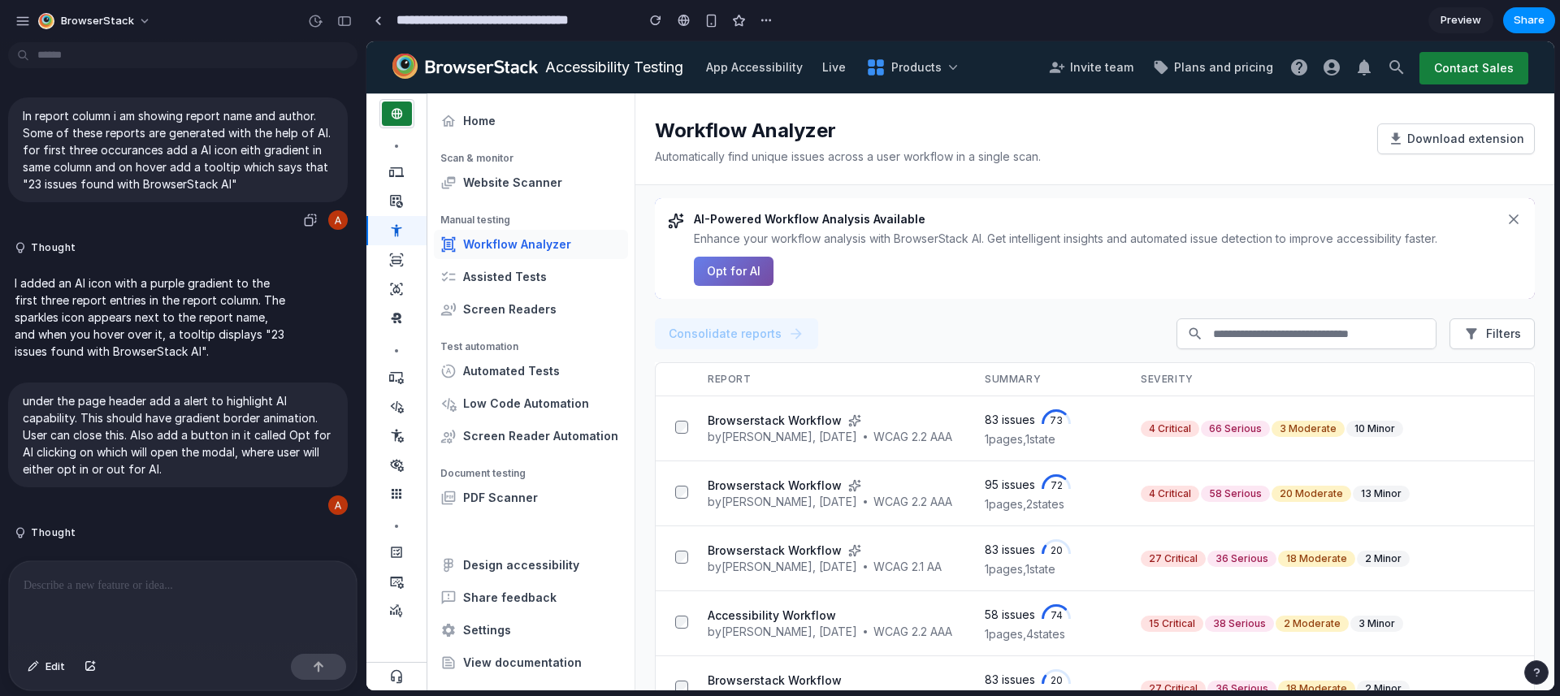
click at [206, 175] on p "In report column i am showing report name and author. Some of these reports are…" at bounding box center [178, 149] width 310 height 85
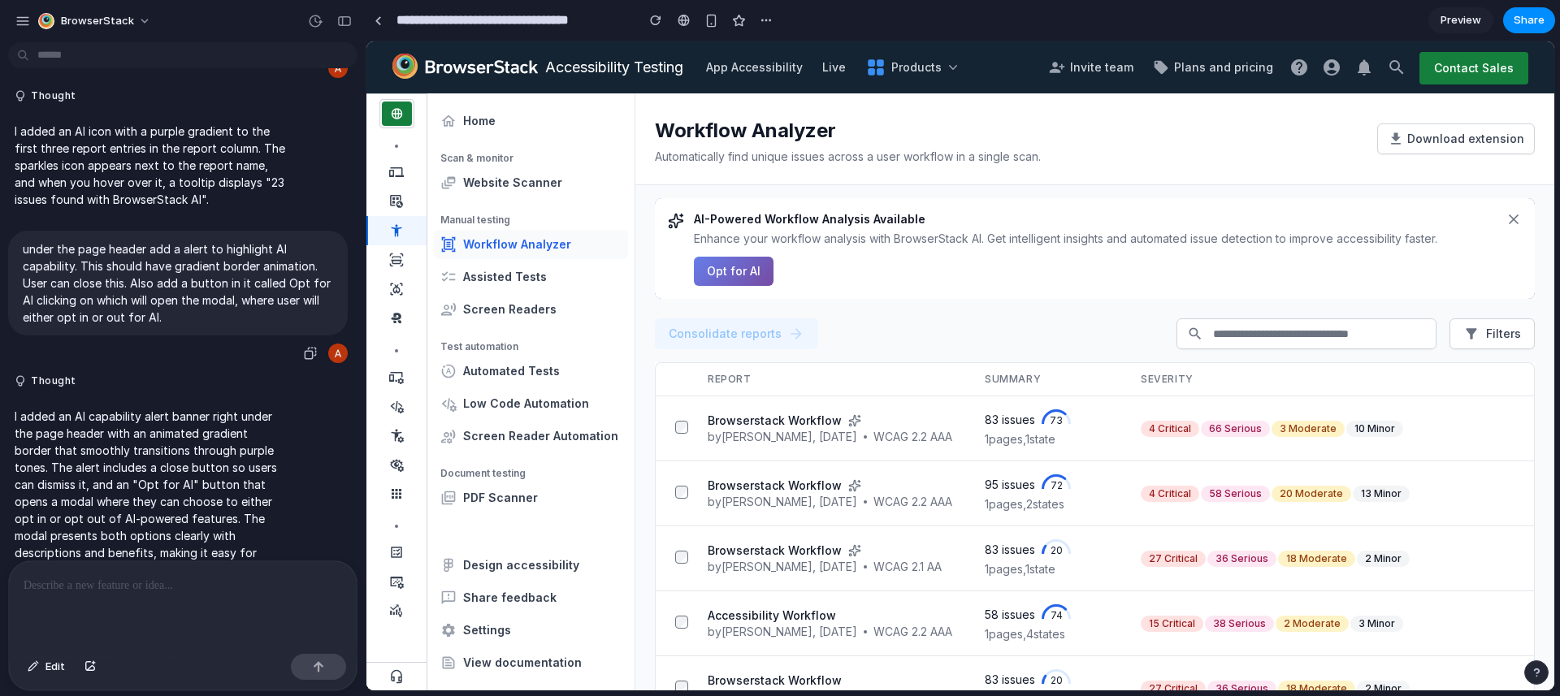
scroll to position [186, 0]
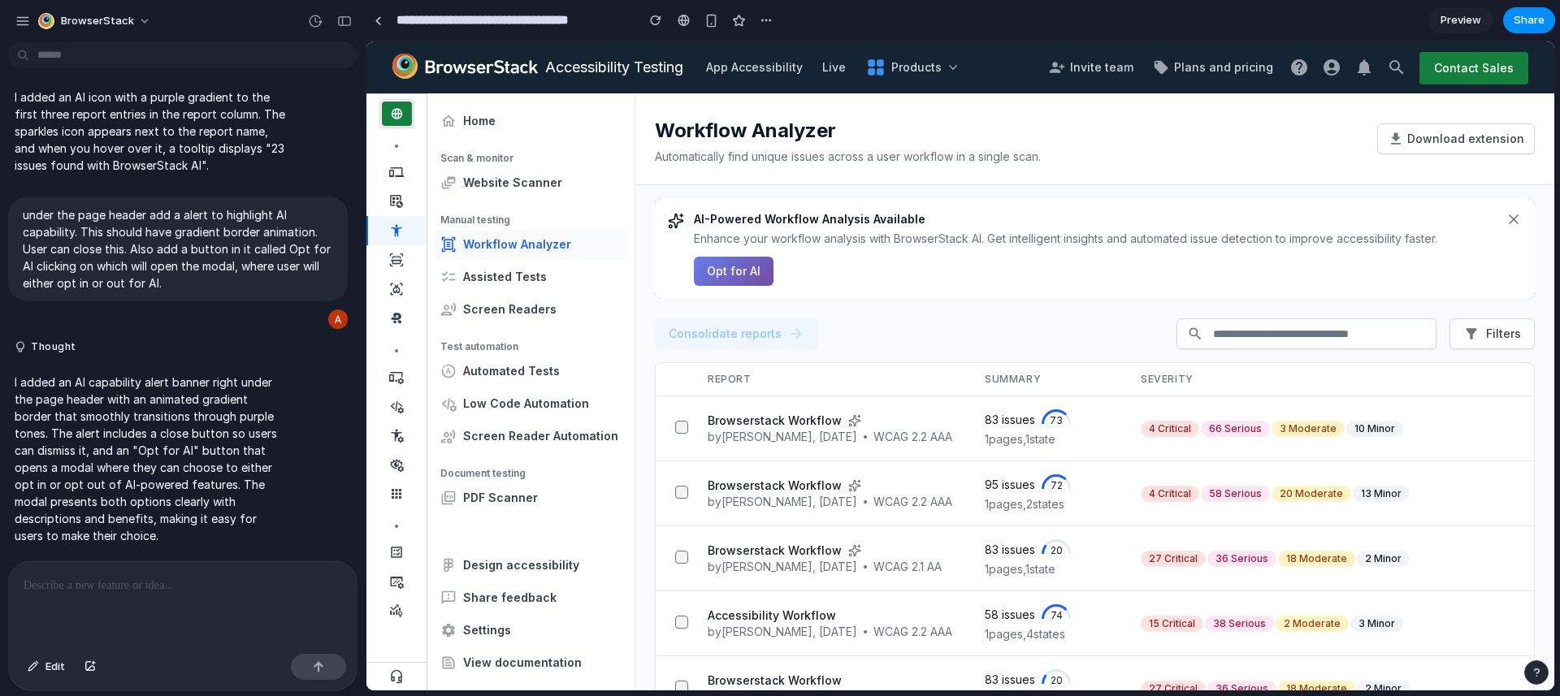
click at [146, 593] on p at bounding box center [183, 586] width 319 height 20
click at [80, 588] on p at bounding box center [183, 586] width 319 height 20
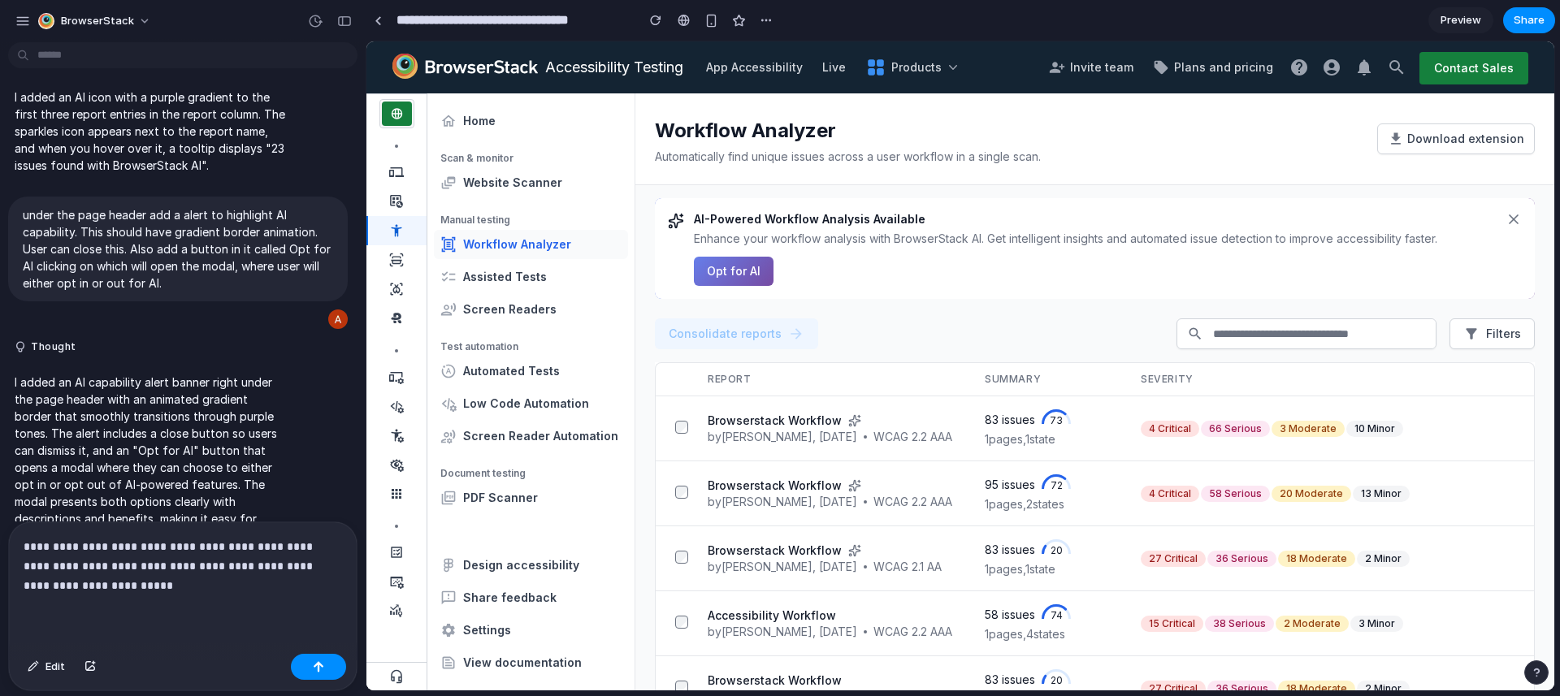
click at [254, 594] on p "**********" at bounding box center [183, 566] width 319 height 59
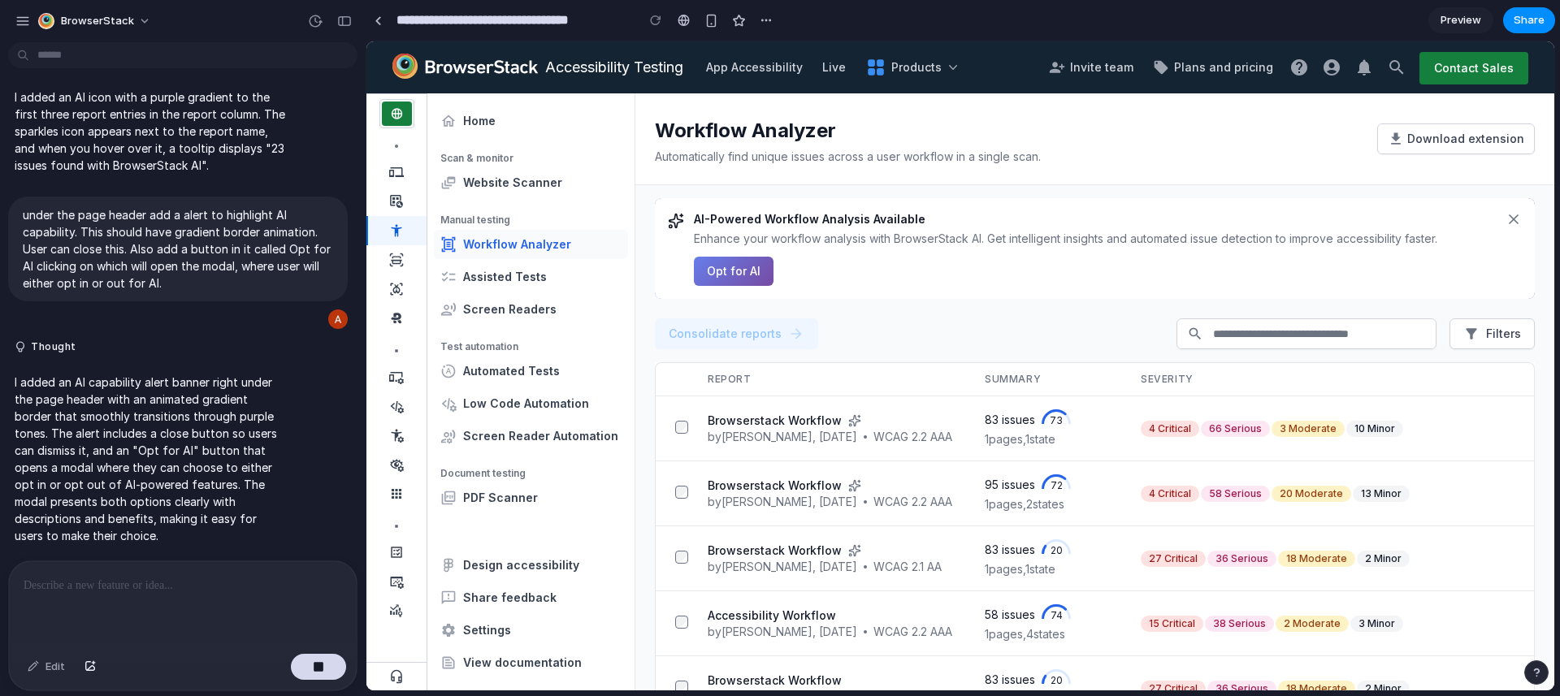
scroll to position [336, 0]
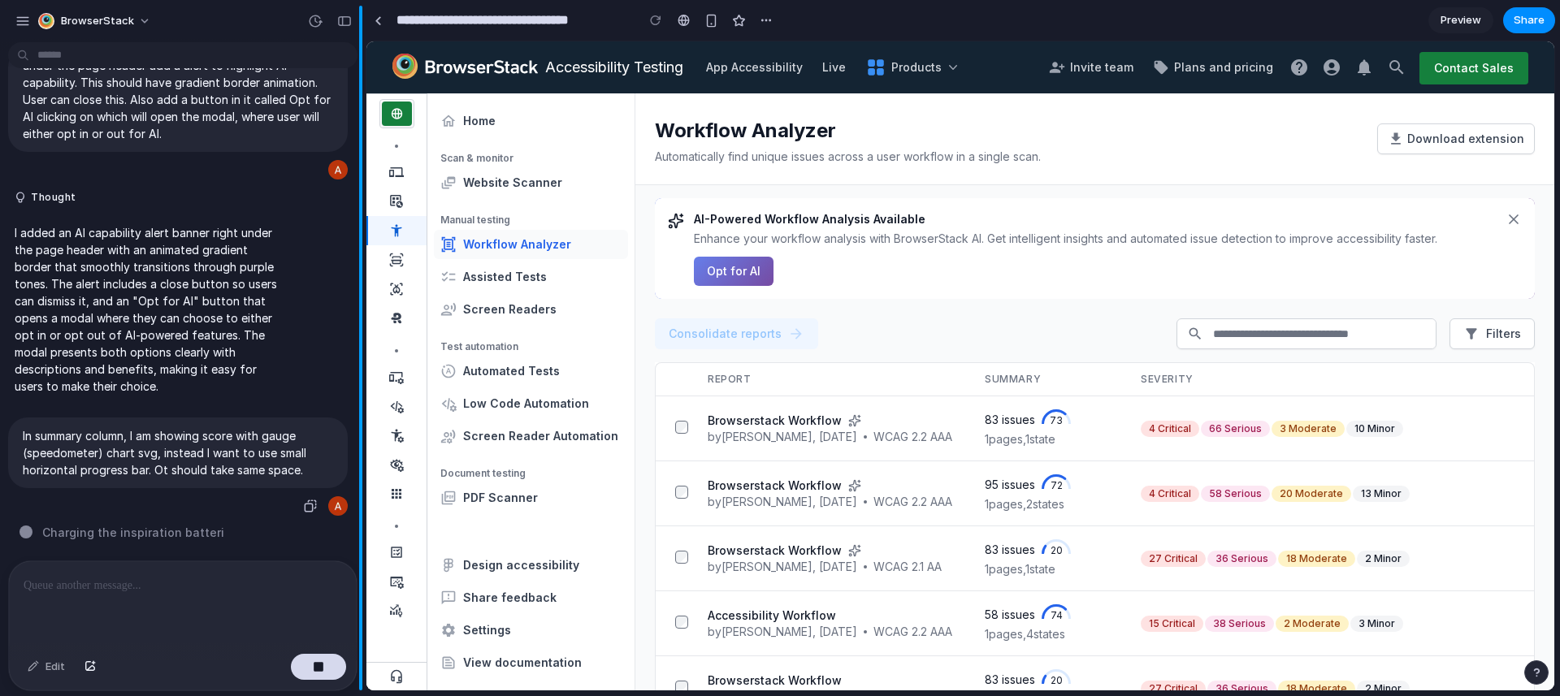
drag, startPoint x: 160, startPoint y: 467, endPoint x: 362, endPoint y: 497, distance: 204.5
click at [163, 471] on p "In summary column, I am showing score with gauge (speedometer) chart svg, inste…" at bounding box center [178, 452] width 310 height 51
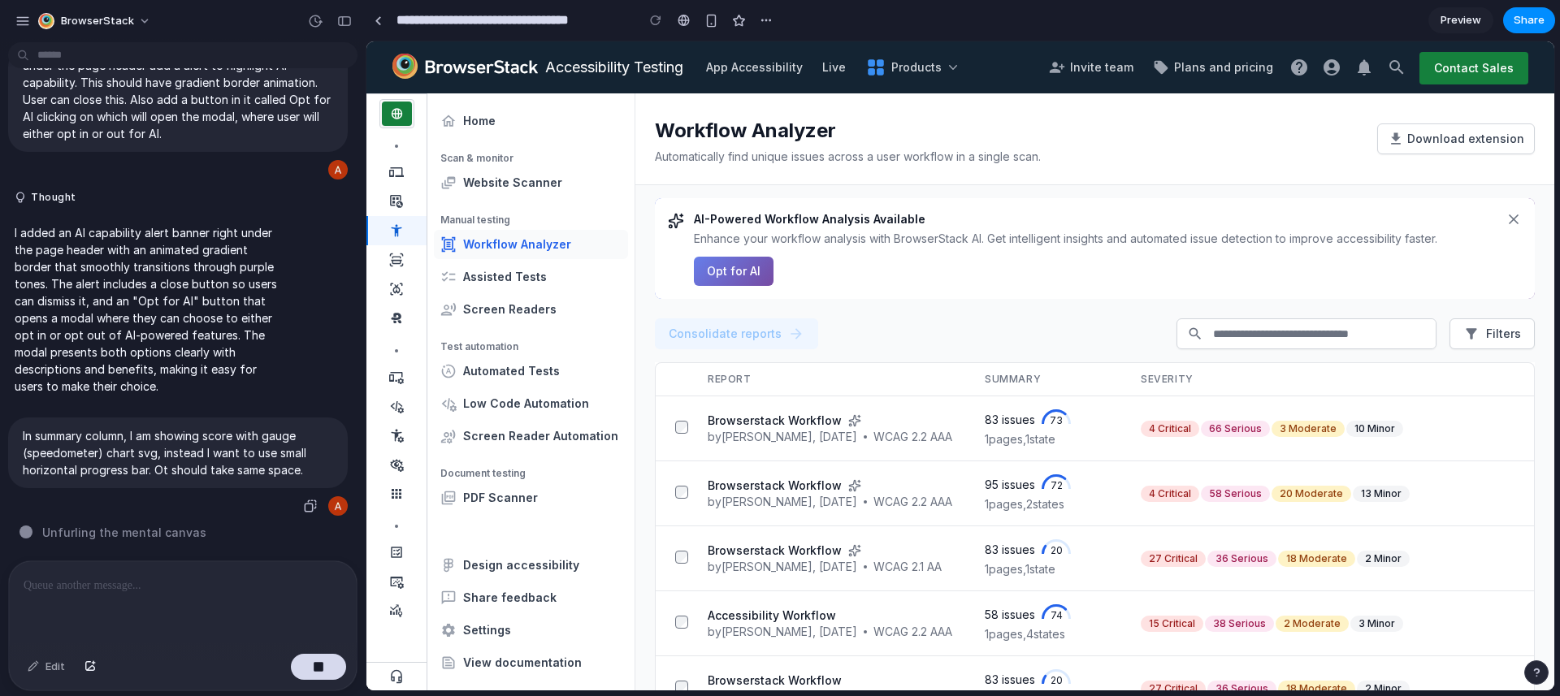
click at [202, 463] on p "In summary column, I am showing score with gauge (speedometer) chart svg, inste…" at bounding box center [178, 452] width 310 height 51
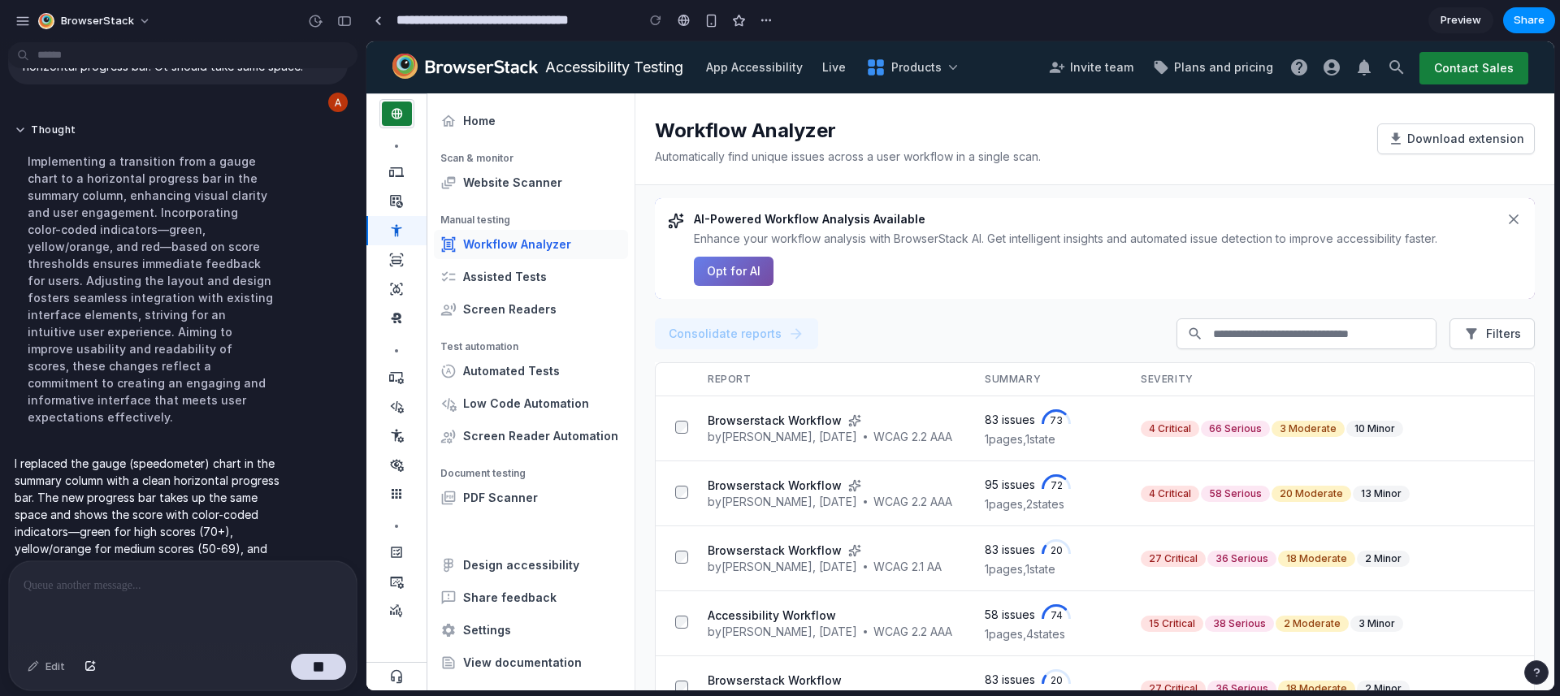
scroll to position [807, 0]
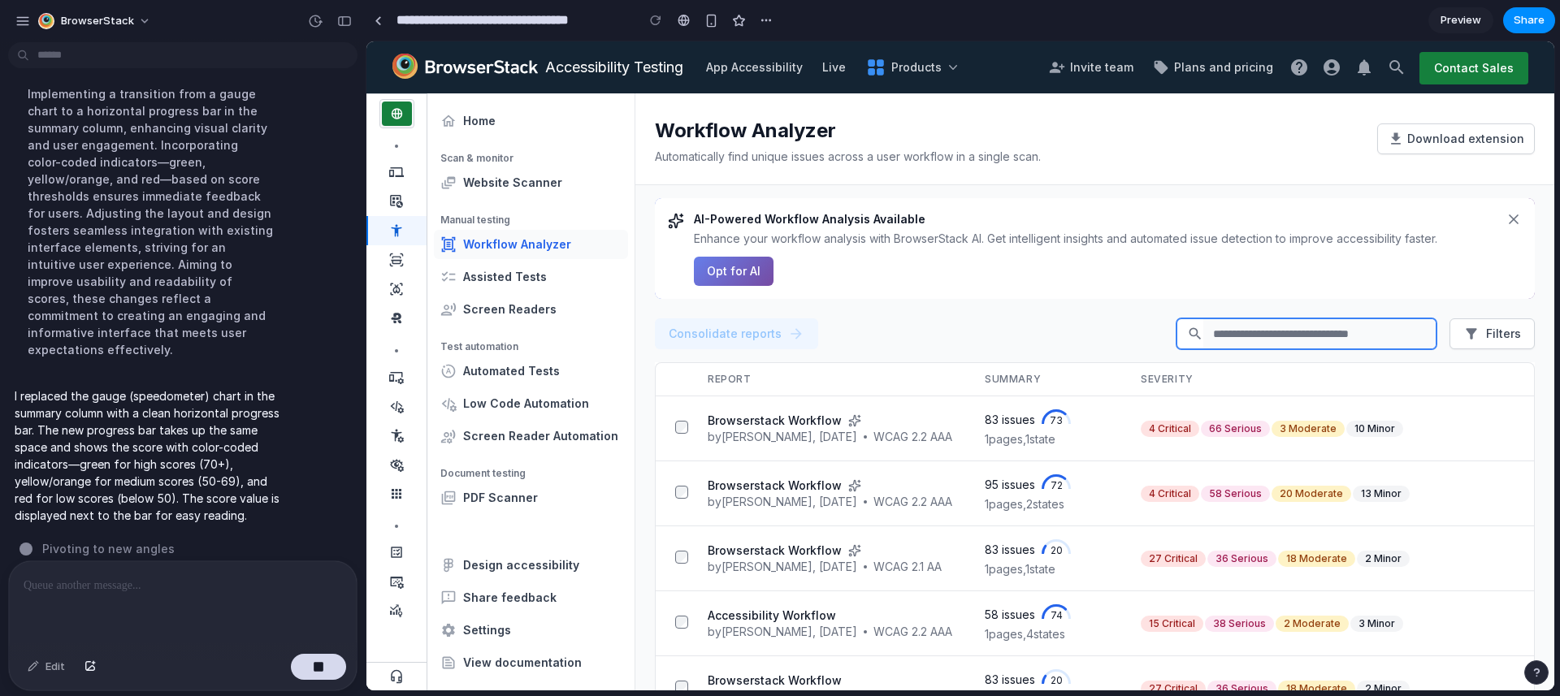
click at [1246, 336] on input "search" at bounding box center [1320, 333] width 232 height 29
click at [1352, 336] on input "search" at bounding box center [1320, 333] width 232 height 29
click at [806, 238] on p "Enhance your workflow analysis with BrowserStack AI. Get intelligent insights a…" at bounding box center [1095, 239] width 802 height 16
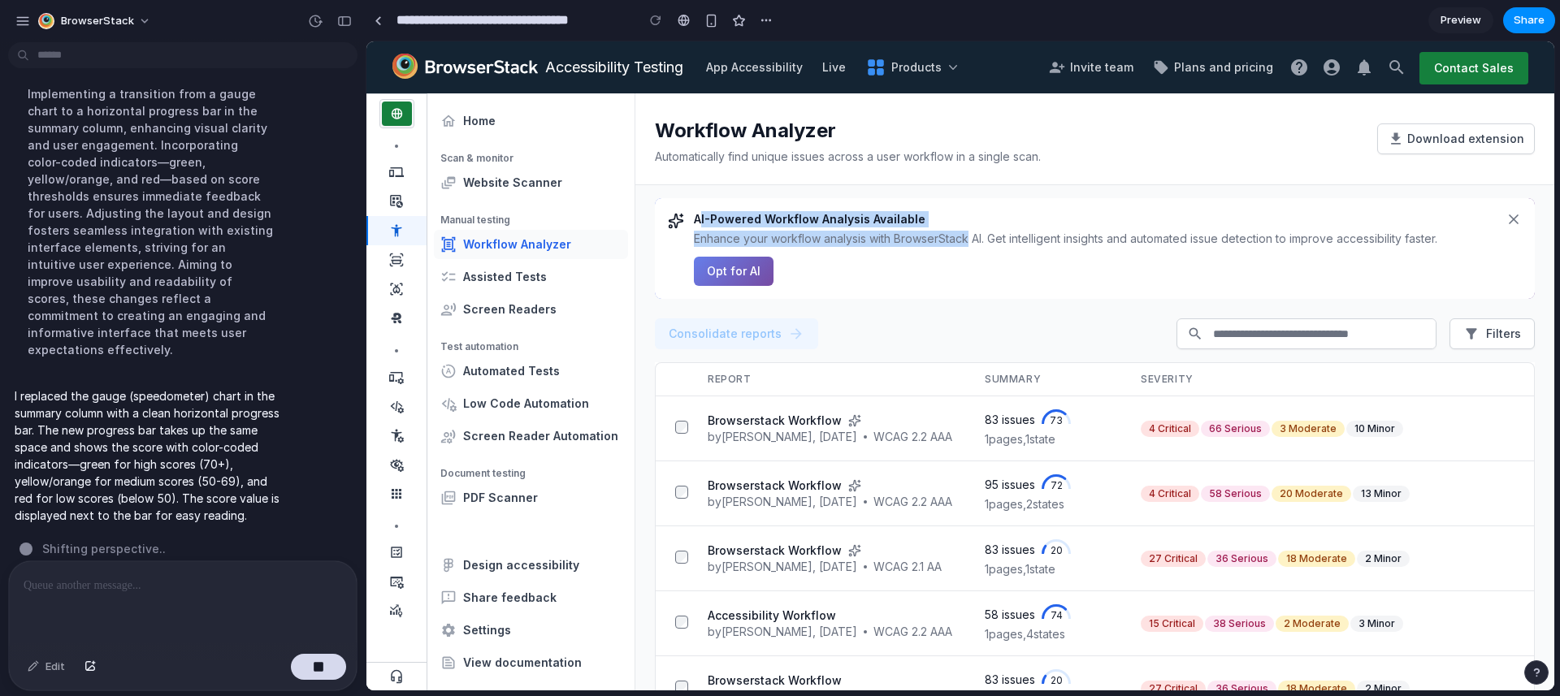
drag, startPoint x: 972, startPoint y: 237, endPoint x: 702, endPoint y: 215, distance: 270.7
click at [702, 215] on div "AI-Powered Workflow Analysis Available Enhance your workflow analysis with Brow…" at bounding box center [1095, 248] width 802 height 75
click at [690, 219] on div "AI-Powered Workflow Analysis Available Enhance your workflow analysis with Brow…" at bounding box center [1095, 248] width 880 height 101
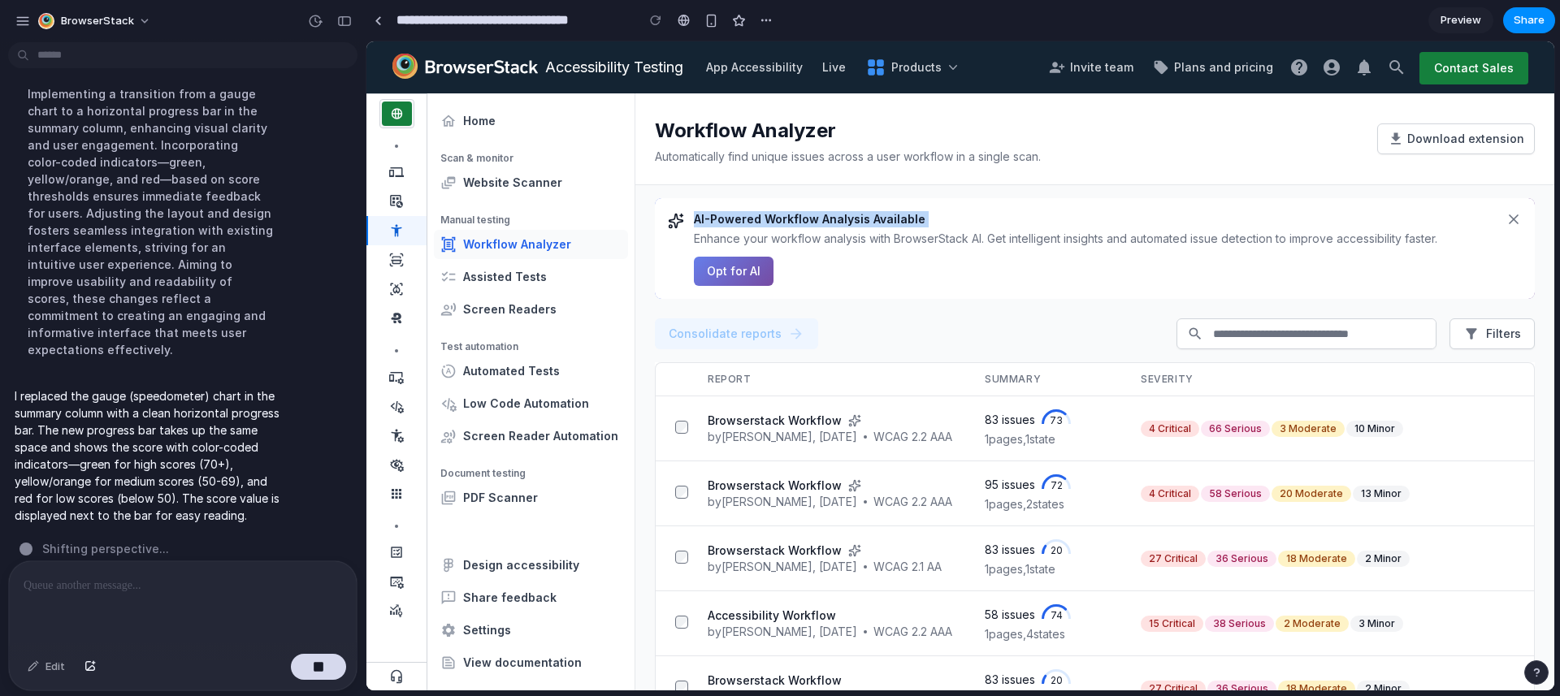
click at [764, 220] on h3 "AI-Powered Workflow Analysis Available" at bounding box center [1095, 219] width 802 height 16
click at [863, 242] on p "Enhance your workflow analysis with BrowserStack AI. Get intelligent insights a…" at bounding box center [1095, 239] width 802 height 16
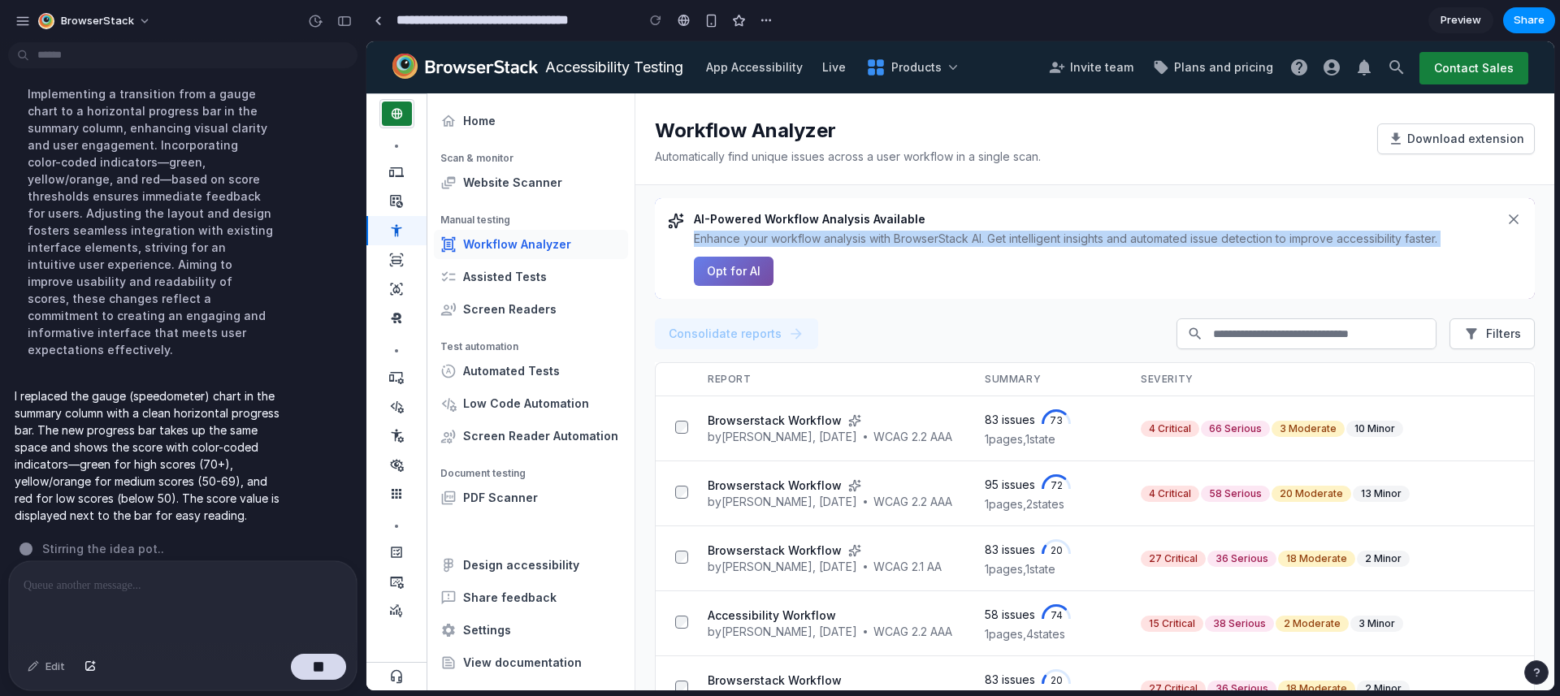
click at [863, 242] on p "Enhance your workflow analysis with BrowserStack AI. Get intelligent insights a…" at bounding box center [1095, 239] width 802 height 16
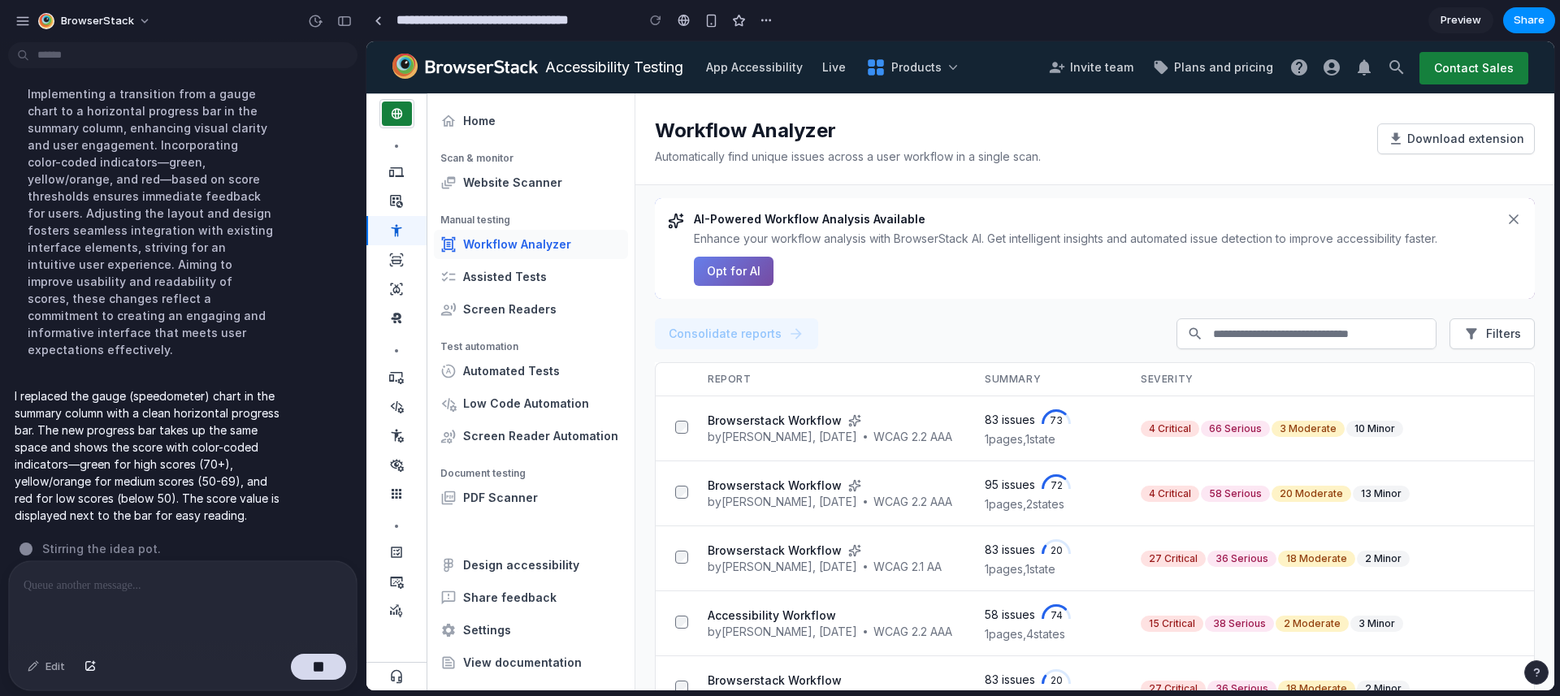
click at [846, 284] on div "AI-Powered Workflow Analysis Available Enhance your workflow analysis with Brow…" at bounding box center [1095, 248] width 802 height 75
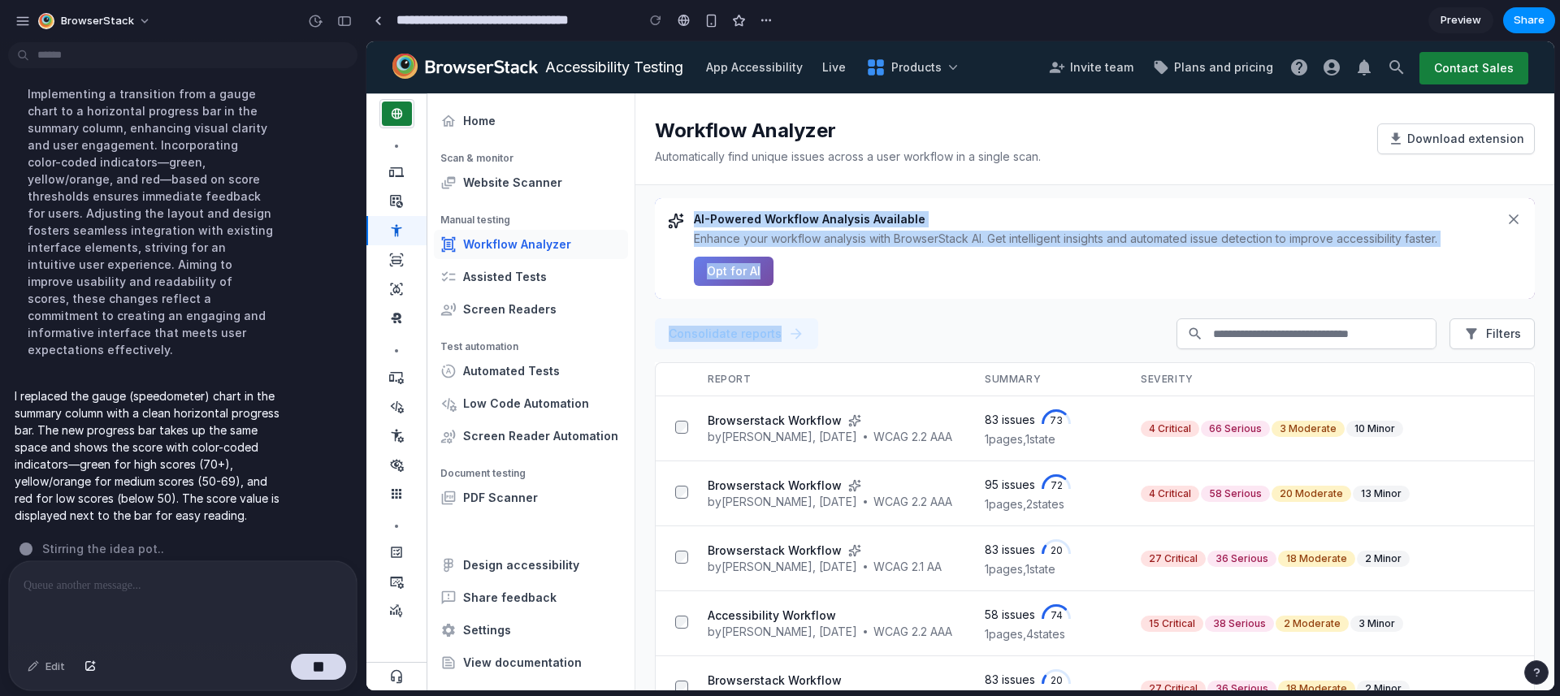
drag, startPoint x: 831, startPoint y: 340, endPoint x: 672, endPoint y: 209, distance: 206.1
click at [673, 210] on main "Workflow Analyzer Automatically find unique issues across a user workflow in a …" at bounding box center [1095, 391] width 919 height 597
click at [871, 225] on h3 "AI-Powered Workflow Analysis Available" at bounding box center [1095, 219] width 802 height 16
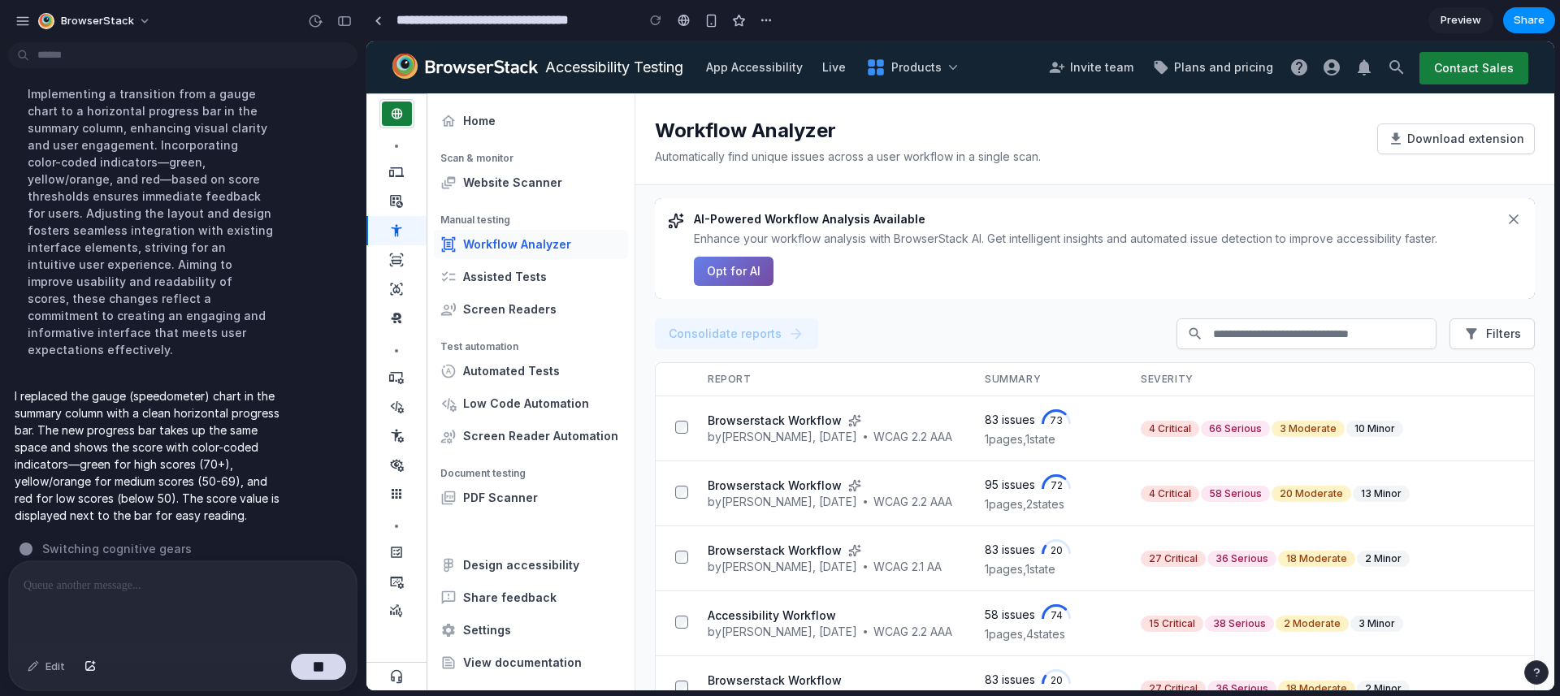
click at [1012, 232] on p "Enhance your workflow analysis with BrowserStack AI. Get intelligent insights a…" at bounding box center [1095, 239] width 802 height 16
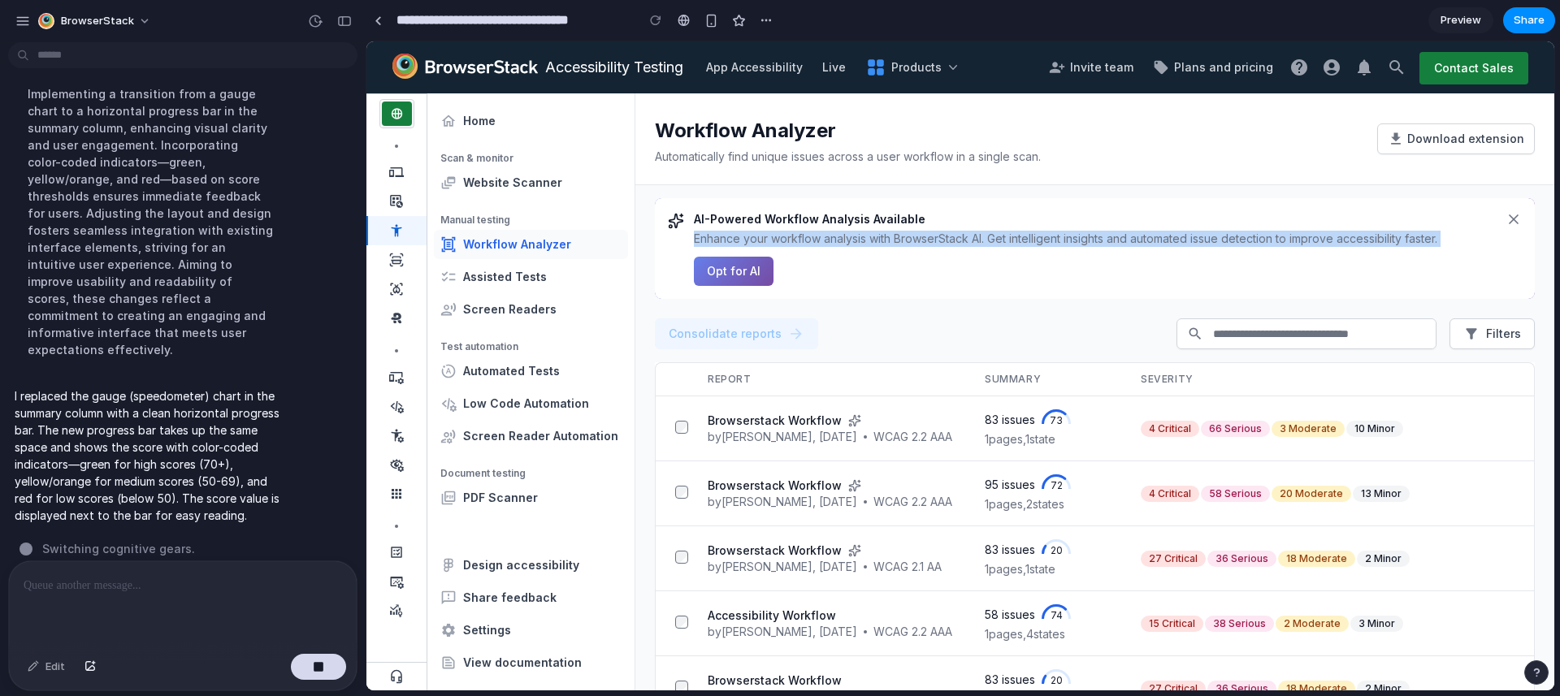
click at [1012, 232] on p "Enhance your workflow analysis with BrowserStack AI. Get intelligent insights a…" at bounding box center [1095, 239] width 802 height 16
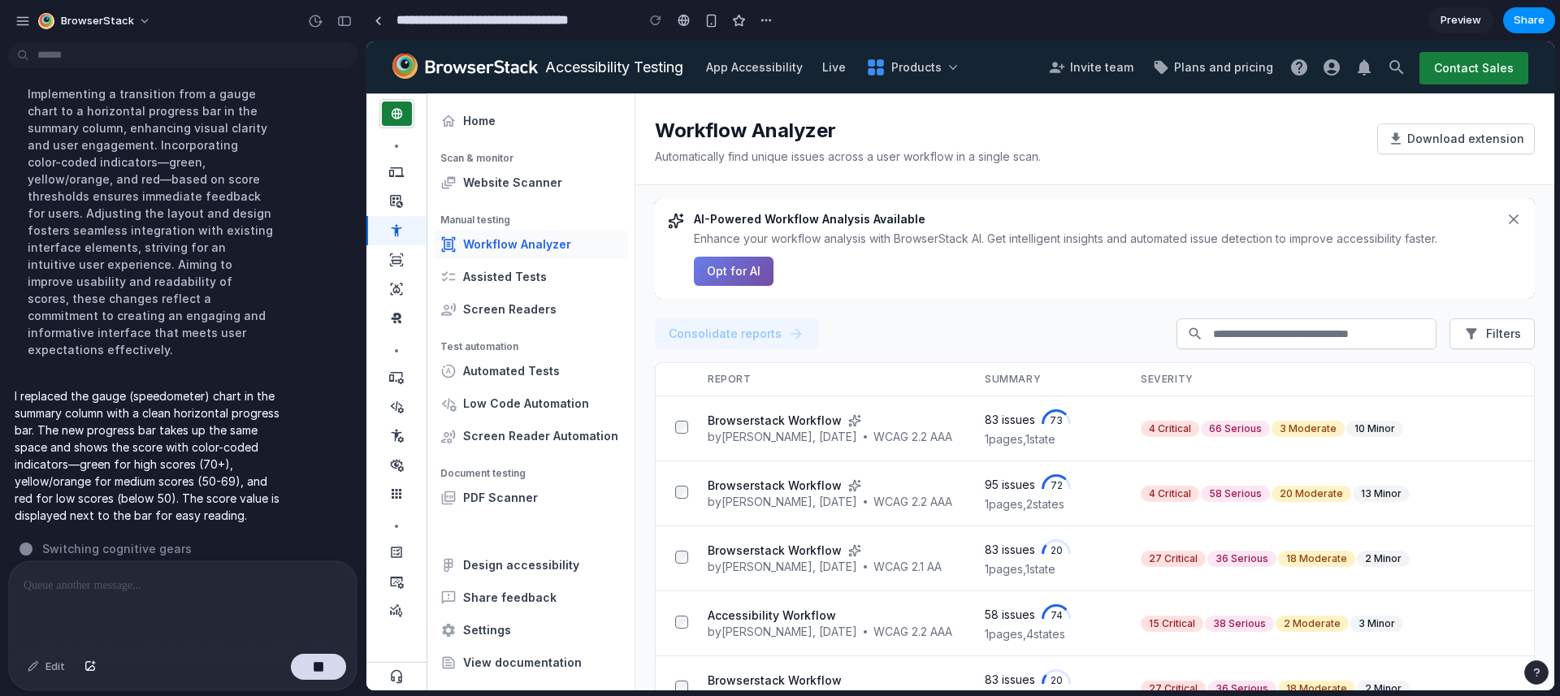
click at [988, 276] on div "AI-Powered Workflow Analysis Available Enhance your workflow analysis with Brow…" at bounding box center [1095, 248] width 802 height 75
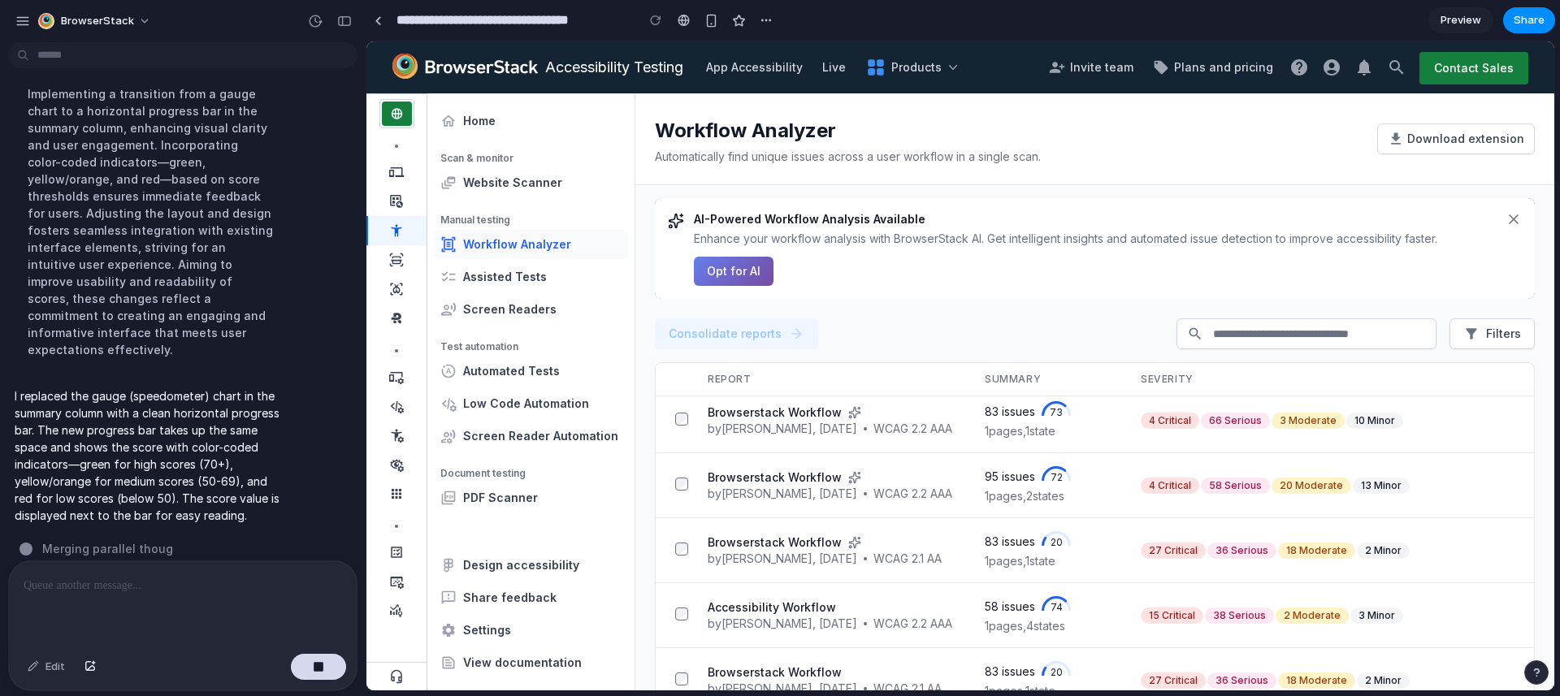
scroll to position [0, 0]
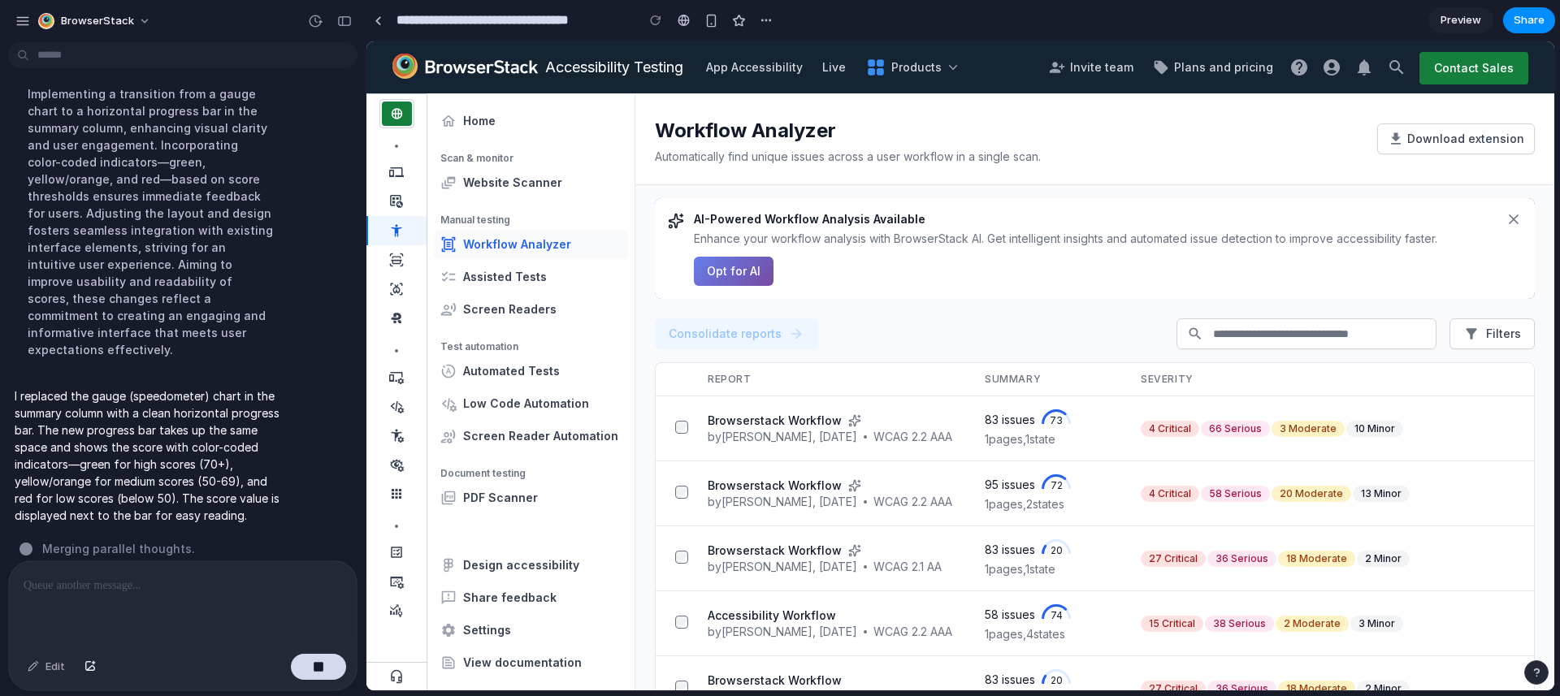
click at [219, 422] on p "I replaced the gauge (speedometer) chart in the summary column with a clean hor…" at bounding box center [150, 456] width 271 height 137
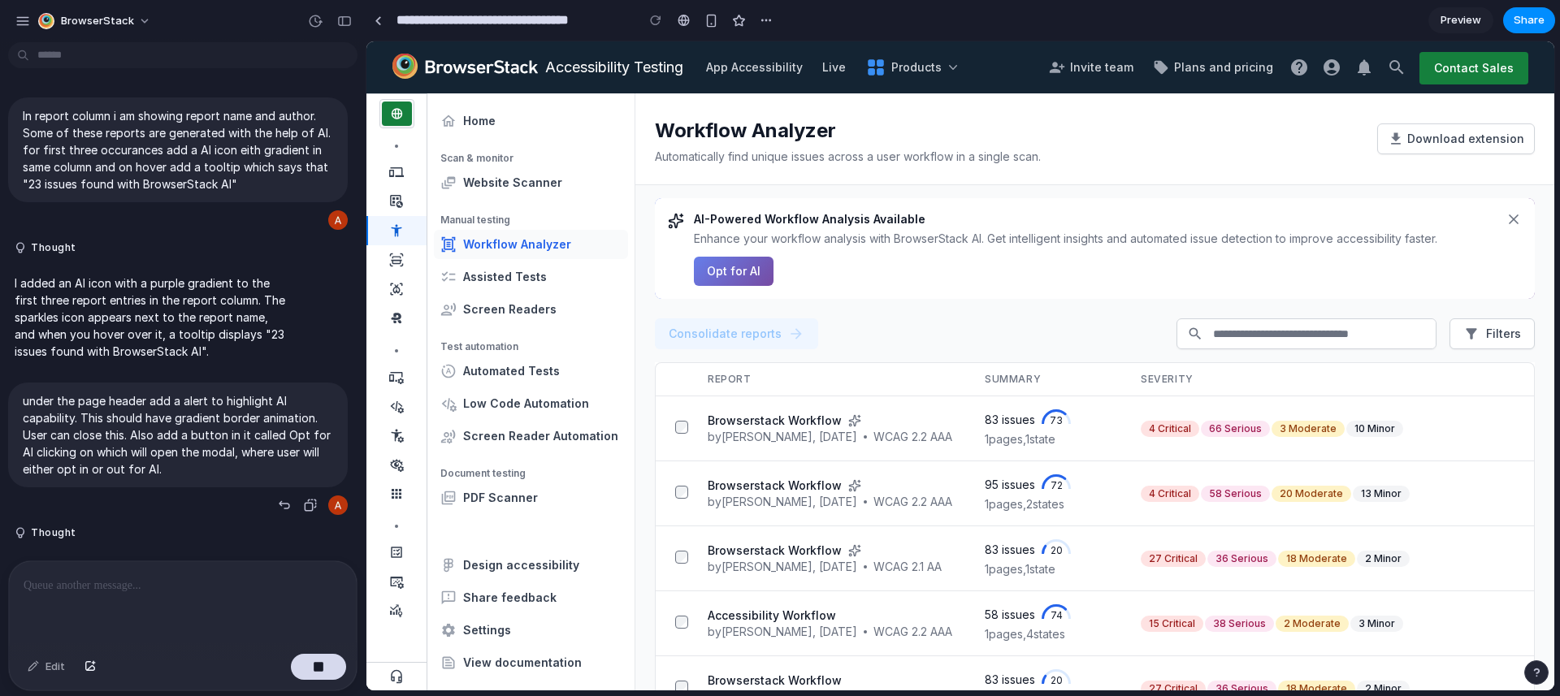
scroll to position [807, 0]
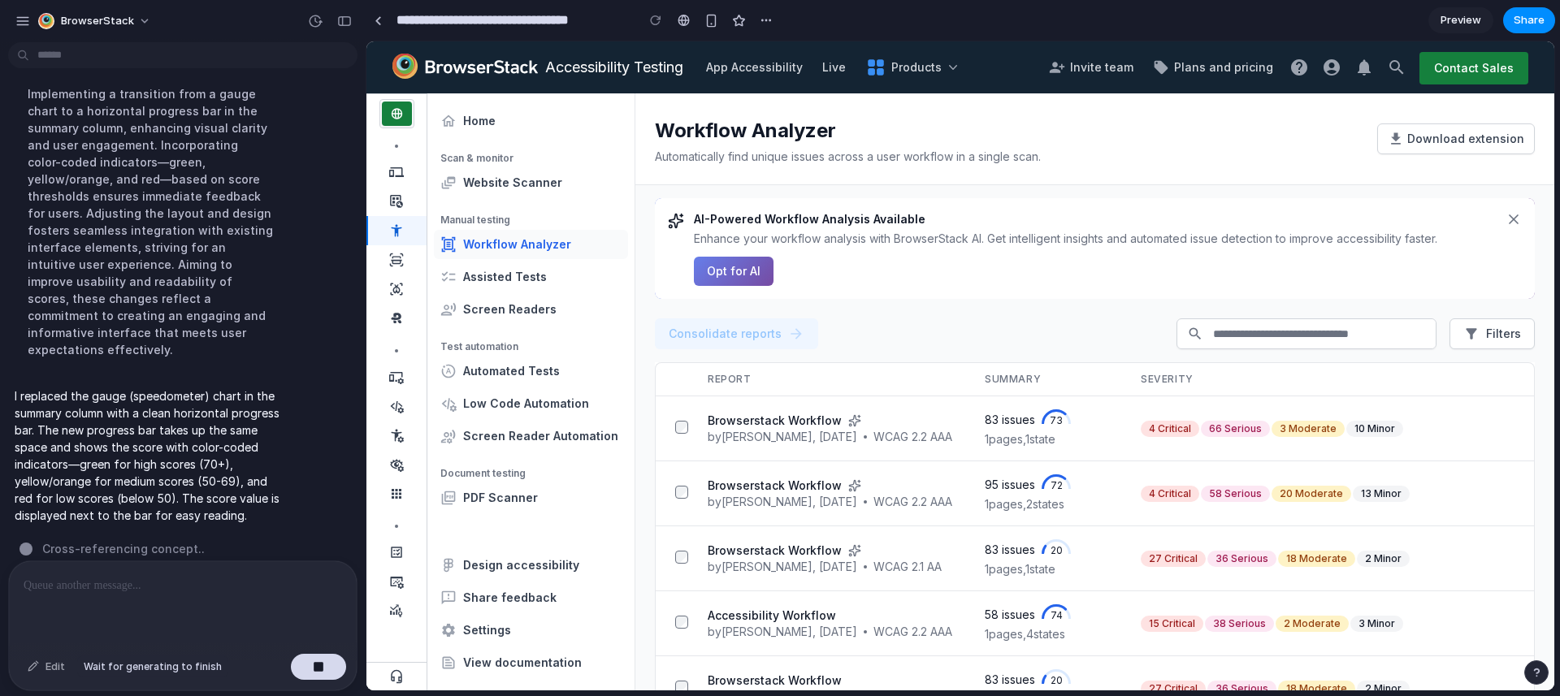
click at [31, 665] on div "Edit" at bounding box center [47, 667] width 54 height 26
click at [7, 11] on div "BrowserStack" at bounding box center [183, 19] width 366 height 39
click at [18, 16] on div "button" at bounding box center [22, 21] width 15 height 15
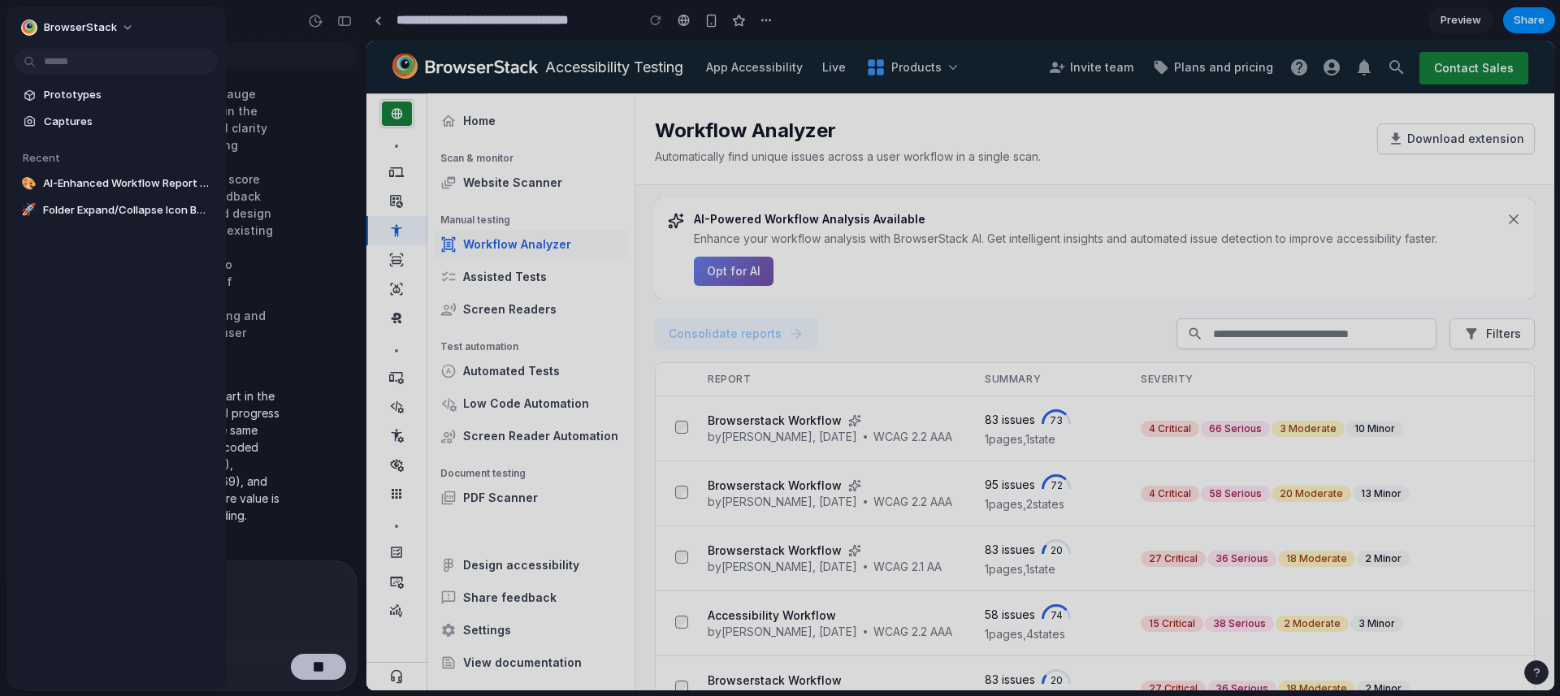
click at [72, 76] on div "Prototypes Captures Recent 🎨 AI-Enhanced Workflow Report Listing 🚀 Folder Expan…" at bounding box center [116, 221] width 219 height 429
click at [73, 91] on span "Prototypes" at bounding box center [127, 95] width 167 height 16
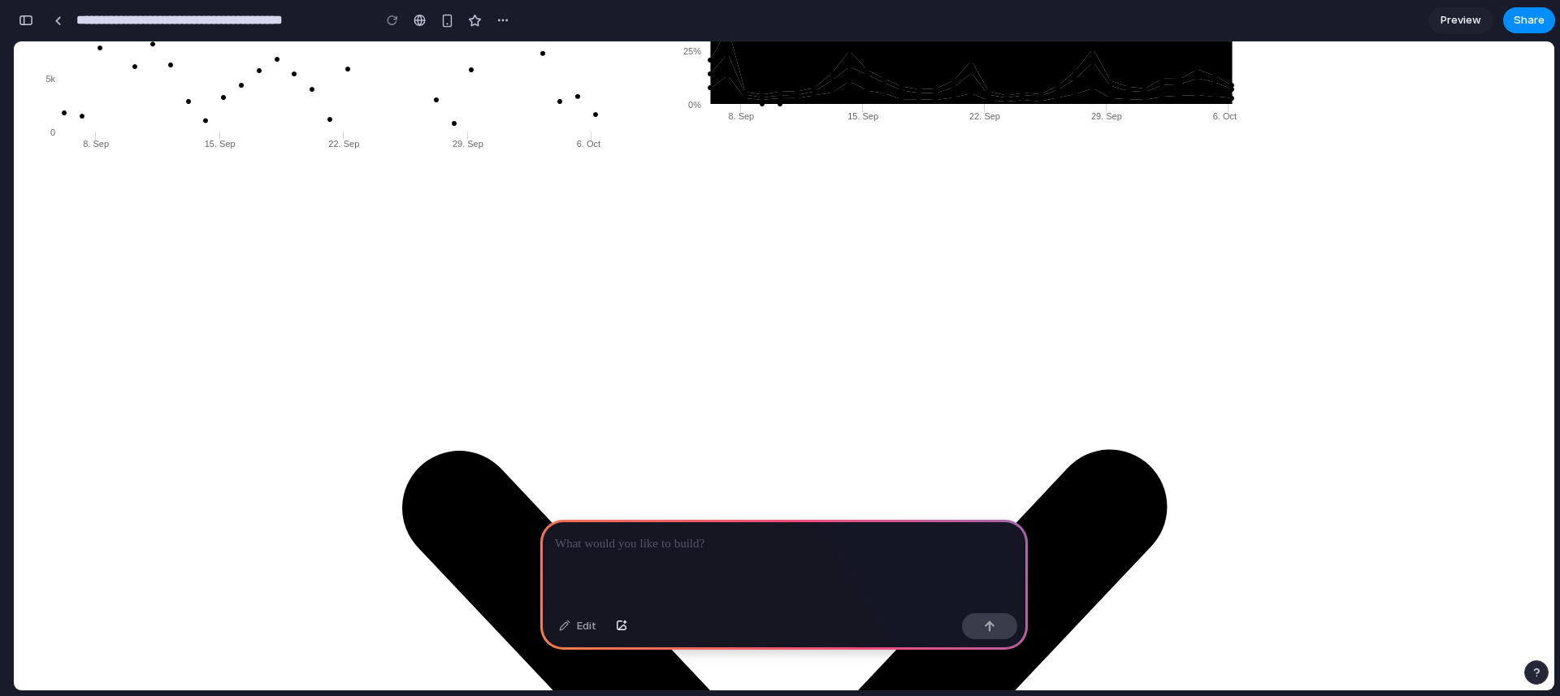
drag, startPoint x: 640, startPoint y: 168, endPoint x: 284, endPoint y: 118, distance: 359.5
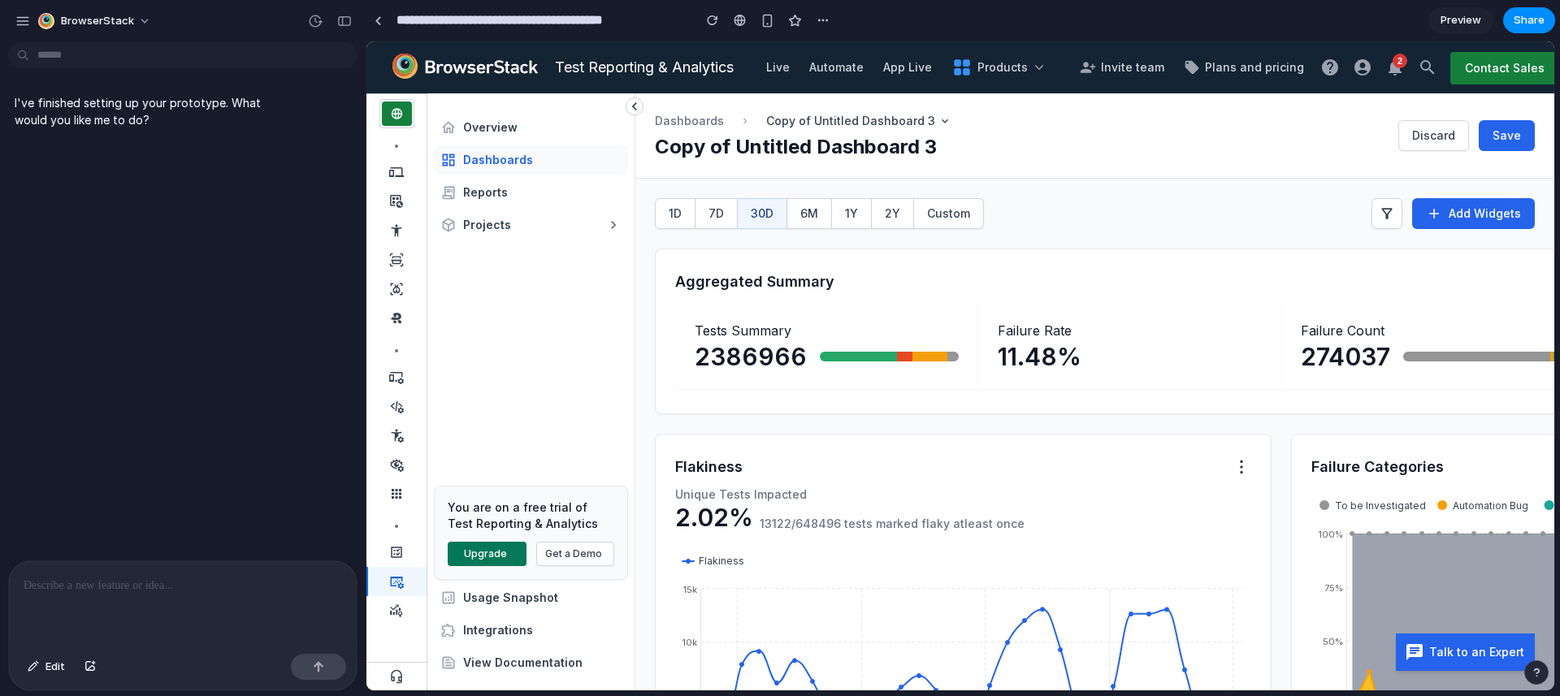
click at [1123, 210] on div "1D 7D 30D 6M 1Y 2Y Custom Add Widgets" at bounding box center [1095, 220] width 919 height 44
click at [961, 215] on span "Custom" at bounding box center [948, 213] width 43 height 14
click at [935, 213] on span "Custom" at bounding box center [948, 213] width 43 height 14
click at [212, 239] on div "I've finished setting up your prototype. What would you like me to do?" at bounding box center [178, 305] width 356 height 512
drag, startPoint x: 133, startPoint y: 112, endPoint x: 68, endPoint y: 122, distance: 65.7
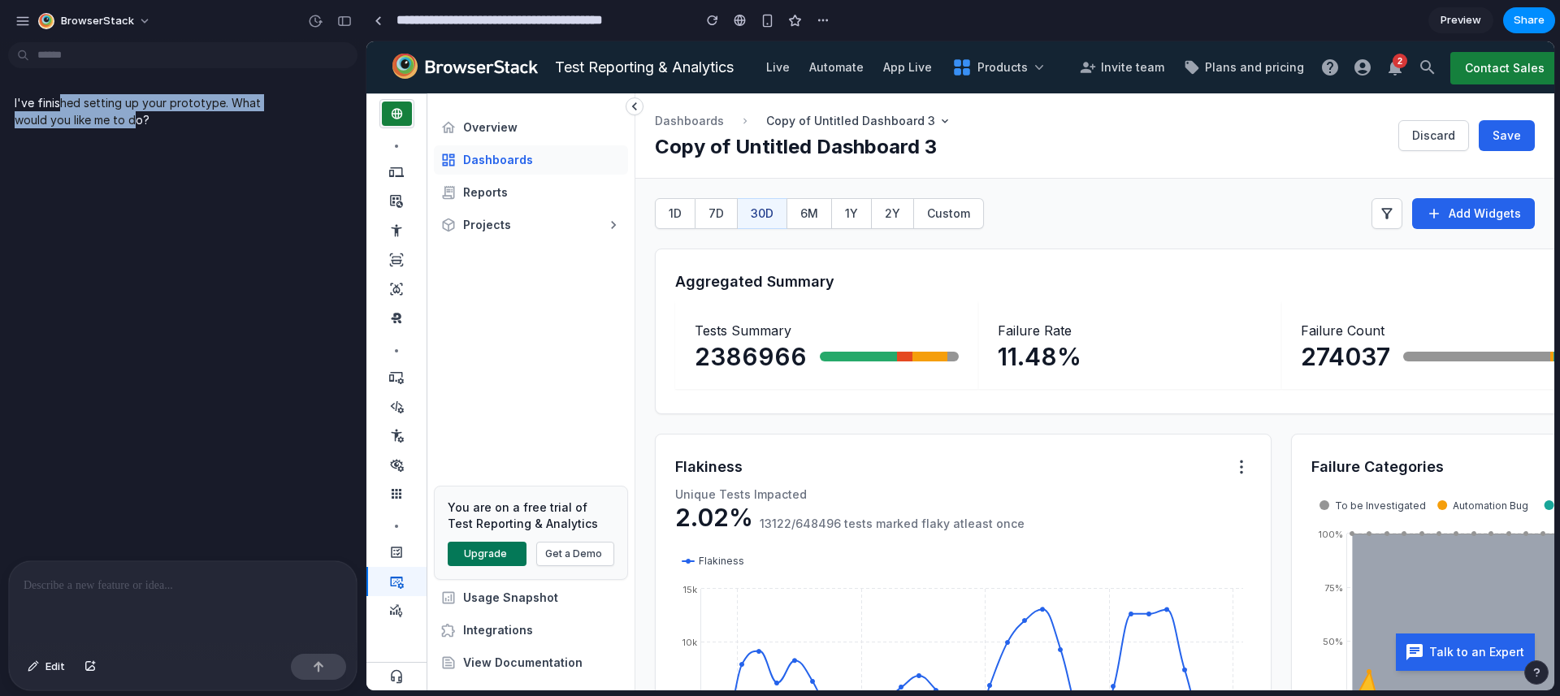
click at [55, 111] on p "I've finished setting up your prototype. What would you like me to do?" at bounding box center [150, 111] width 271 height 34
drag, startPoint x: 272, startPoint y: 277, endPoint x: 321, endPoint y: 296, distance: 52.2
click at [272, 277] on div "I've finished setting up your prototype. What would you like me to do?" at bounding box center [178, 305] width 356 height 512
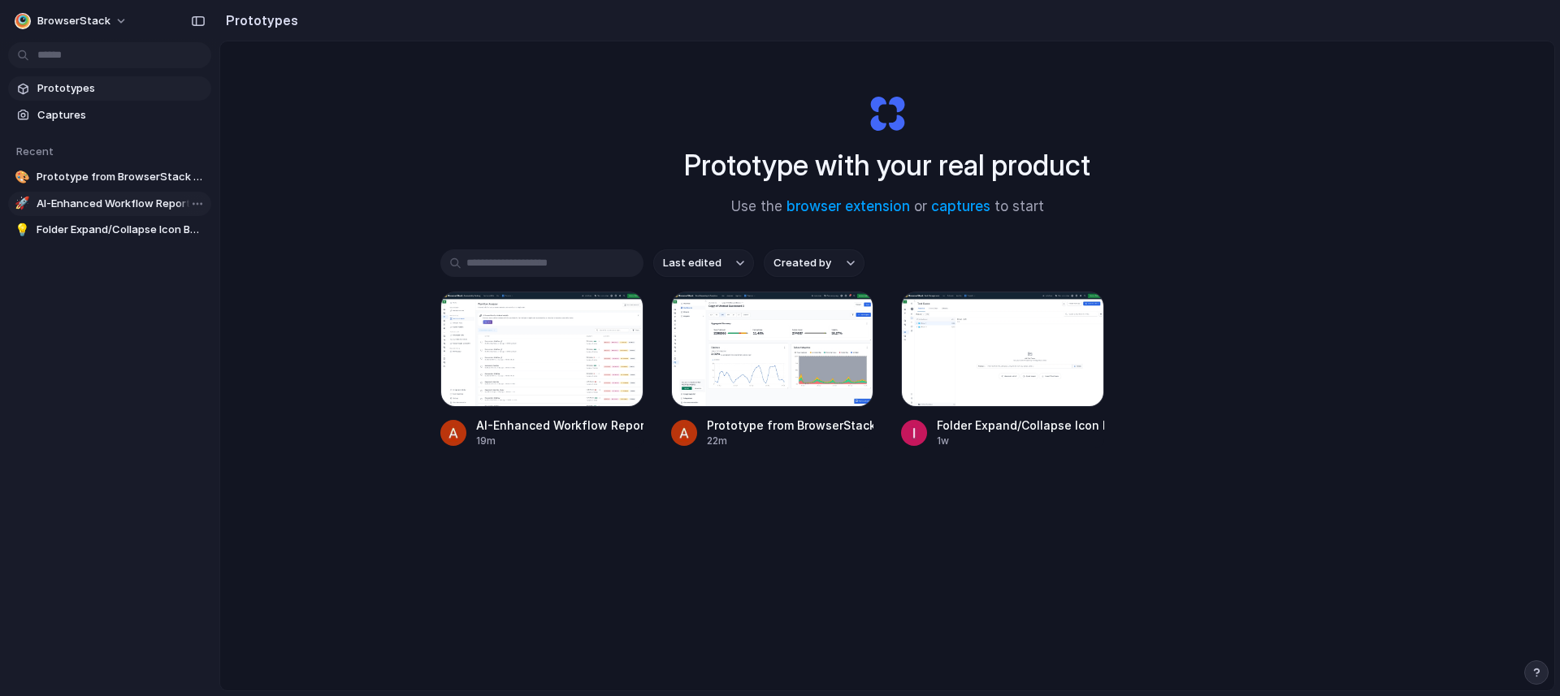
click at [89, 208] on span "AI-Enhanced Workflow Report Listing" at bounding box center [121, 204] width 168 height 16
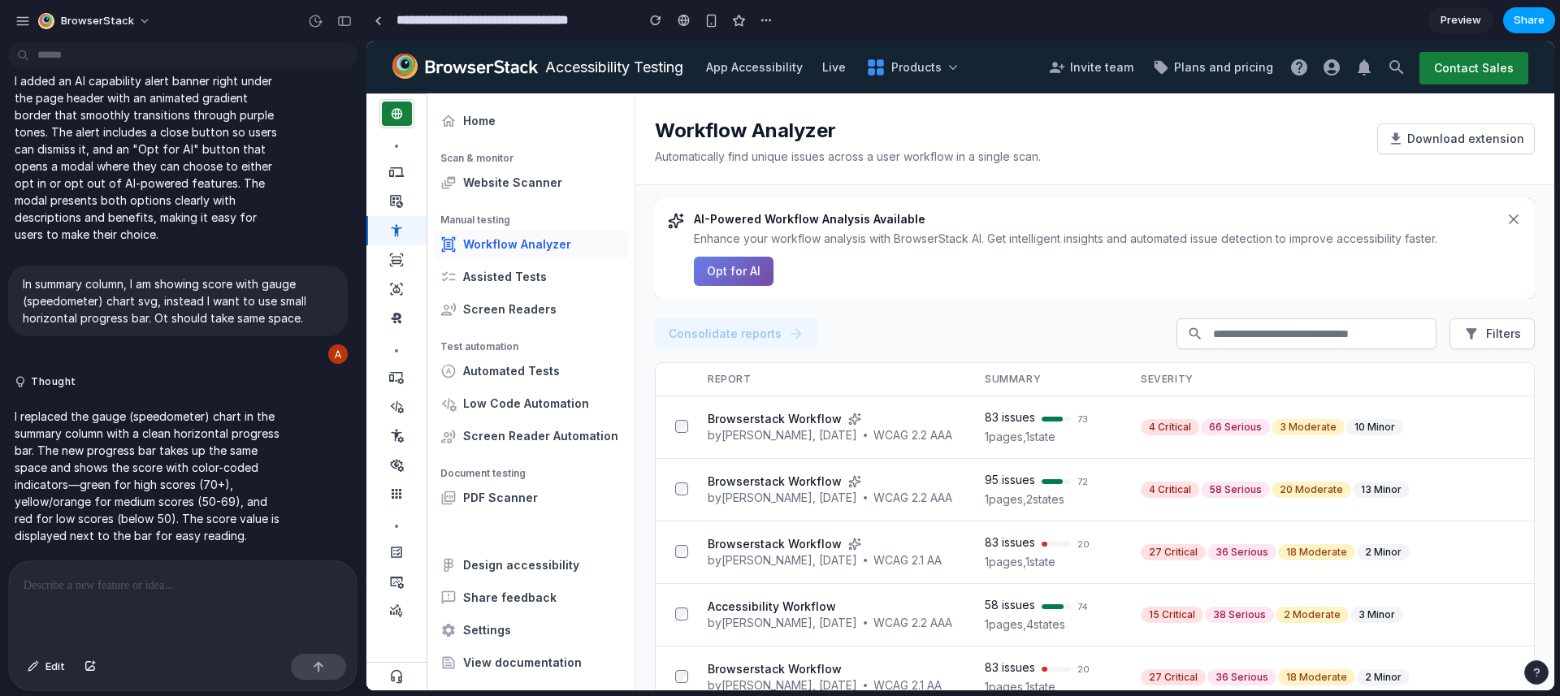
click at [1521, 24] on span "Share" at bounding box center [1529, 20] width 31 height 16
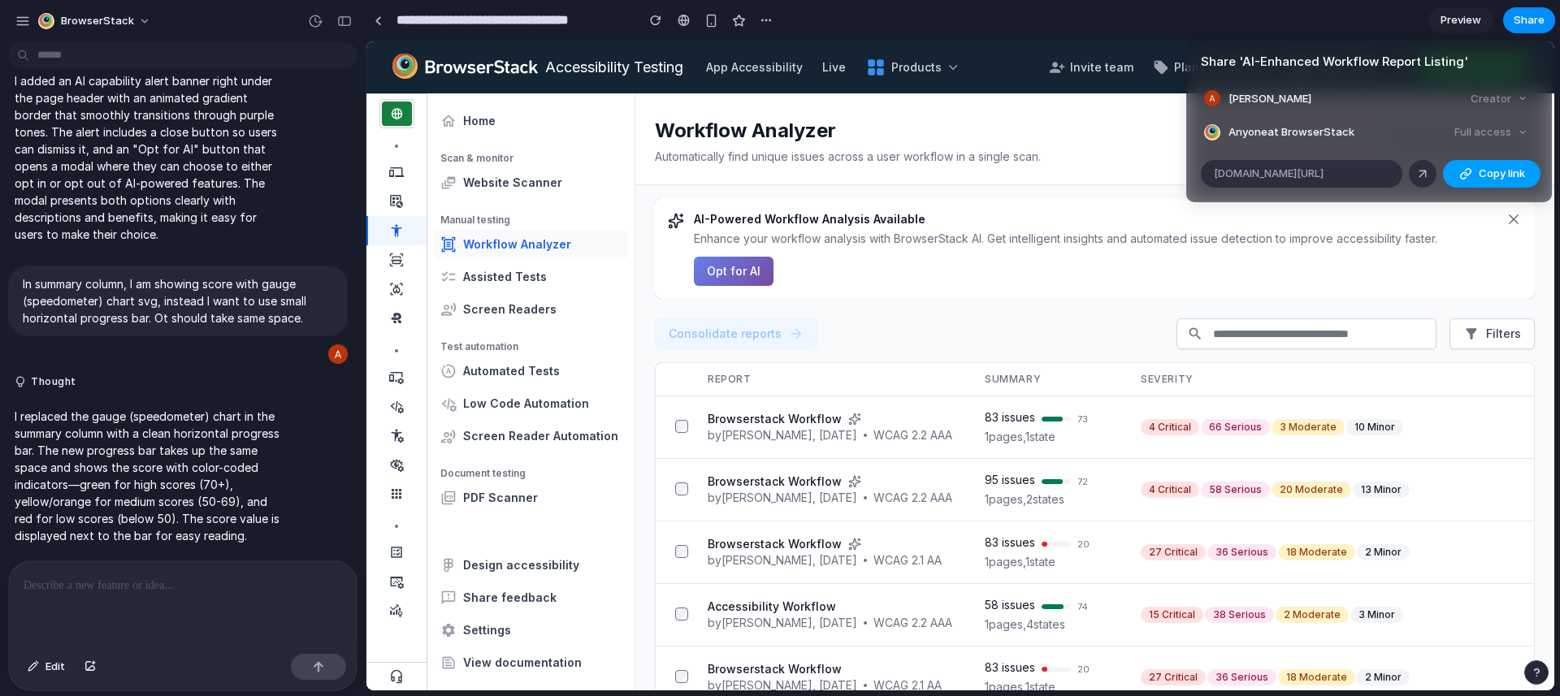
click at [1499, 177] on span "Copy link" at bounding box center [1502, 174] width 46 height 16
click at [1063, 419] on div "Share ' AI-Enhanced Workflow Report Listing ' Aman Rathi Creator Anyone at Brow…" at bounding box center [780, 348] width 1560 height 696
